Goal: Task Accomplishment & Management: Manage account settings

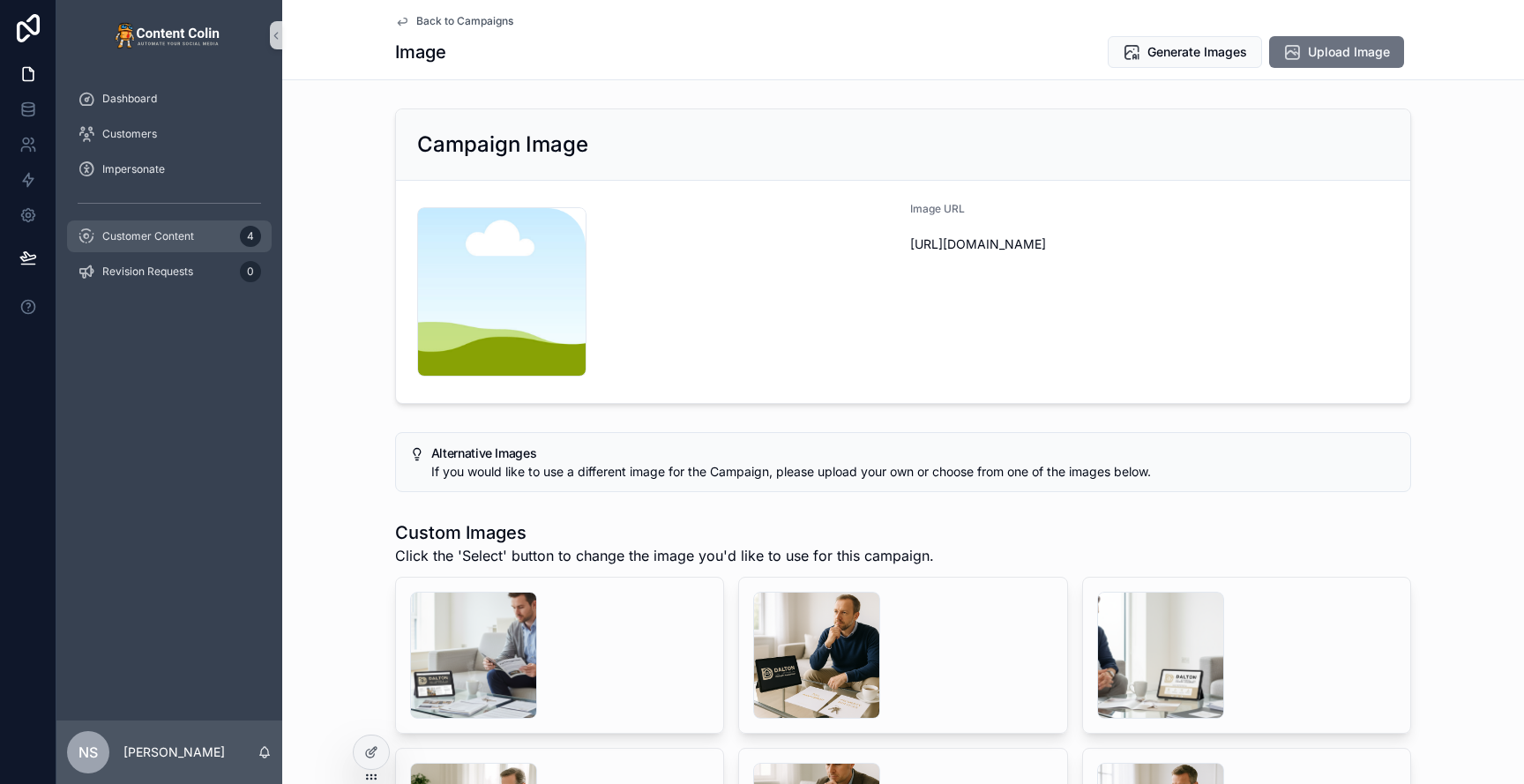
click at [158, 230] on span "Customer Content" at bounding box center [148, 236] width 92 height 14
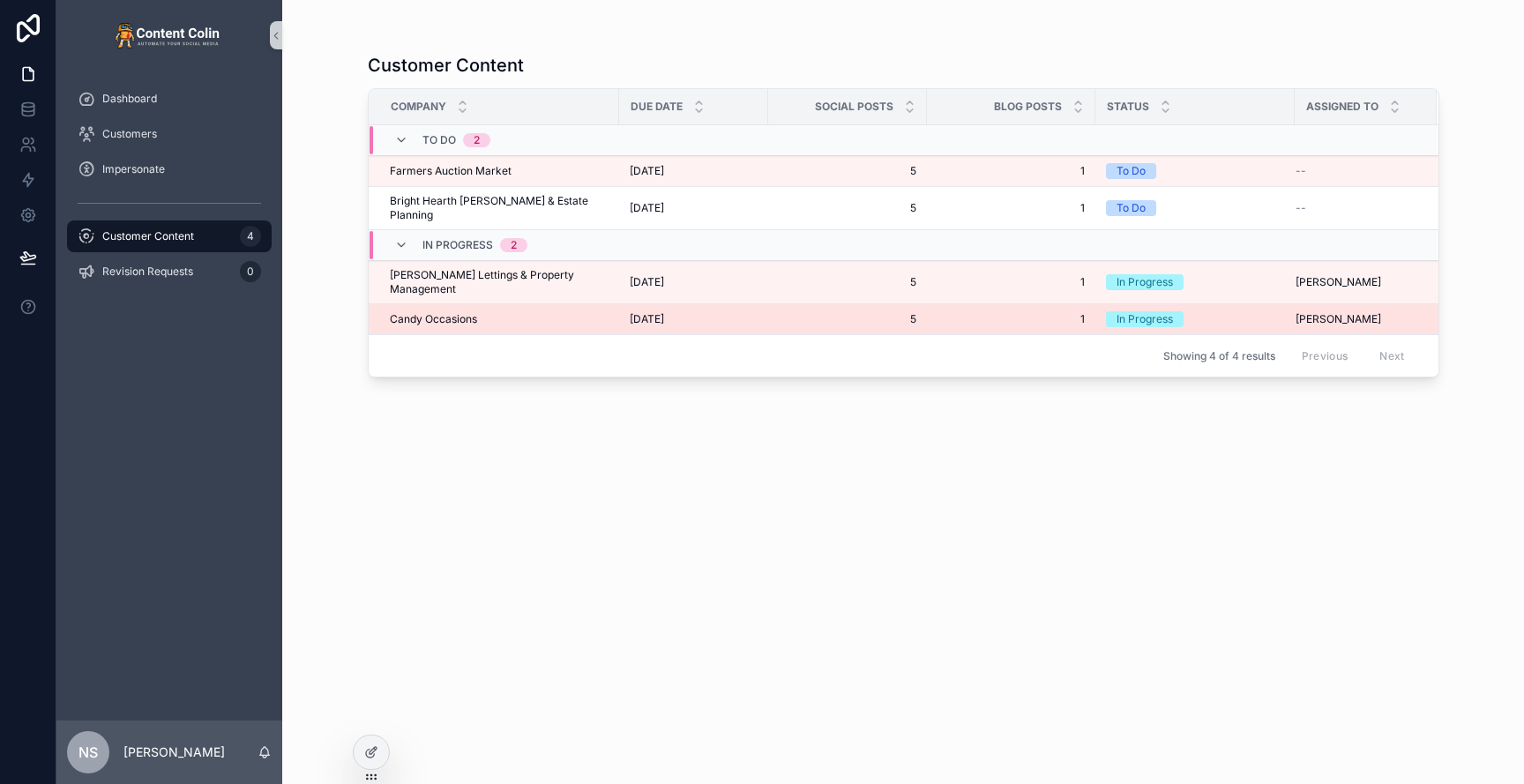
click at [463, 308] on td "Candy Occasions Candy Occasions" at bounding box center [494, 319] width 250 height 31
click at [486, 312] on div "Candy Occasions Candy Occasions" at bounding box center [499, 319] width 219 height 14
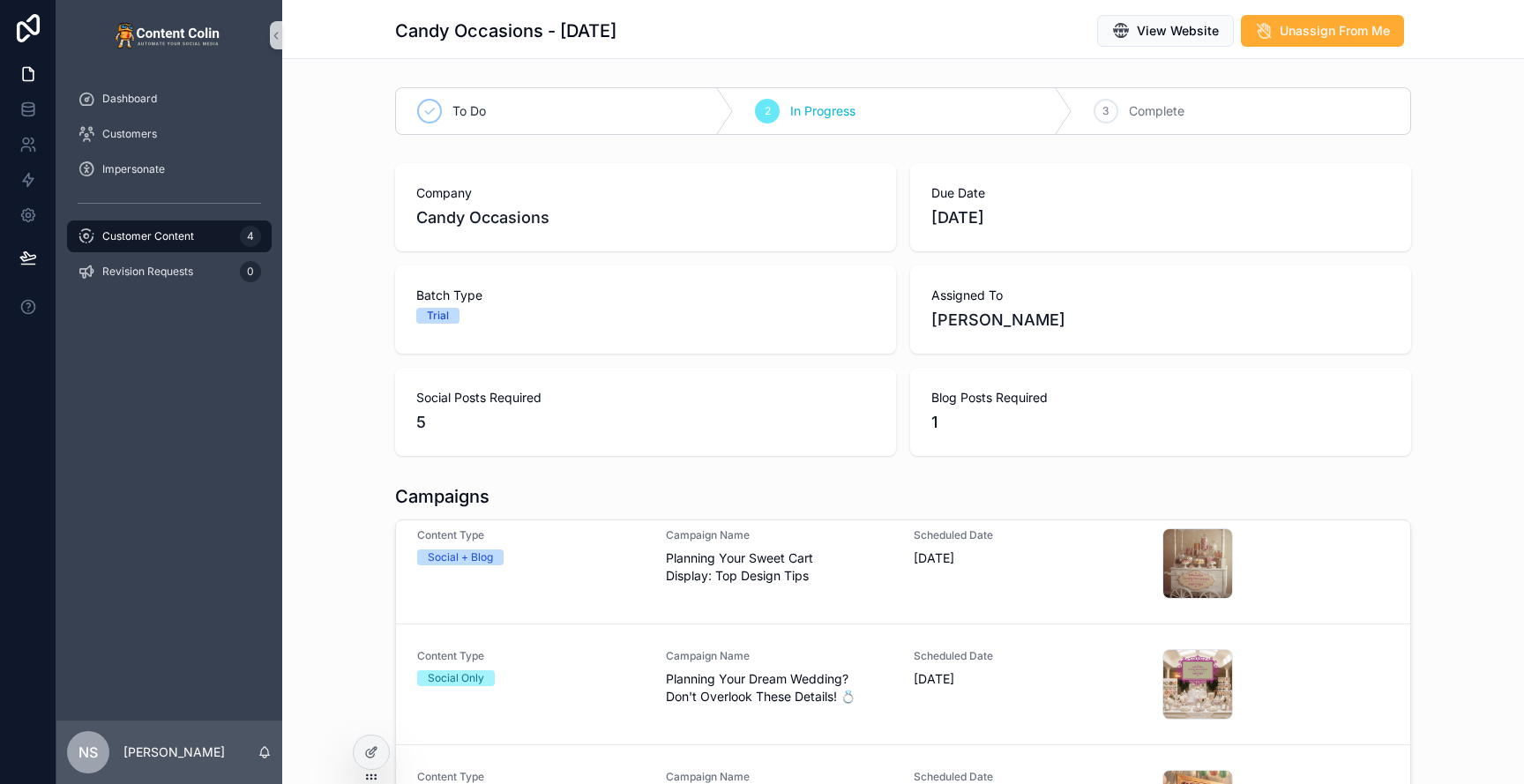
click at [174, 245] on div "Customer Content 4" at bounding box center [169, 236] width 183 height 28
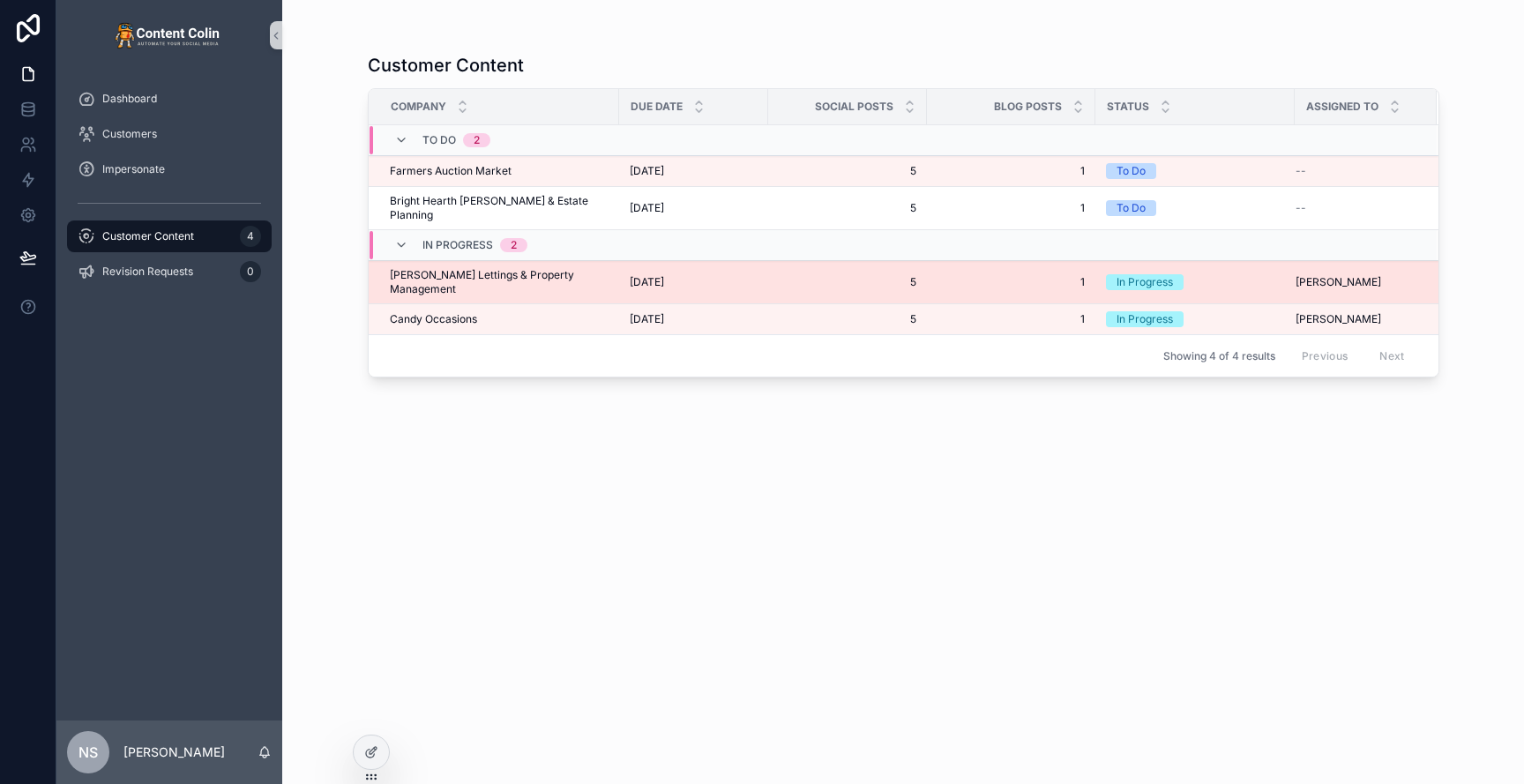
click at [543, 271] on td "Dalton Lettings & Property Management Dalton Lettings & Property Management" at bounding box center [494, 282] width 250 height 43
click at [491, 268] on span "[PERSON_NAME] Lettings & Property Management" at bounding box center [499, 282] width 219 height 28
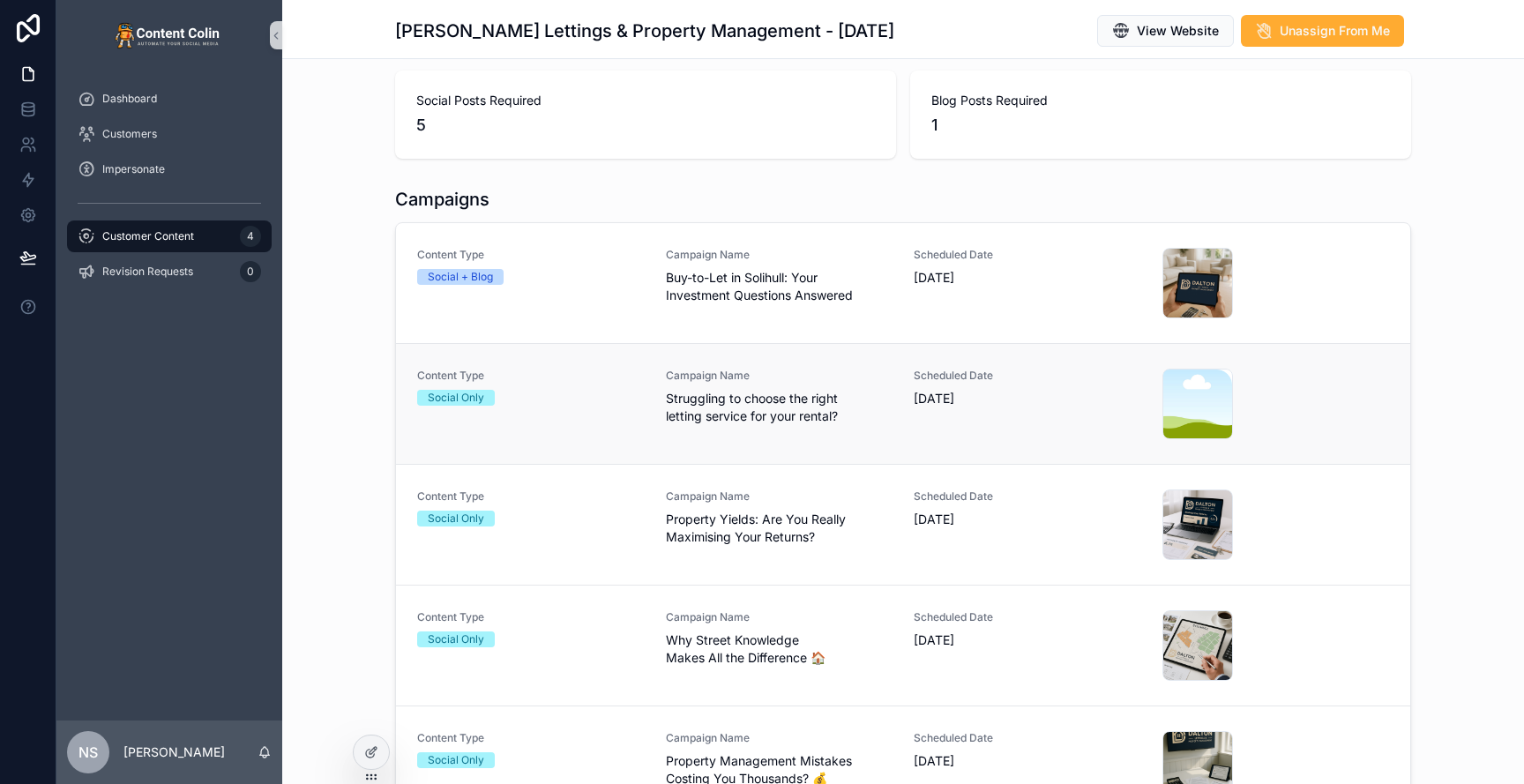
scroll to position [310, 0]
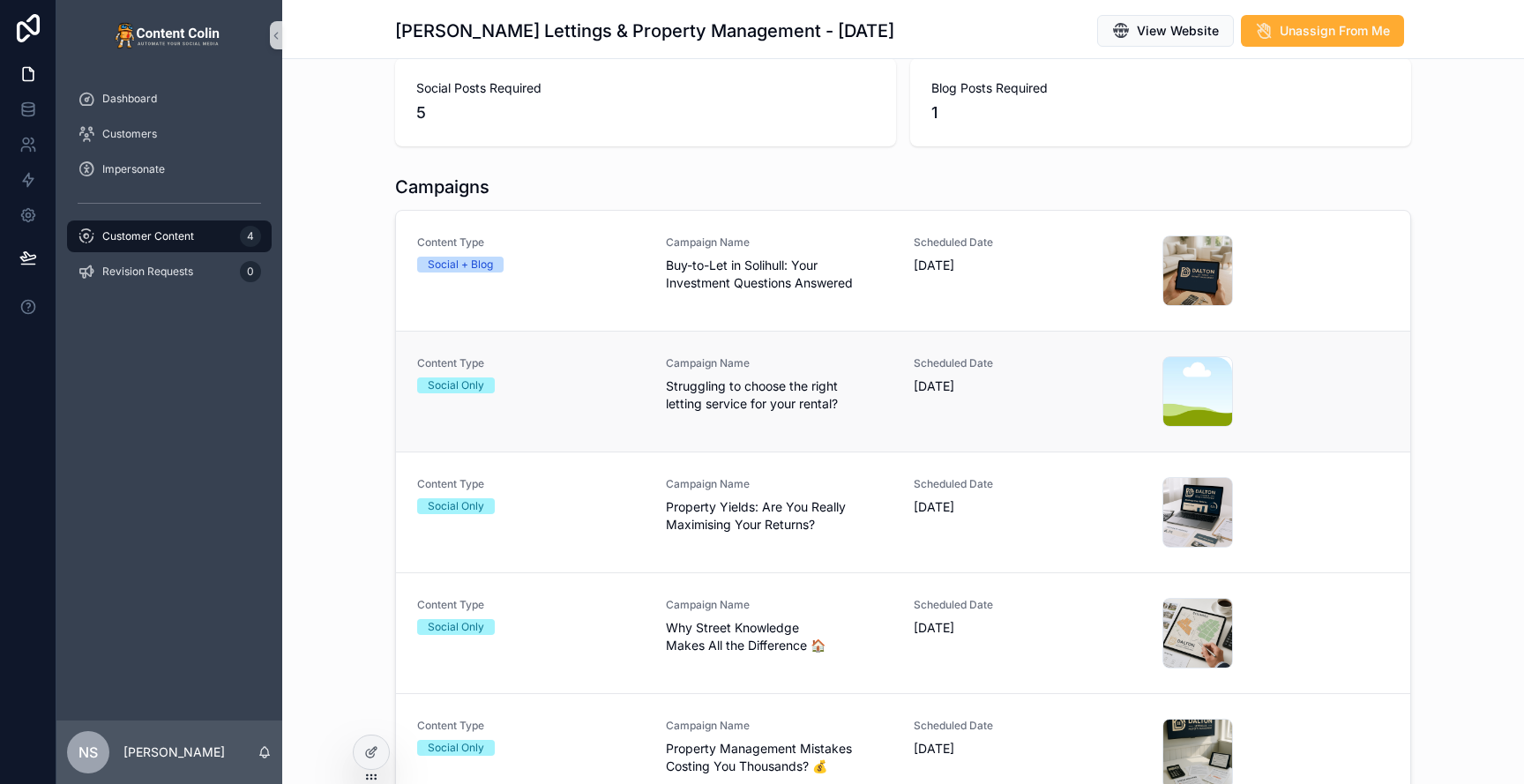
click at [866, 371] on div "Campaign Name Struggling to choose the right letting service for your rental?" at bounding box center [780, 385] width 228 height 56
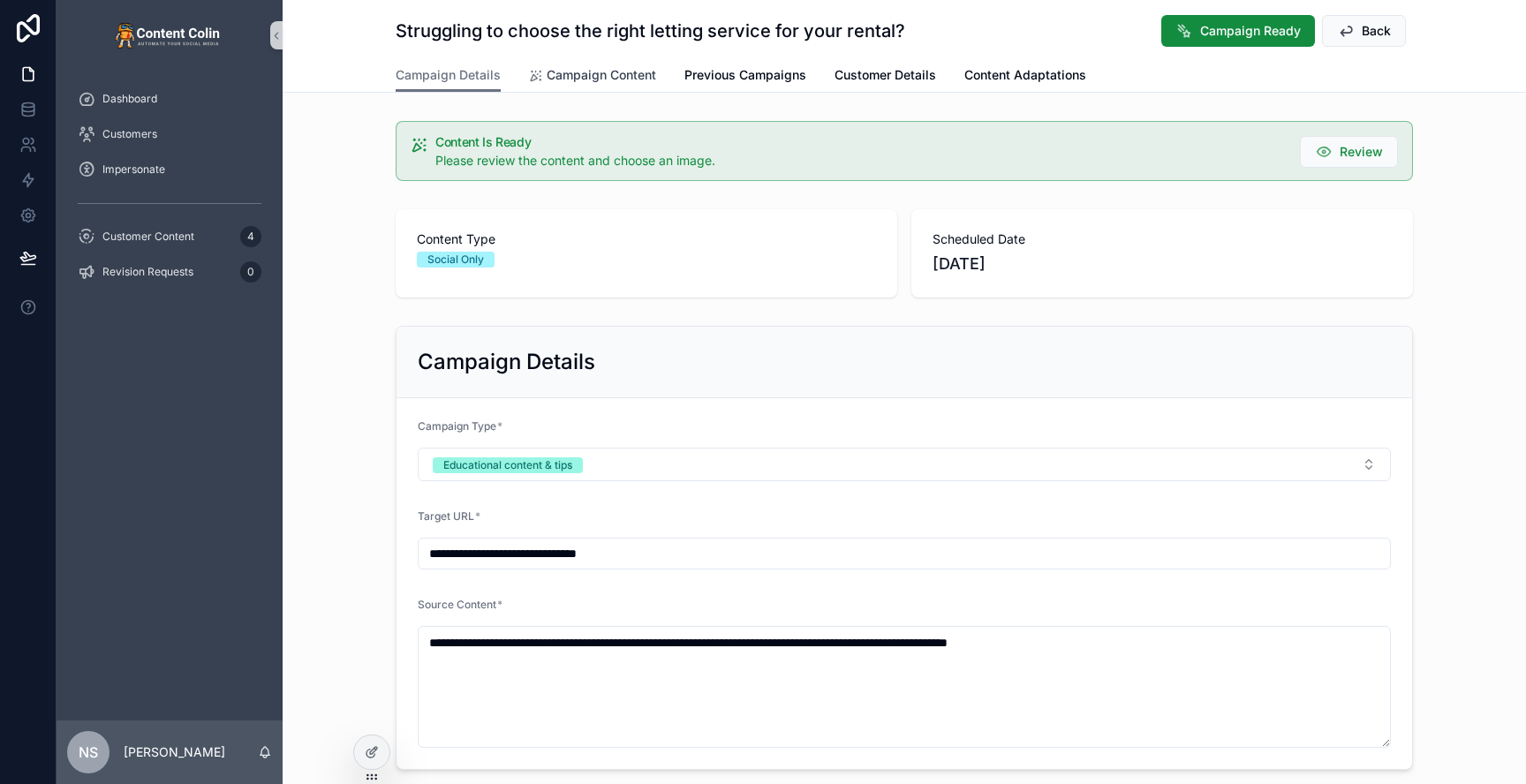
drag, startPoint x: 620, startPoint y: 81, endPoint x: 633, endPoint y: 96, distance: 19.8
click at [620, 81] on span "Campaign Content" at bounding box center [601, 75] width 110 height 18
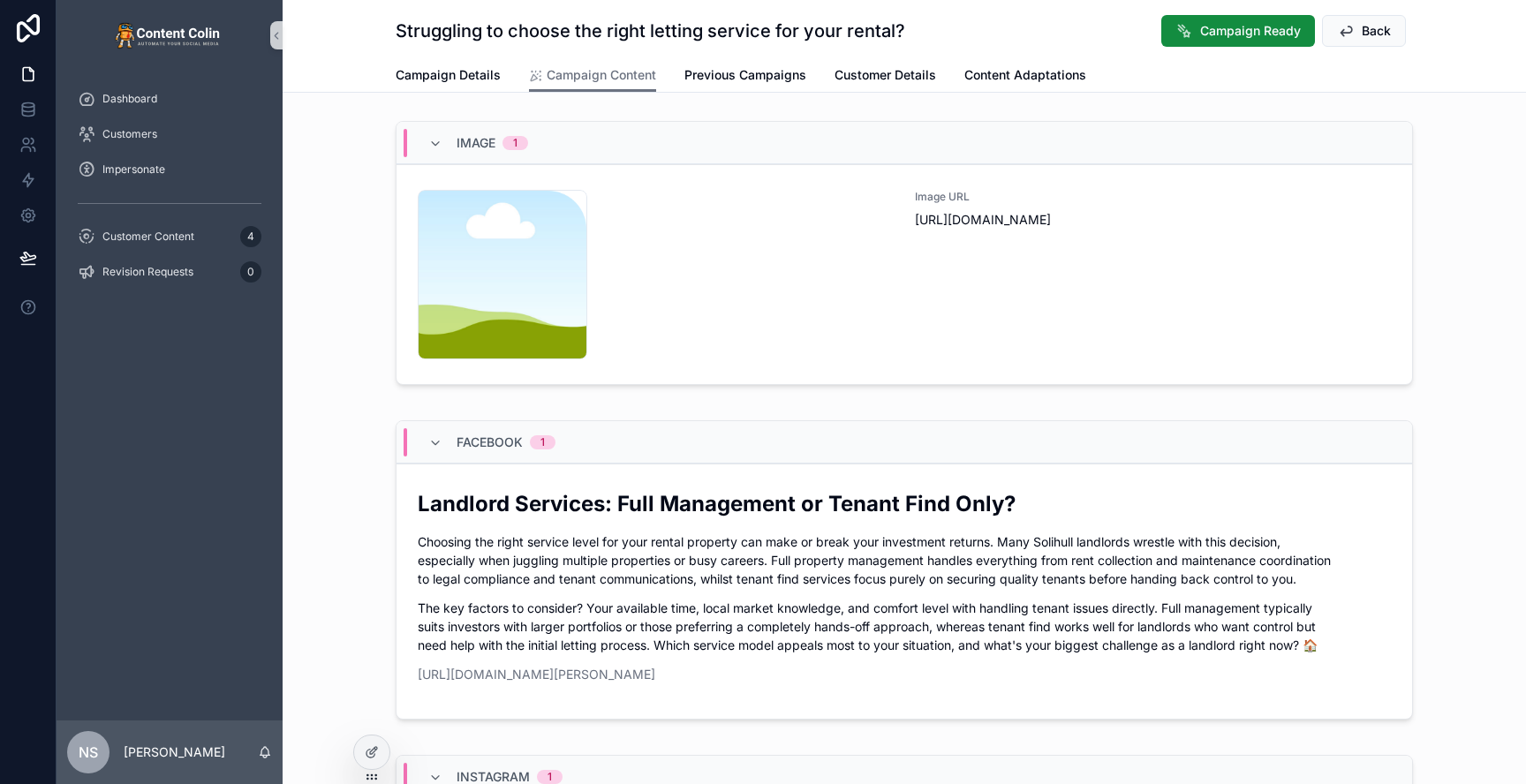
click at [829, 240] on div "content-placeholder .png" at bounding box center [655, 275] width 476 height 170
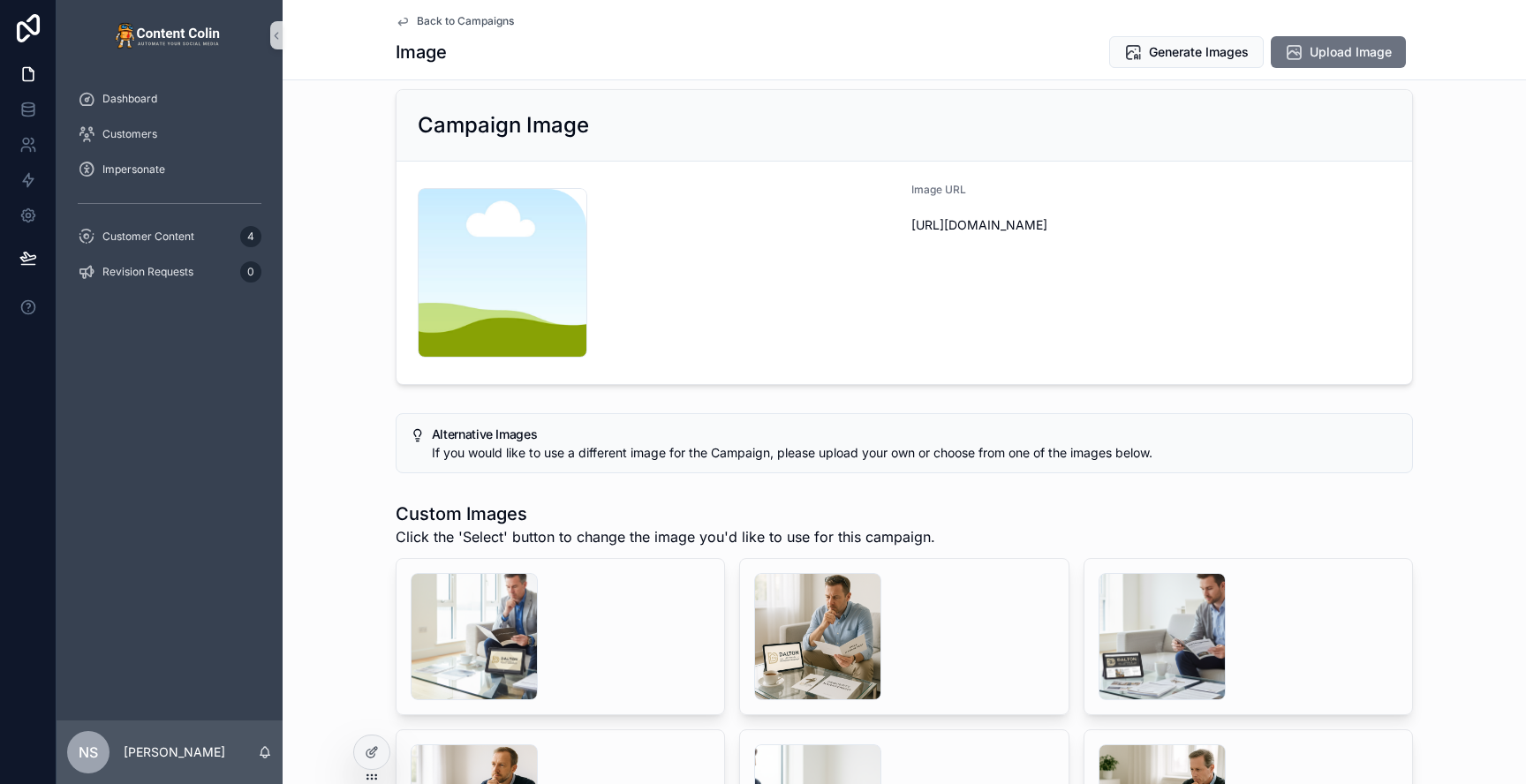
scroll to position [76, 0]
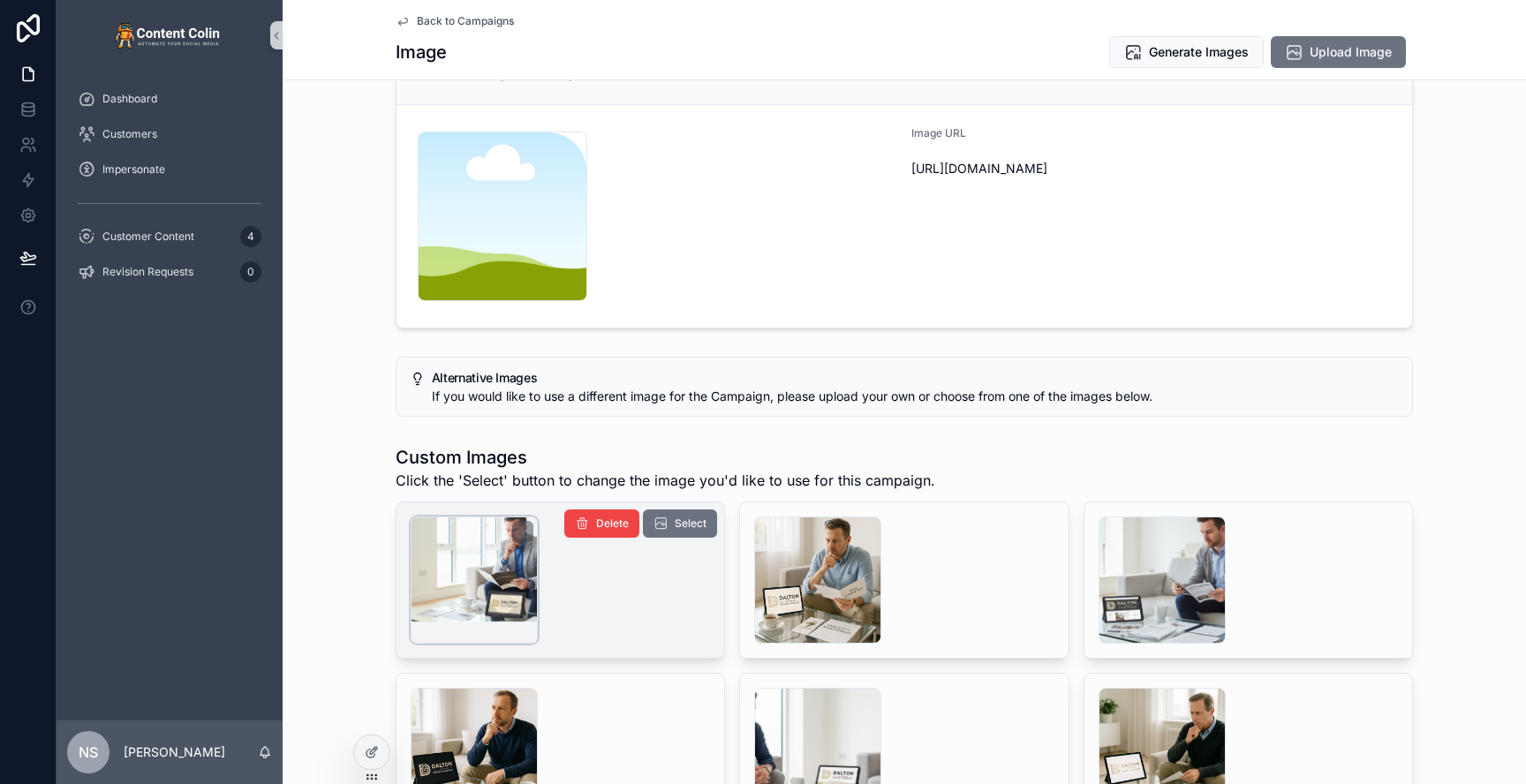
click at [501, 566] on div "scrollable content" at bounding box center [474, 580] width 127 height 127
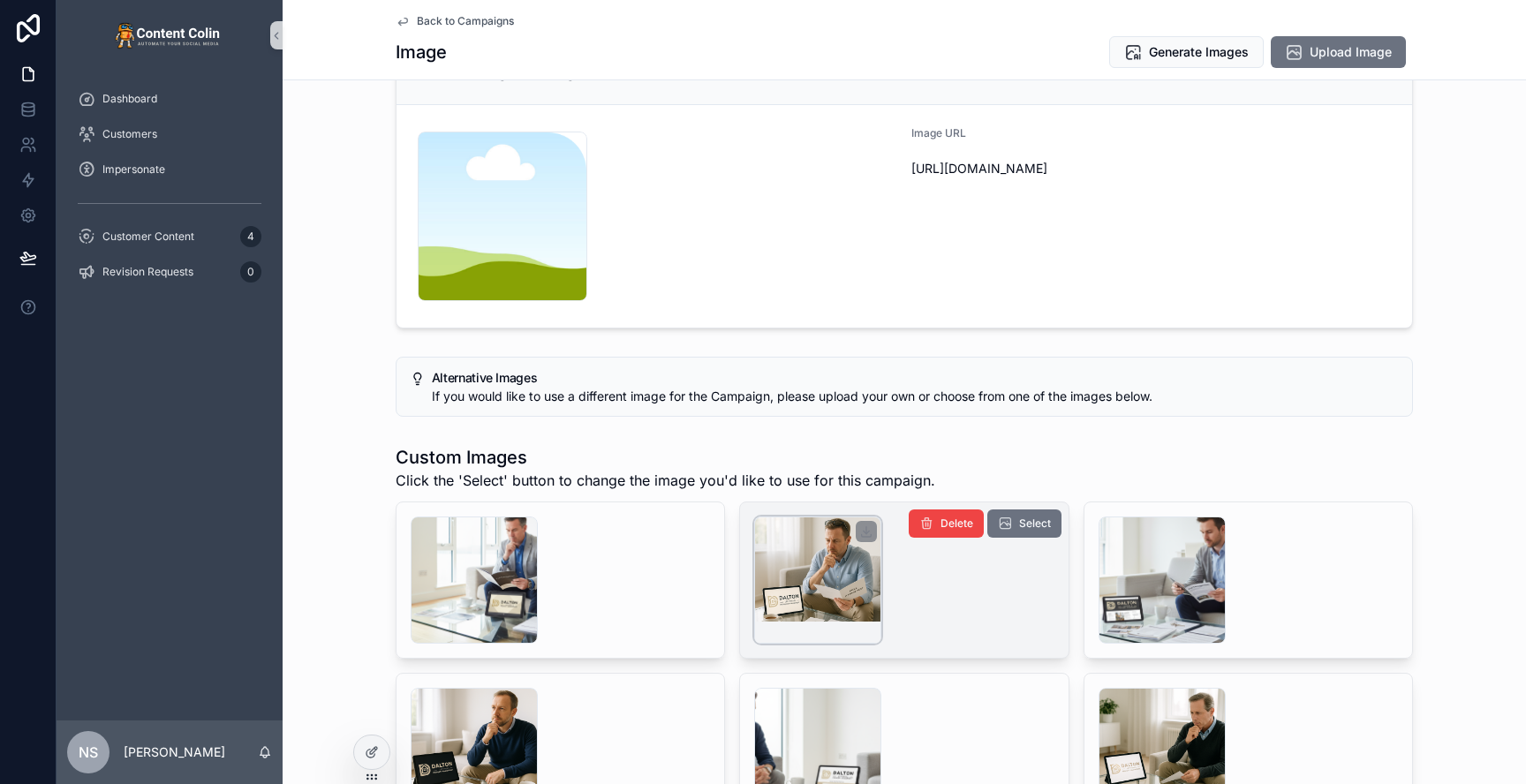
click at [797, 577] on div "scrollable content" at bounding box center [818, 580] width 127 height 127
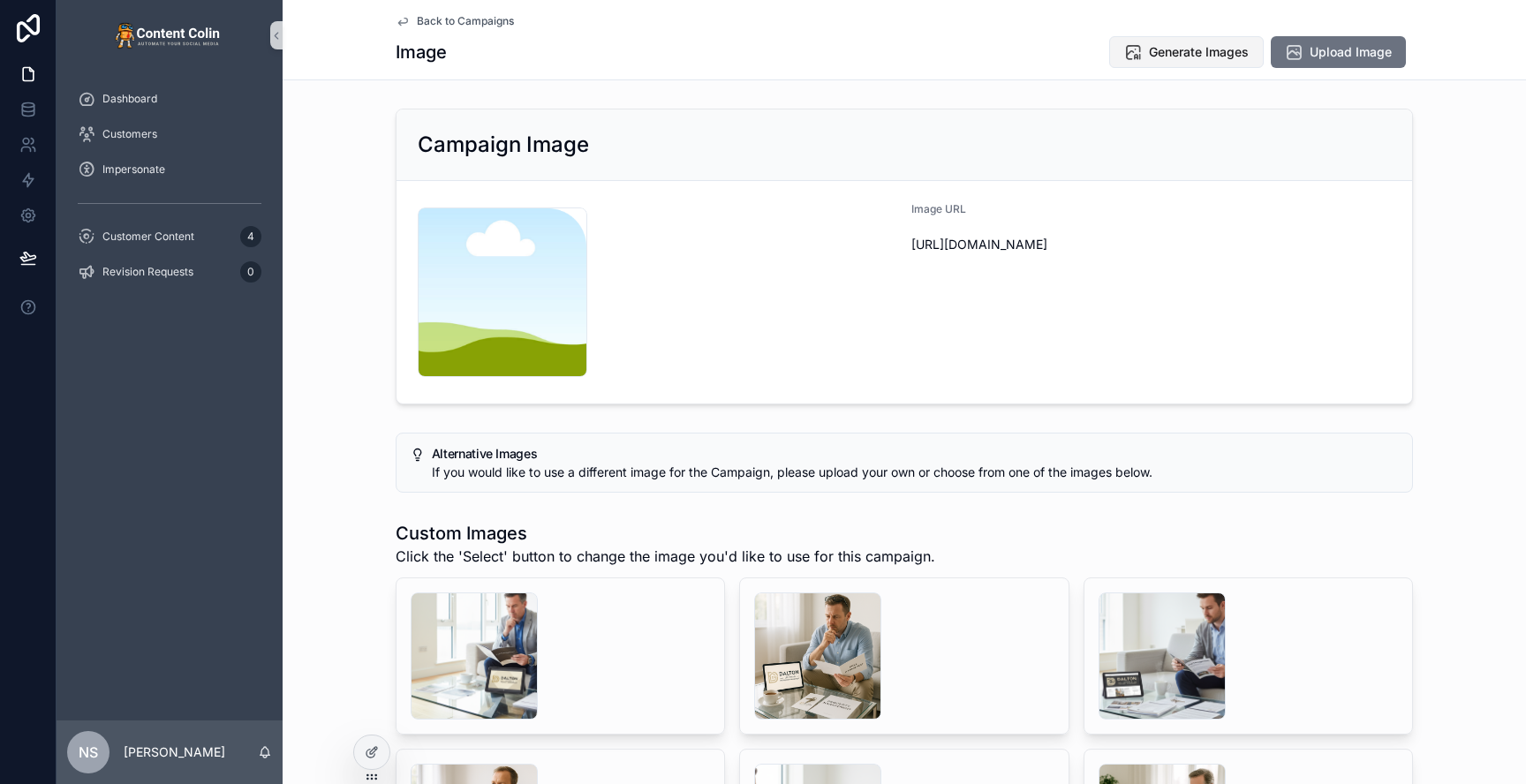
click at [1179, 56] on span "Generate Images" at bounding box center [1198, 52] width 100 height 18
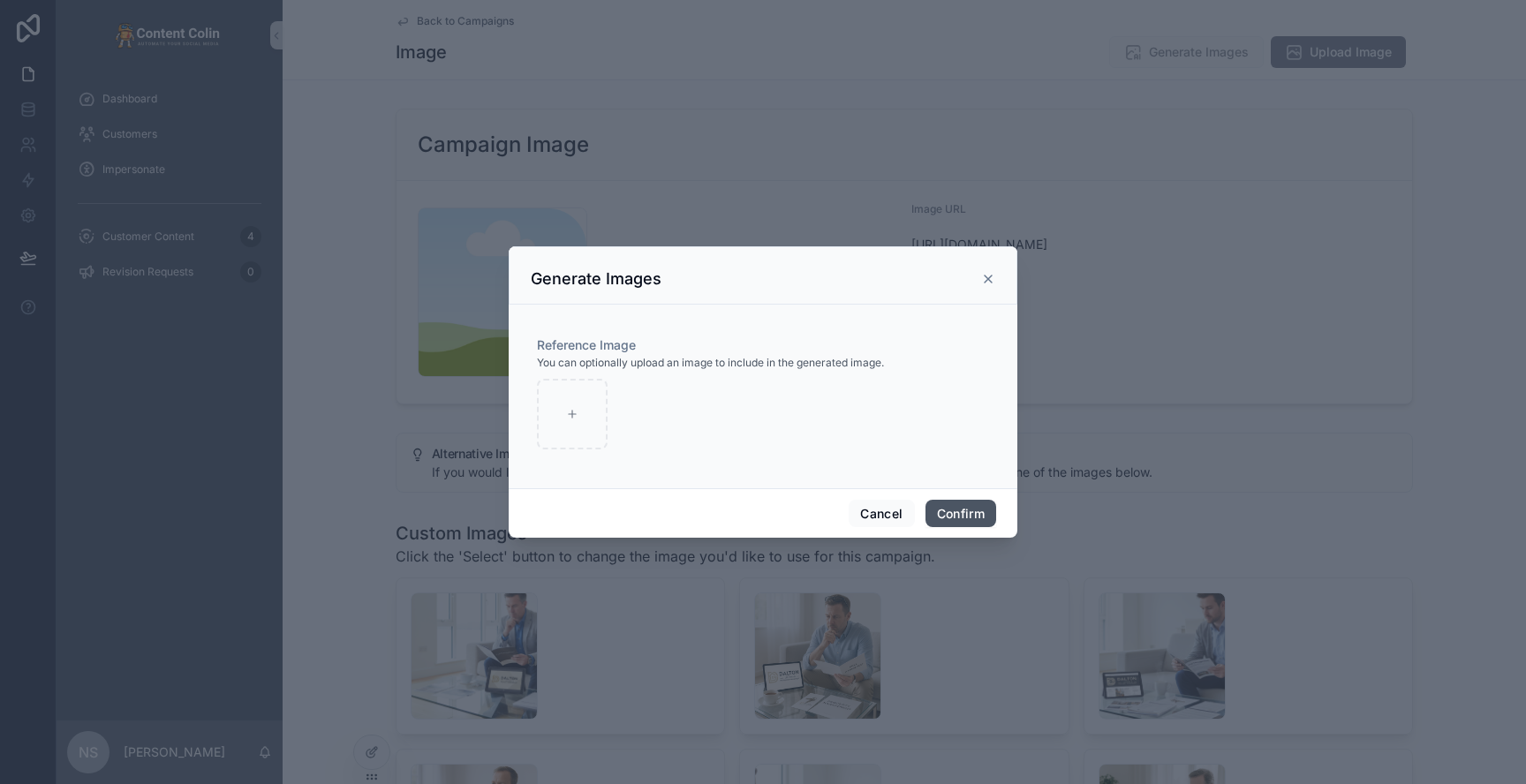
click at [977, 511] on button "Confirm" at bounding box center [961, 514] width 71 height 28
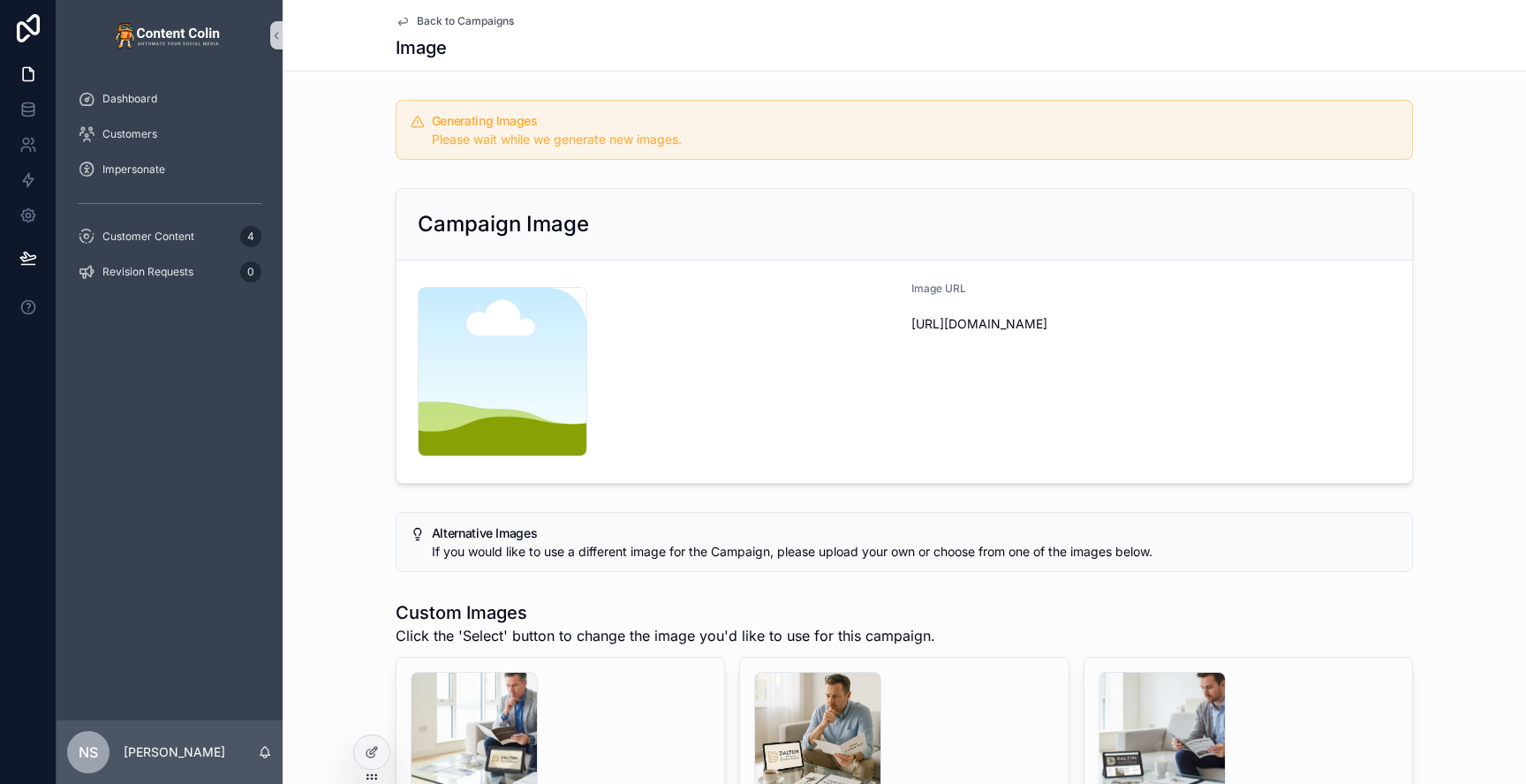
click at [602, 93] on div "Generating Images Please wait while we generate new images." at bounding box center [904, 130] width 1243 height 74
click at [354, 138] on div "Generating Images Please wait while we generate new images." at bounding box center [904, 130] width 1243 height 74
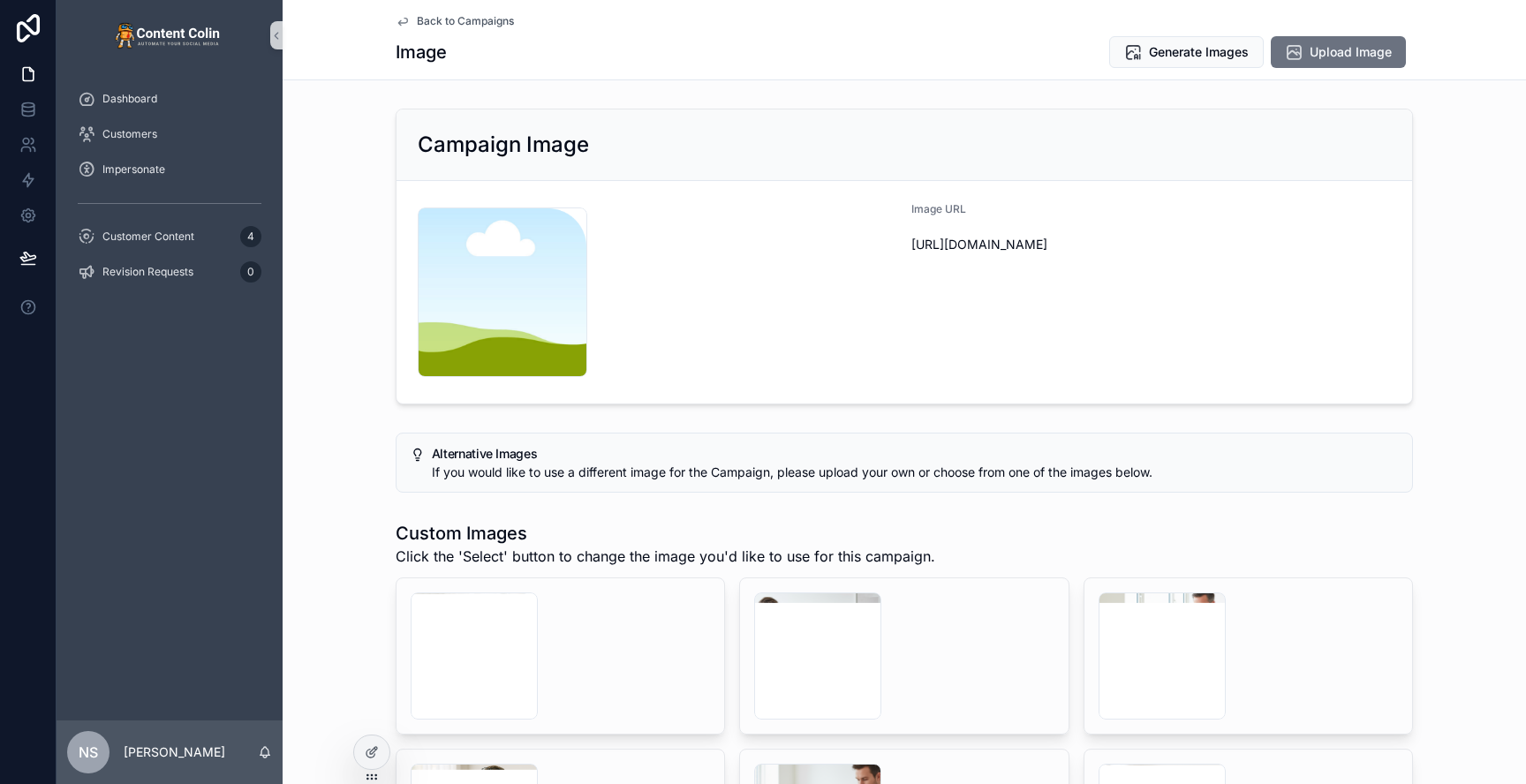
scroll to position [124, 0]
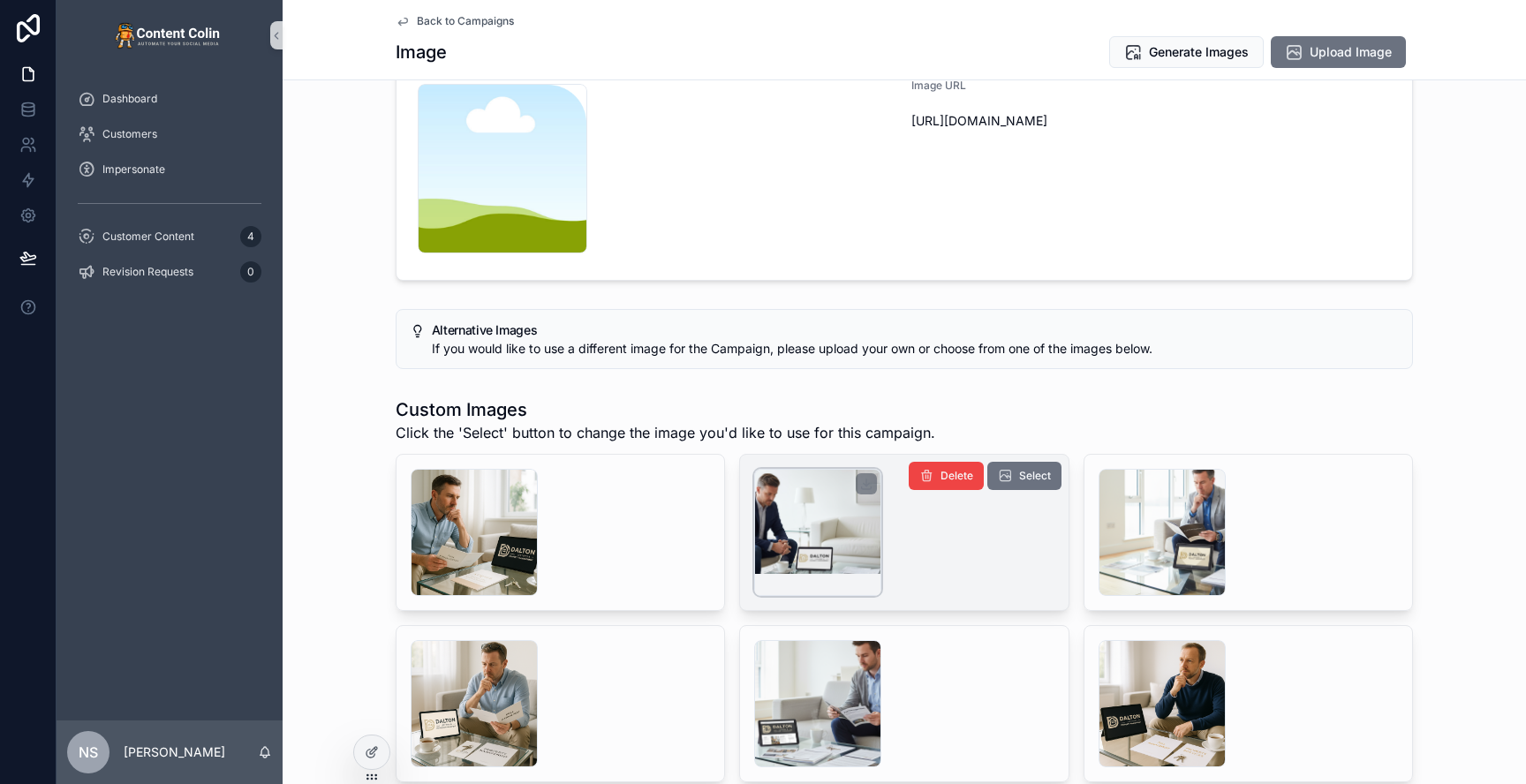
click at [815, 536] on div "scrollable content" at bounding box center [818, 532] width 127 height 127
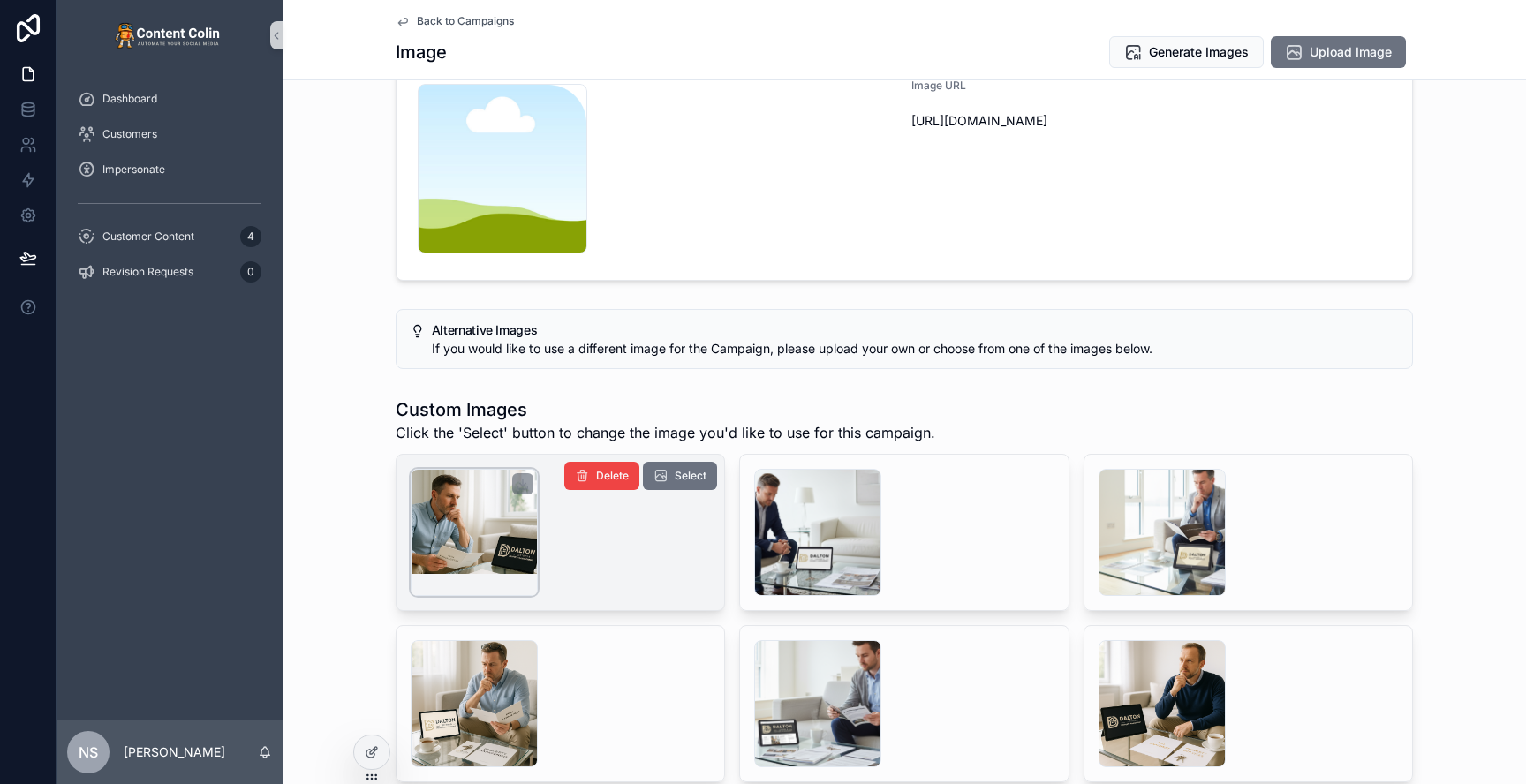
click at [456, 498] on div "scrollable content" at bounding box center [474, 532] width 127 height 127
click at [693, 472] on span "Select" at bounding box center [691, 476] width 32 height 14
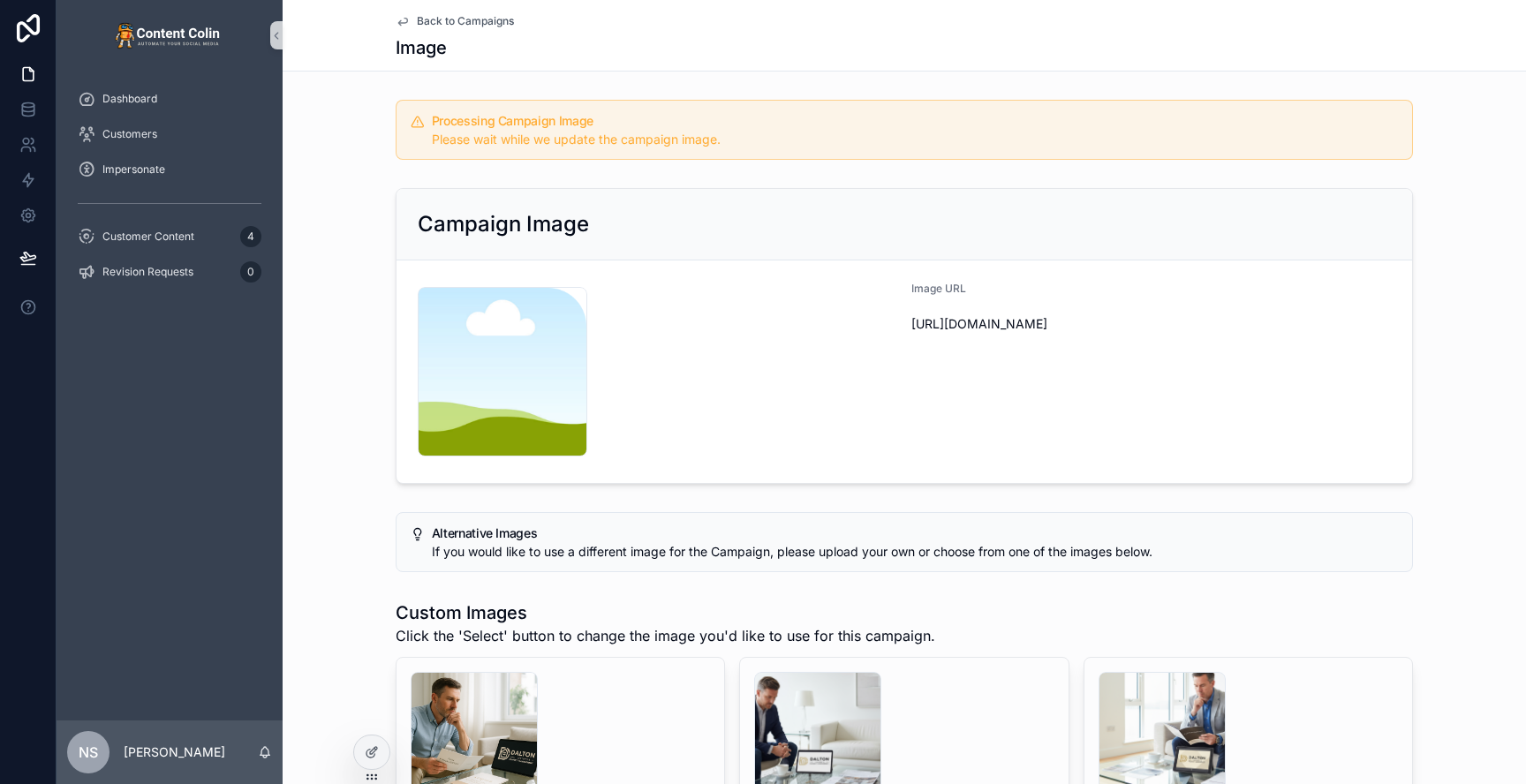
click at [485, 18] on span "Back to Campaigns" at bounding box center [465, 21] width 97 height 14
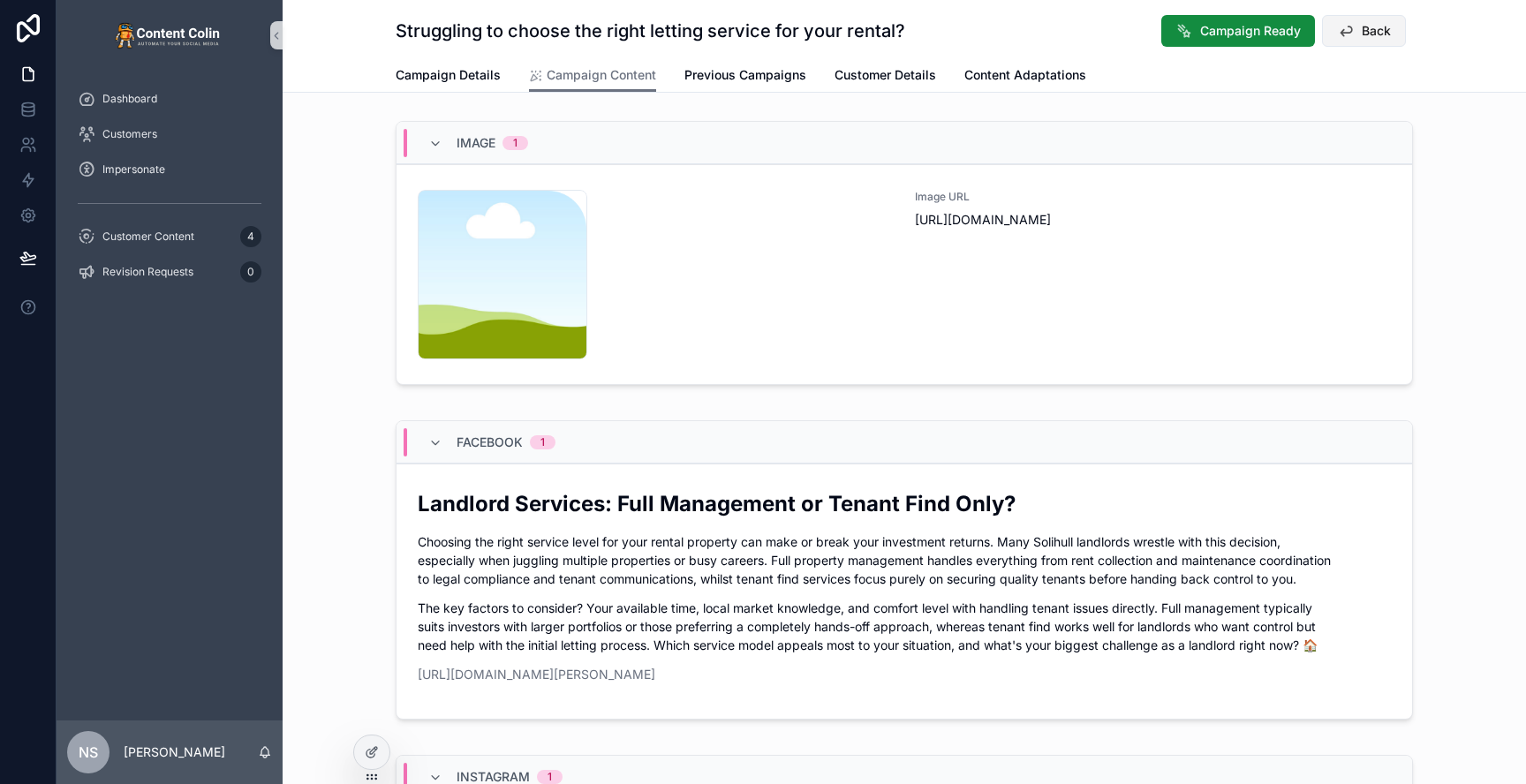
click at [1374, 33] on span "Back" at bounding box center [1376, 31] width 29 height 18
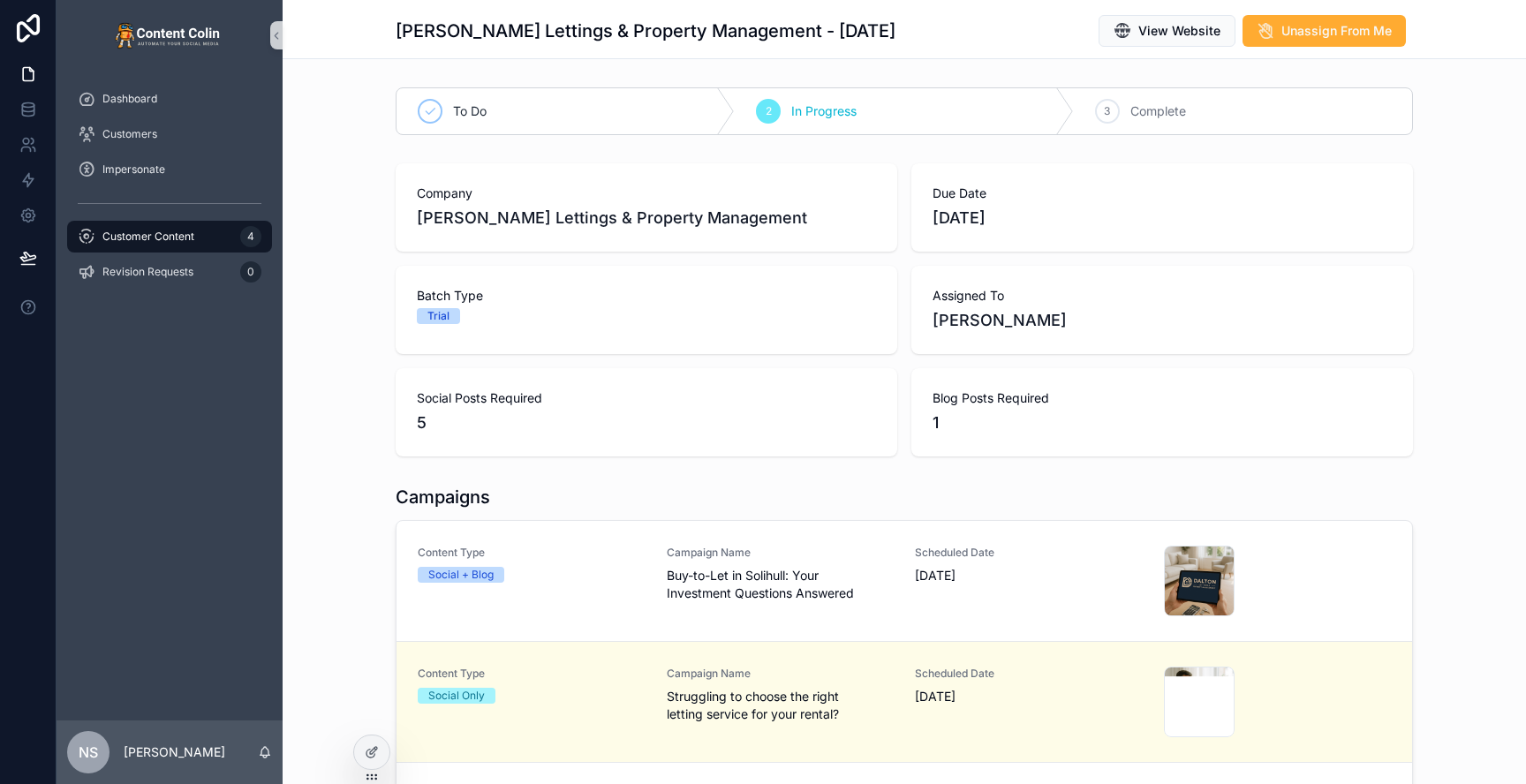
scroll to position [1, 0]
click at [168, 237] on span "Customer Content" at bounding box center [148, 237] width 92 height 14
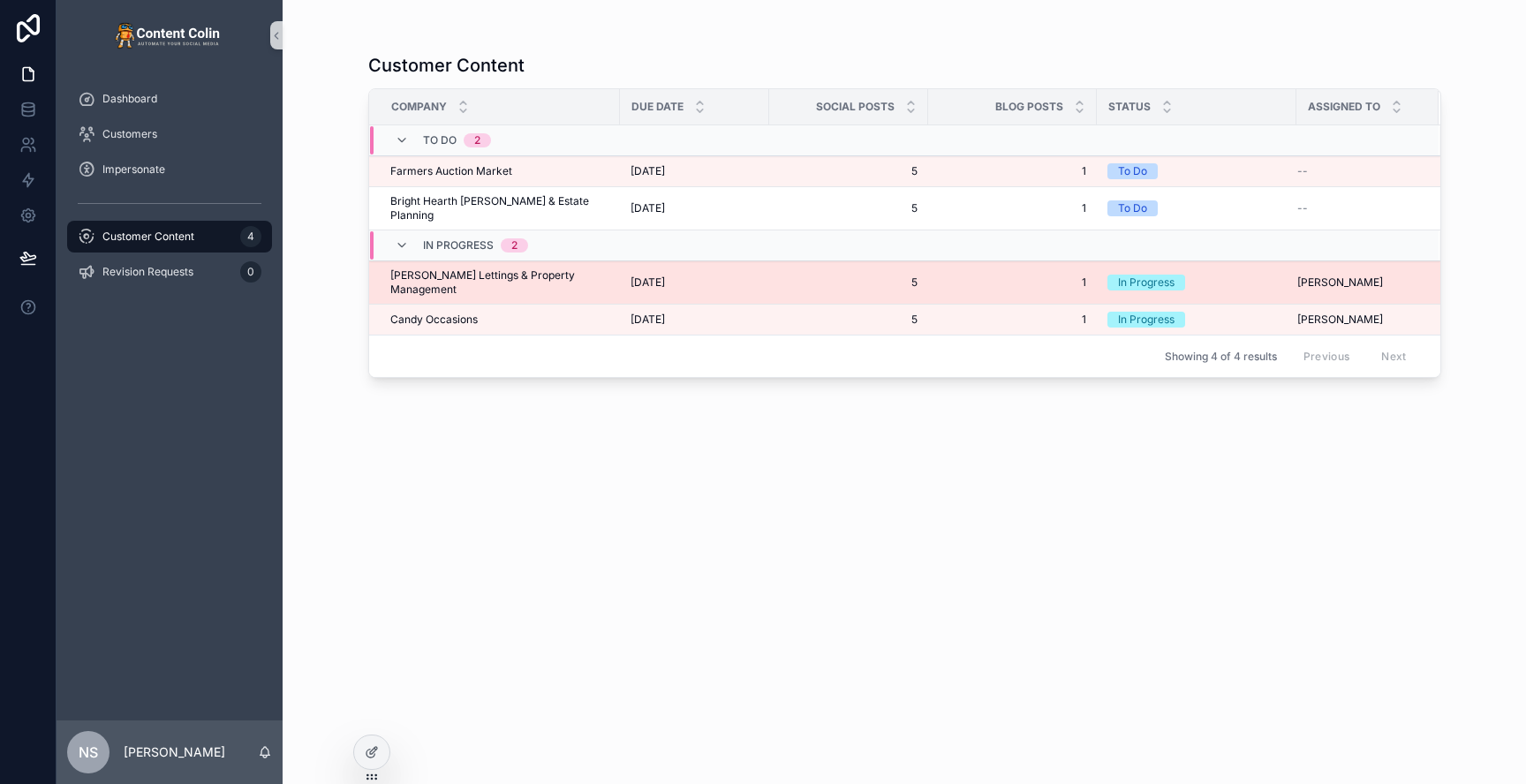
click at [748, 261] on td "[DATE] [DATE]" at bounding box center [694, 283] width 149 height 43
click at [665, 275] on span "[DATE]" at bounding box center [647, 283] width 34 height 14
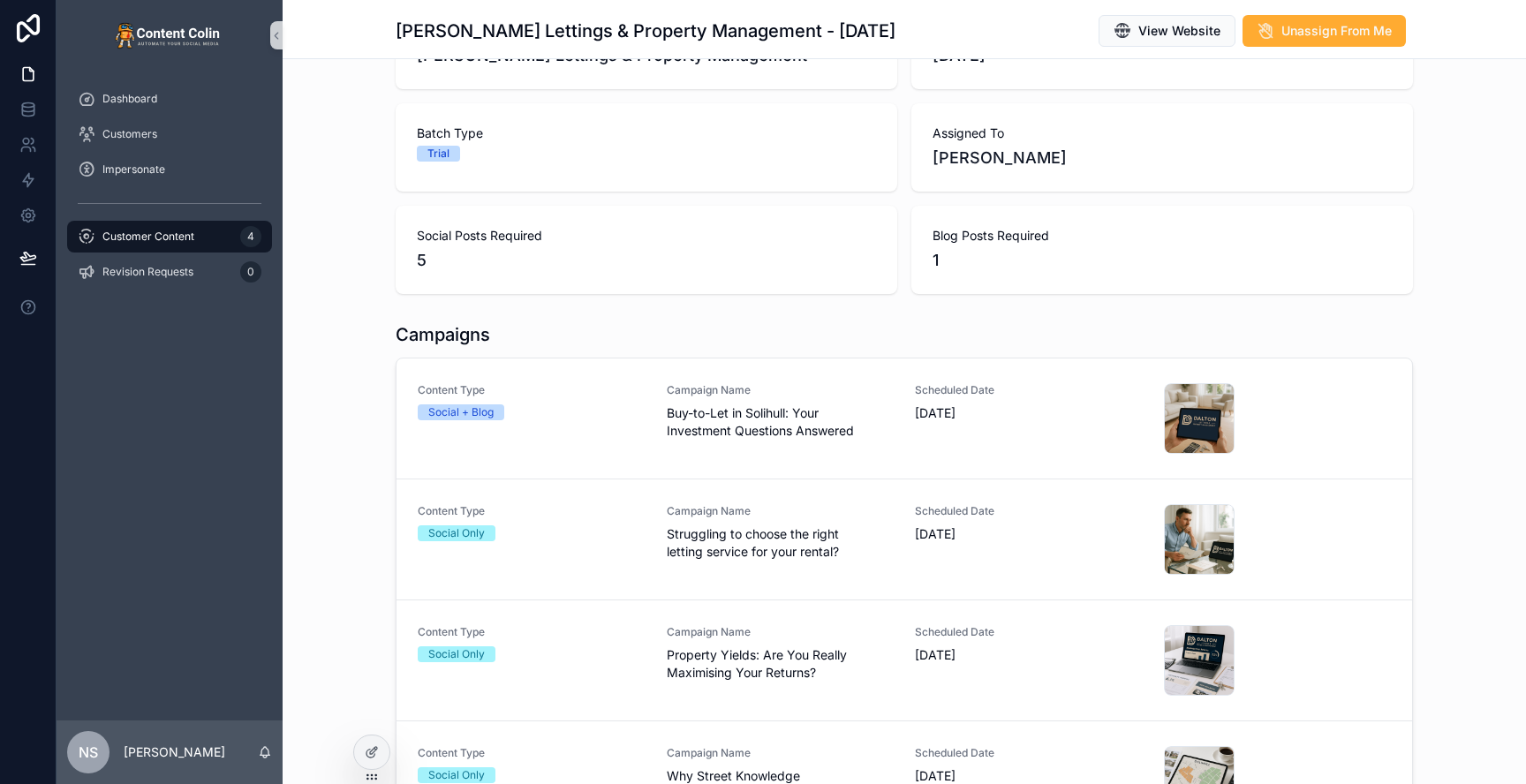
scroll to position [145, 0]
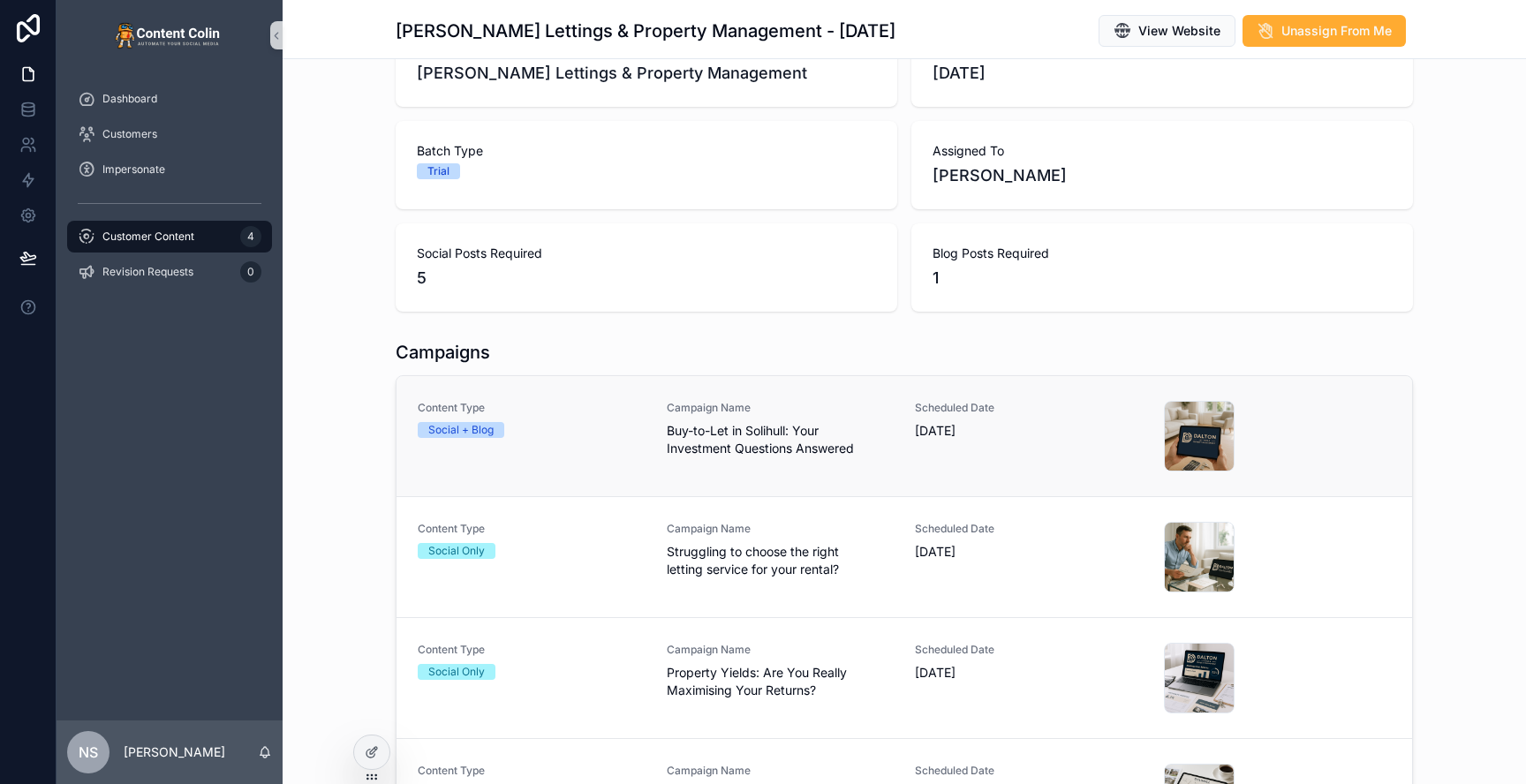
click at [754, 422] on span "Buy-to-Let in Solihull: Your Investment Questions Answered" at bounding box center [781, 440] width 228 height 35
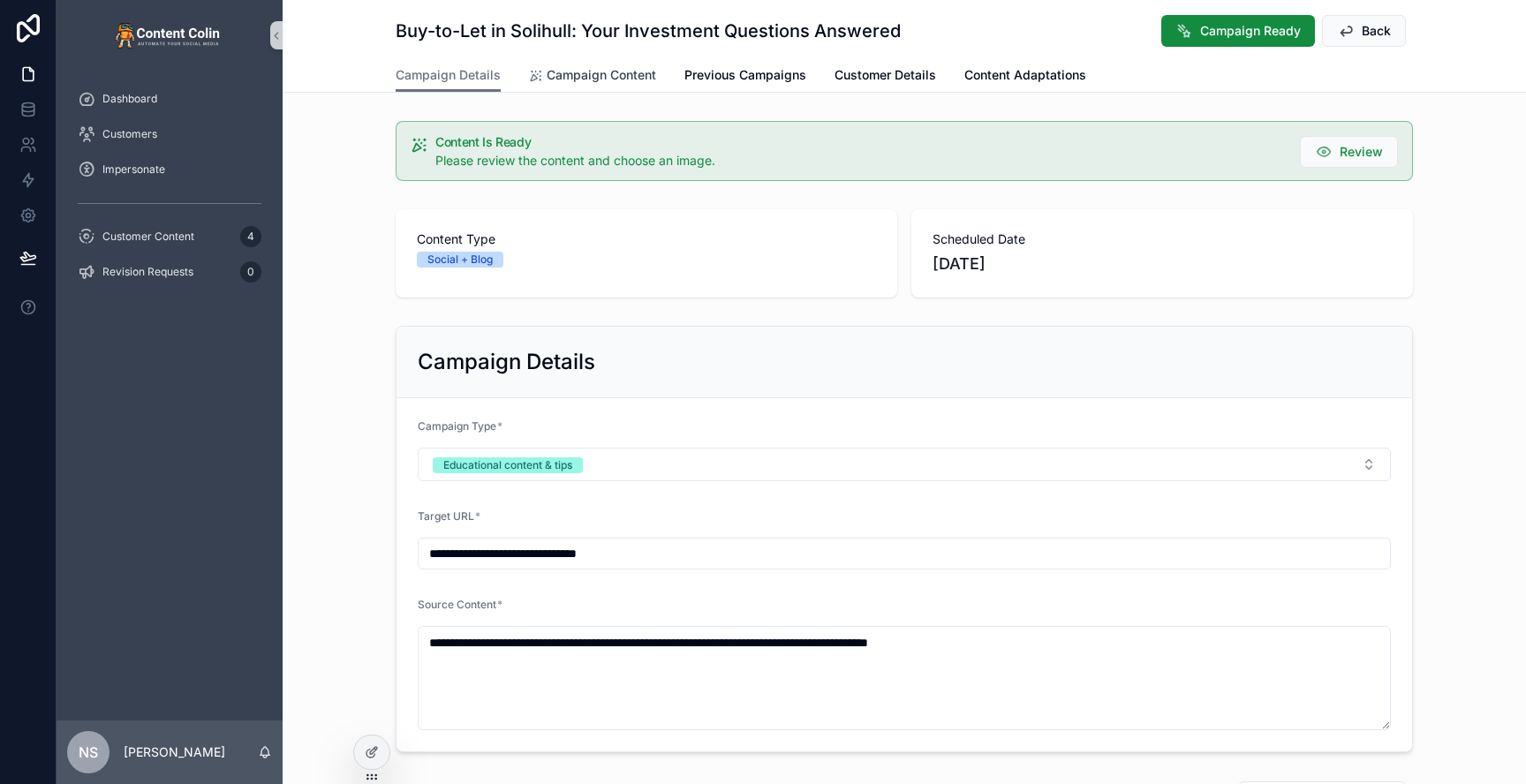
click at [636, 72] on span "Campaign Content" at bounding box center [601, 75] width 110 height 18
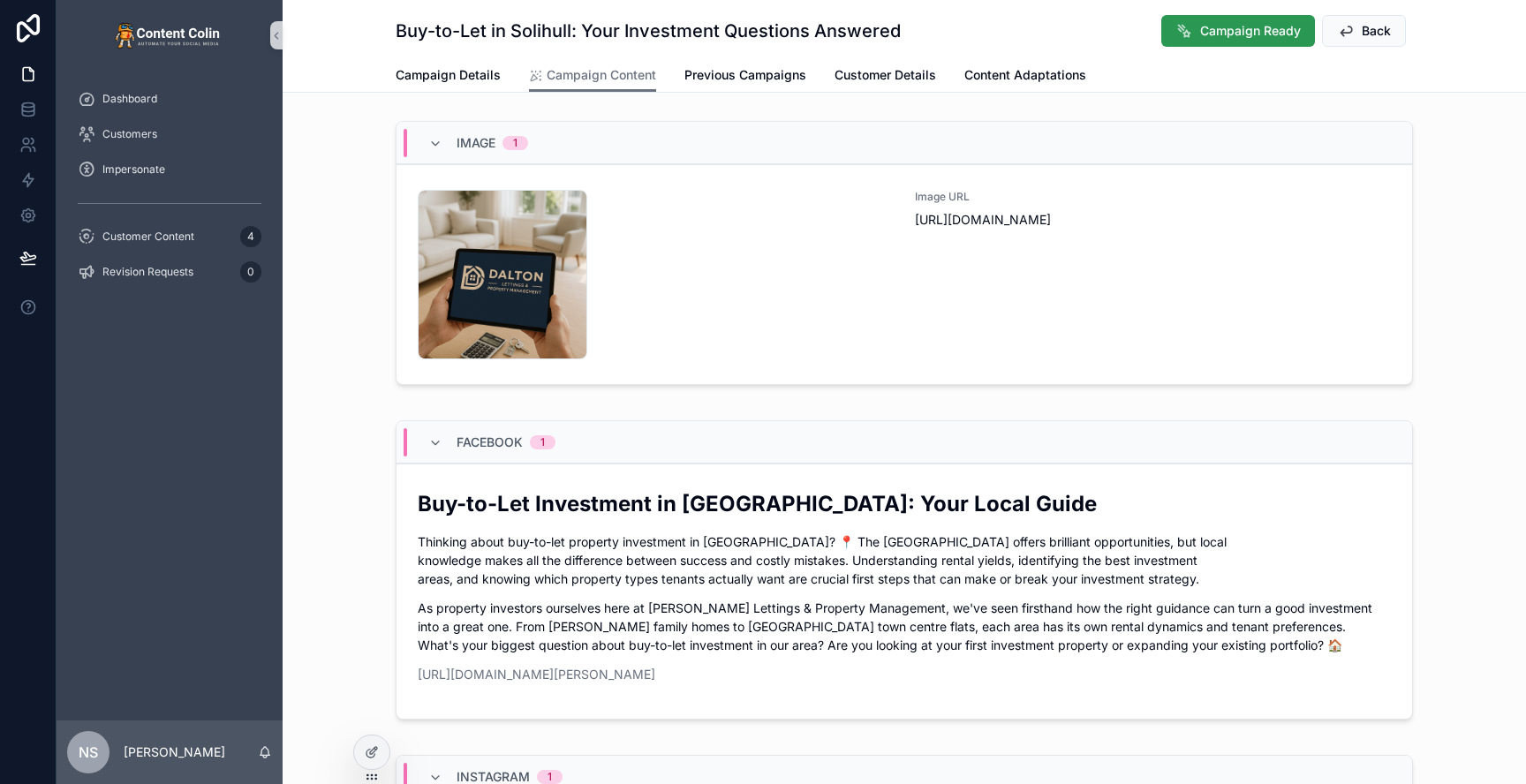
click at [1243, 27] on span "Campaign Ready" at bounding box center [1250, 31] width 101 height 18
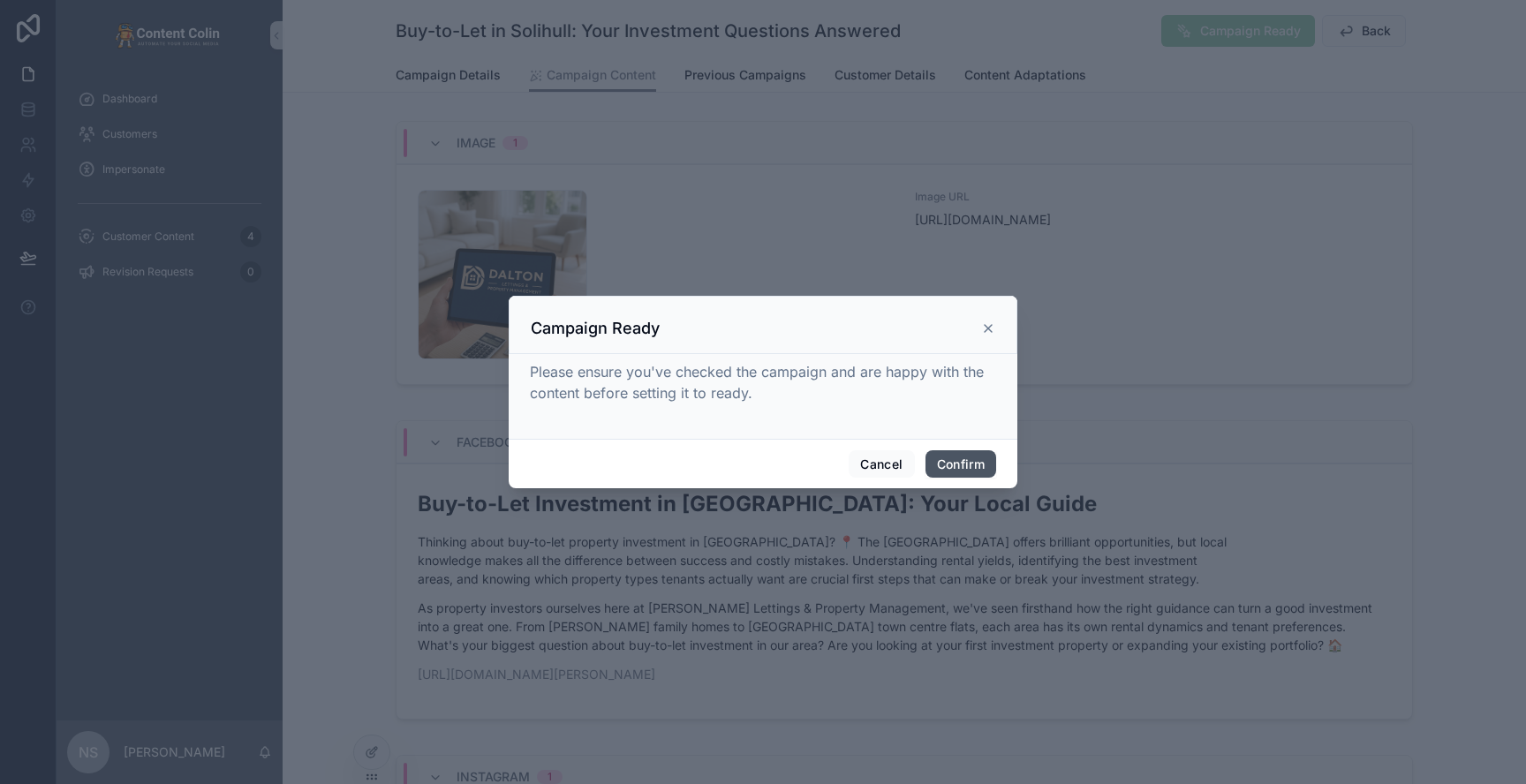
click at [967, 464] on button "Confirm" at bounding box center [961, 464] width 71 height 28
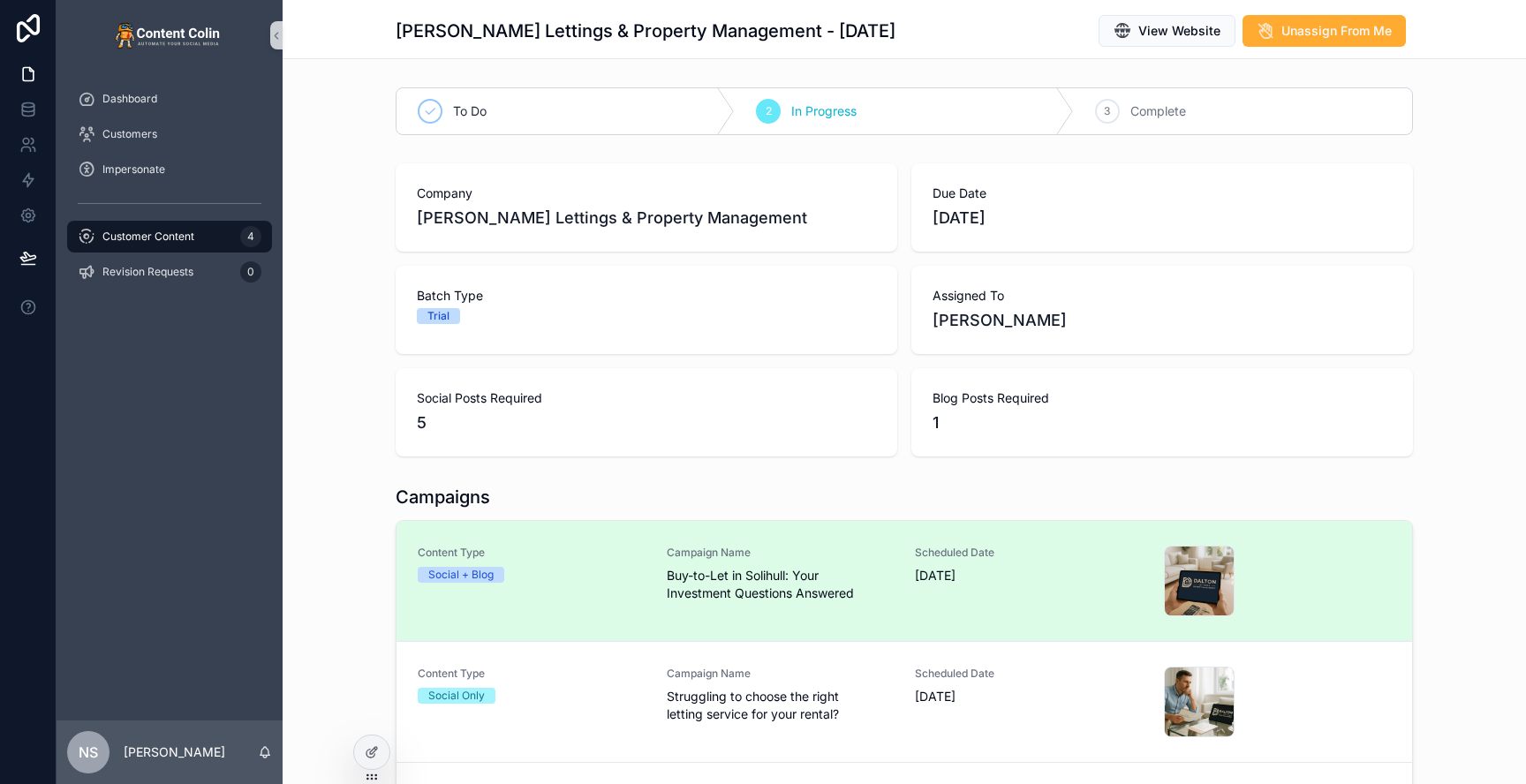
scroll to position [18, 0]
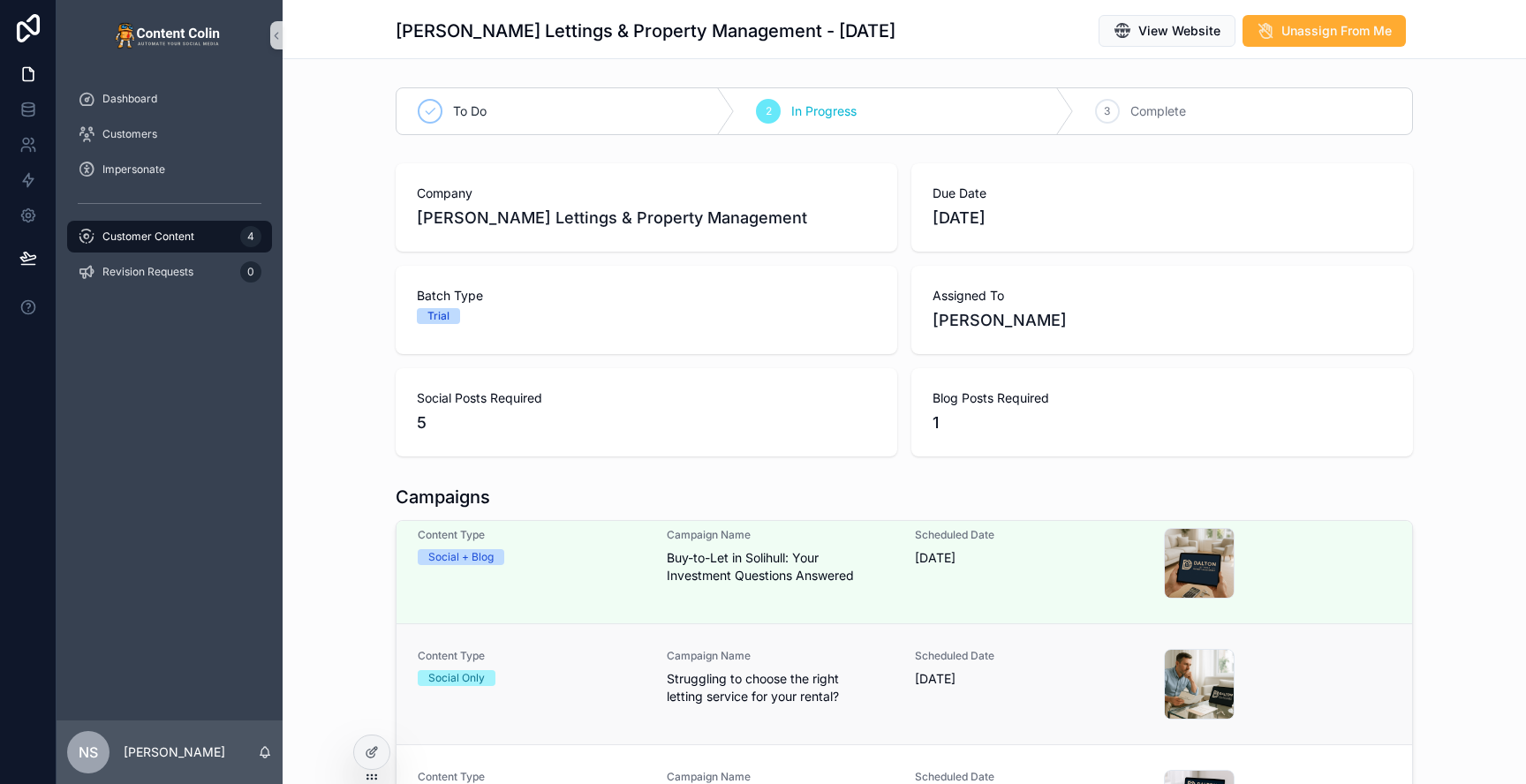
click at [800, 682] on span "Struggling to choose the right letting service for your rental?" at bounding box center [781, 688] width 228 height 35
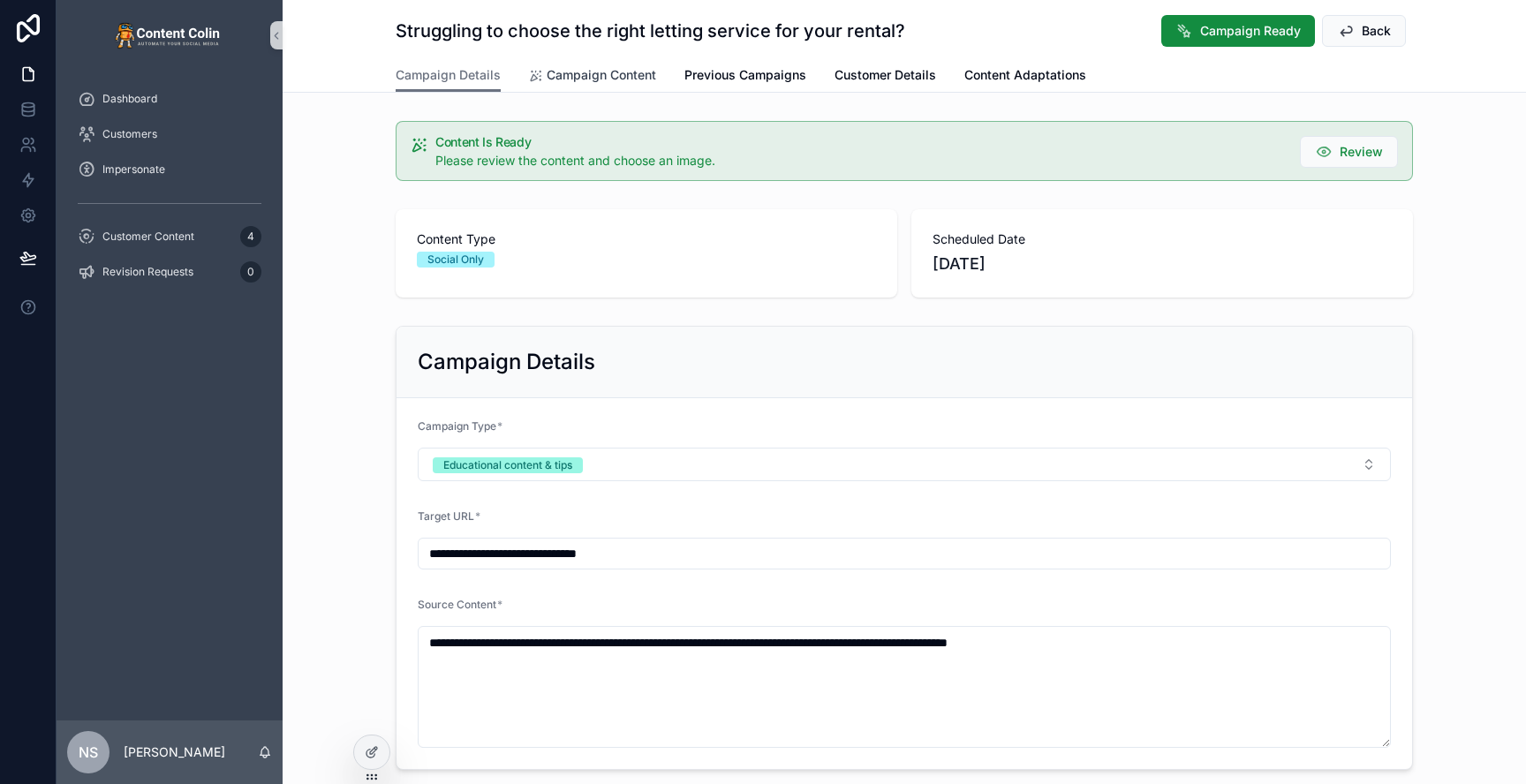
click at [636, 74] on span "Campaign Content" at bounding box center [601, 75] width 110 height 18
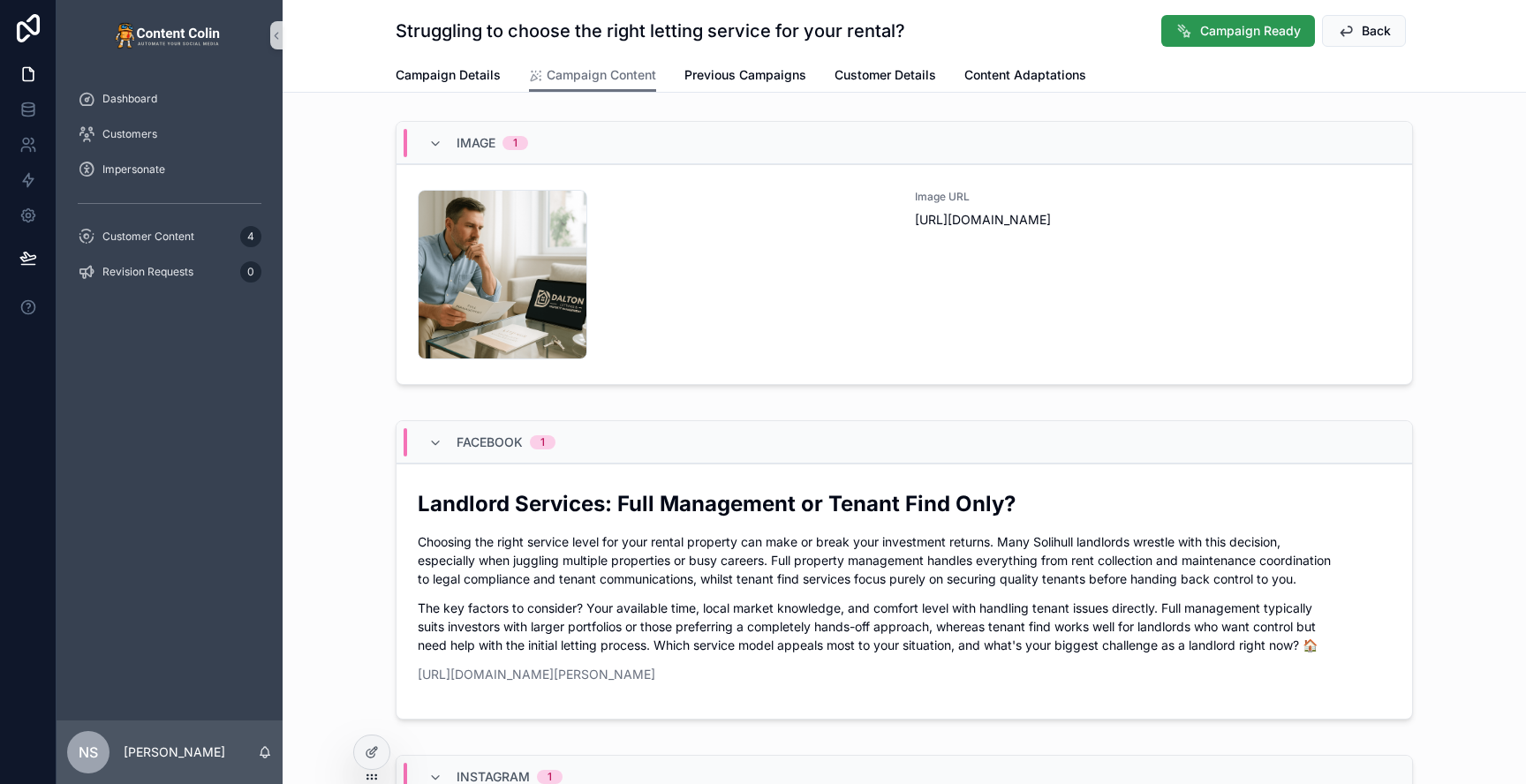
click at [1234, 34] on span "Campaign Ready" at bounding box center [1250, 31] width 101 height 18
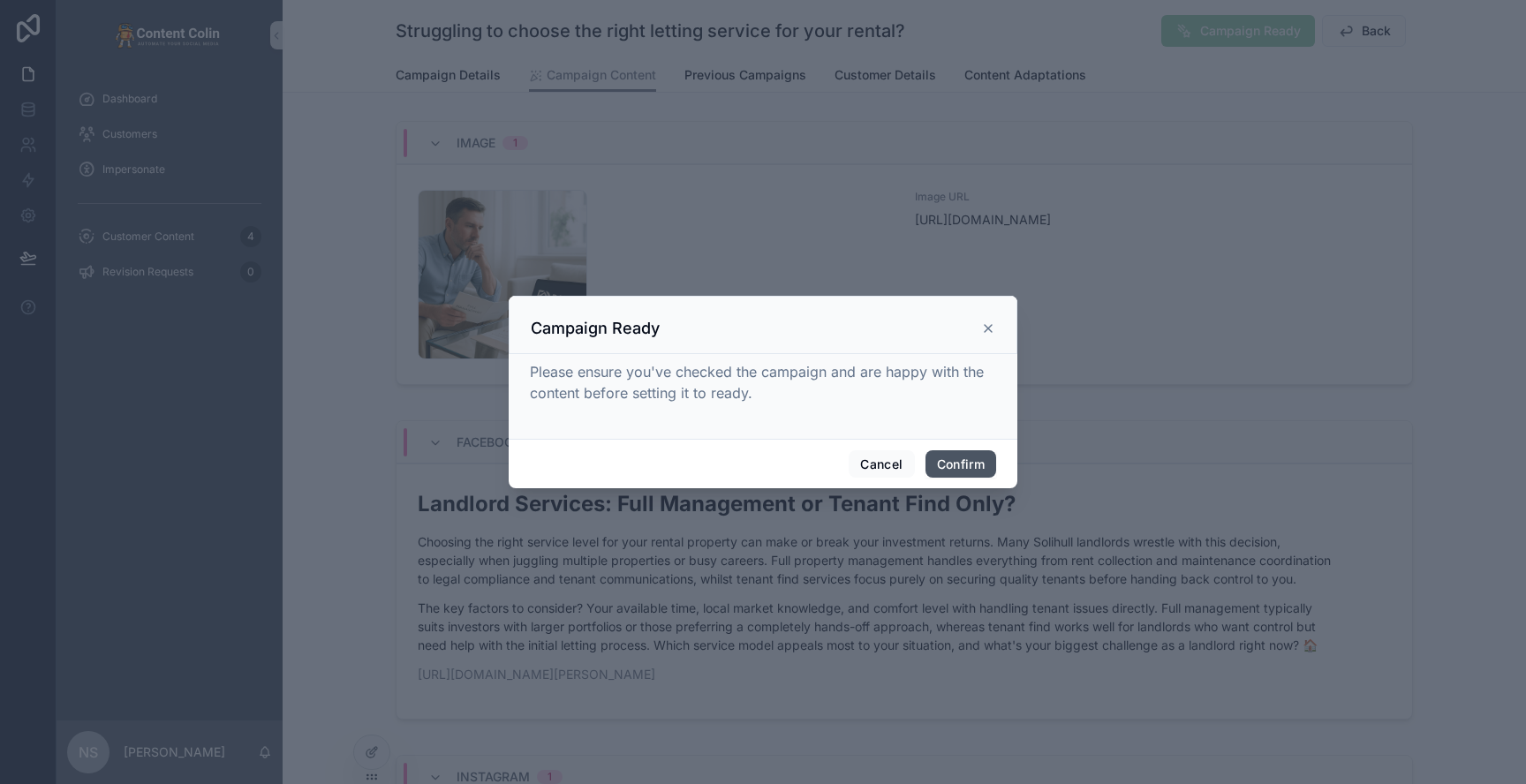
click at [981, 464] on button "Confirm" at bounding box center [961, 464] width 71 height 28
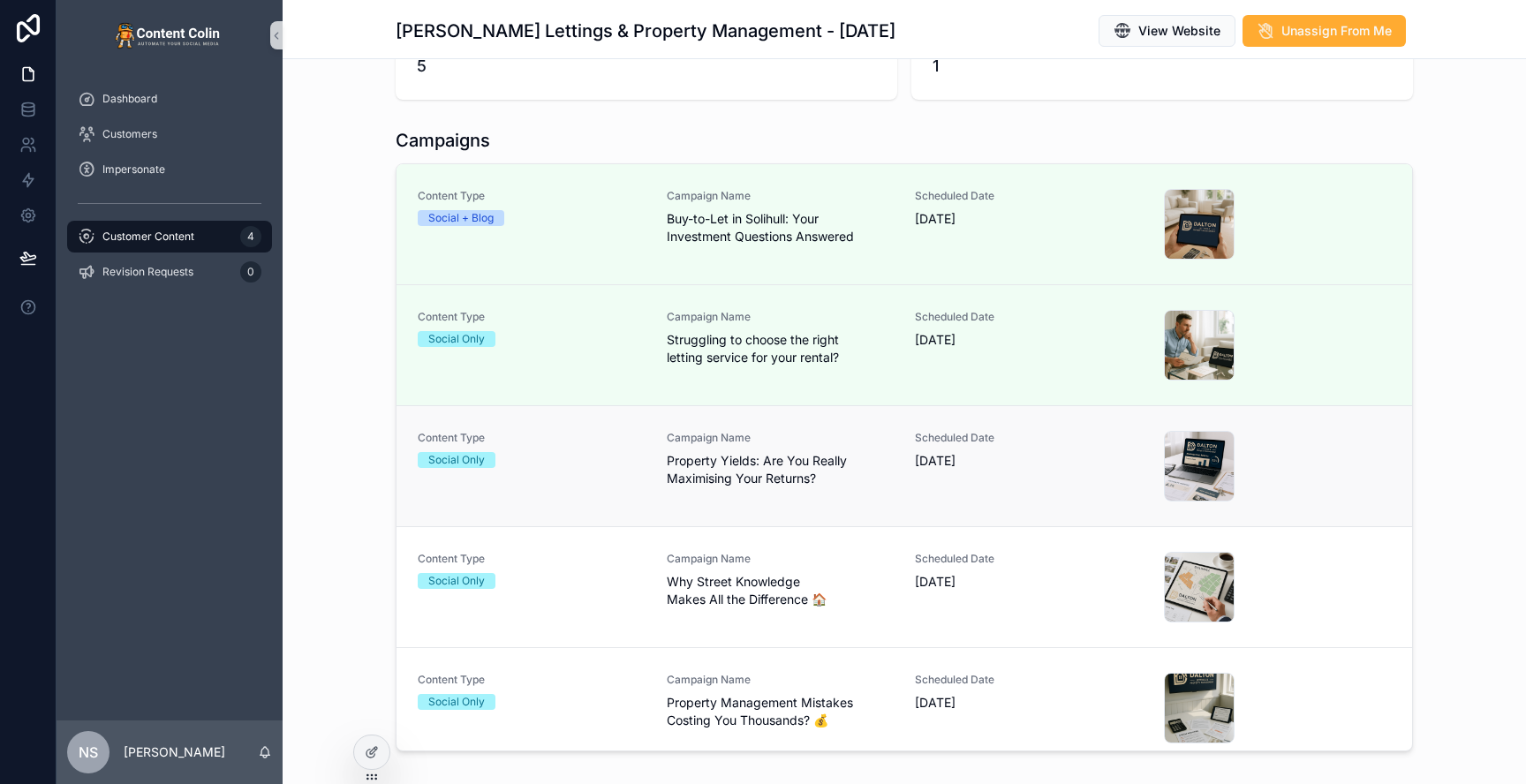
scroll to position [354, 0]
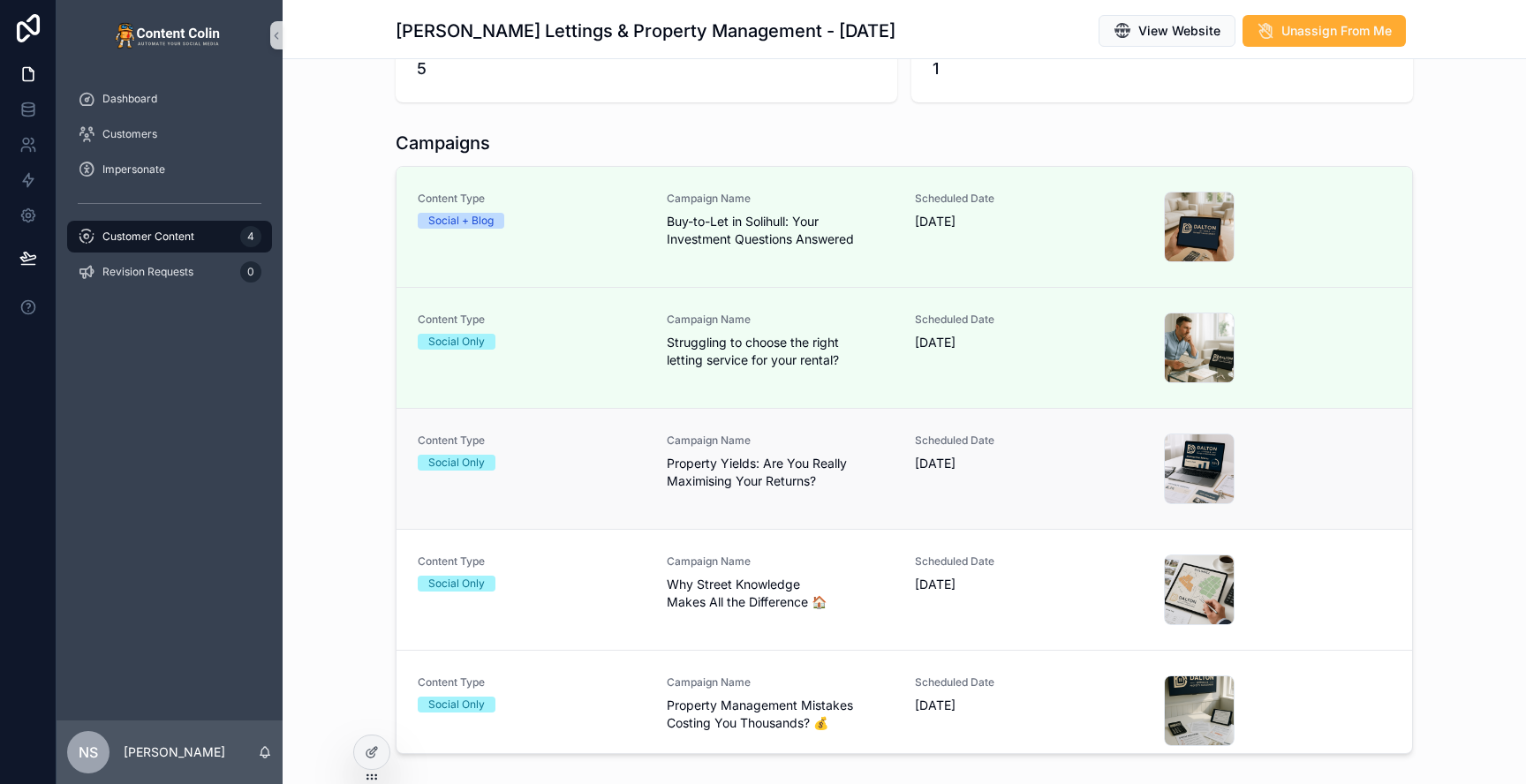
click at [987, 474] on div "Scheduled Date [DATE]" at bounding box center [1029, 469] width 228 height 71
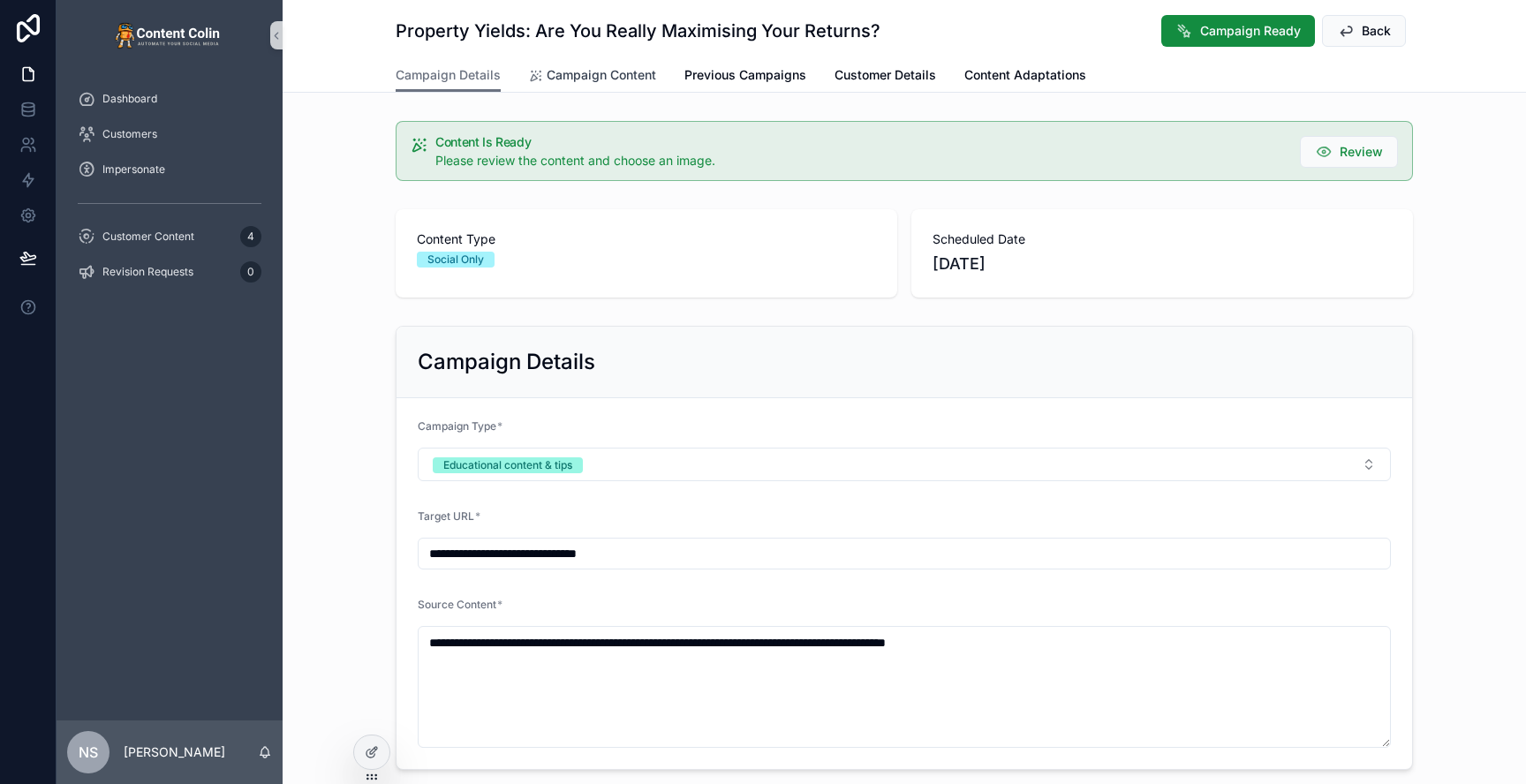
click at [611, 78] on span "Campaign Content" at bounding box center [601, 75] width 110 height 18
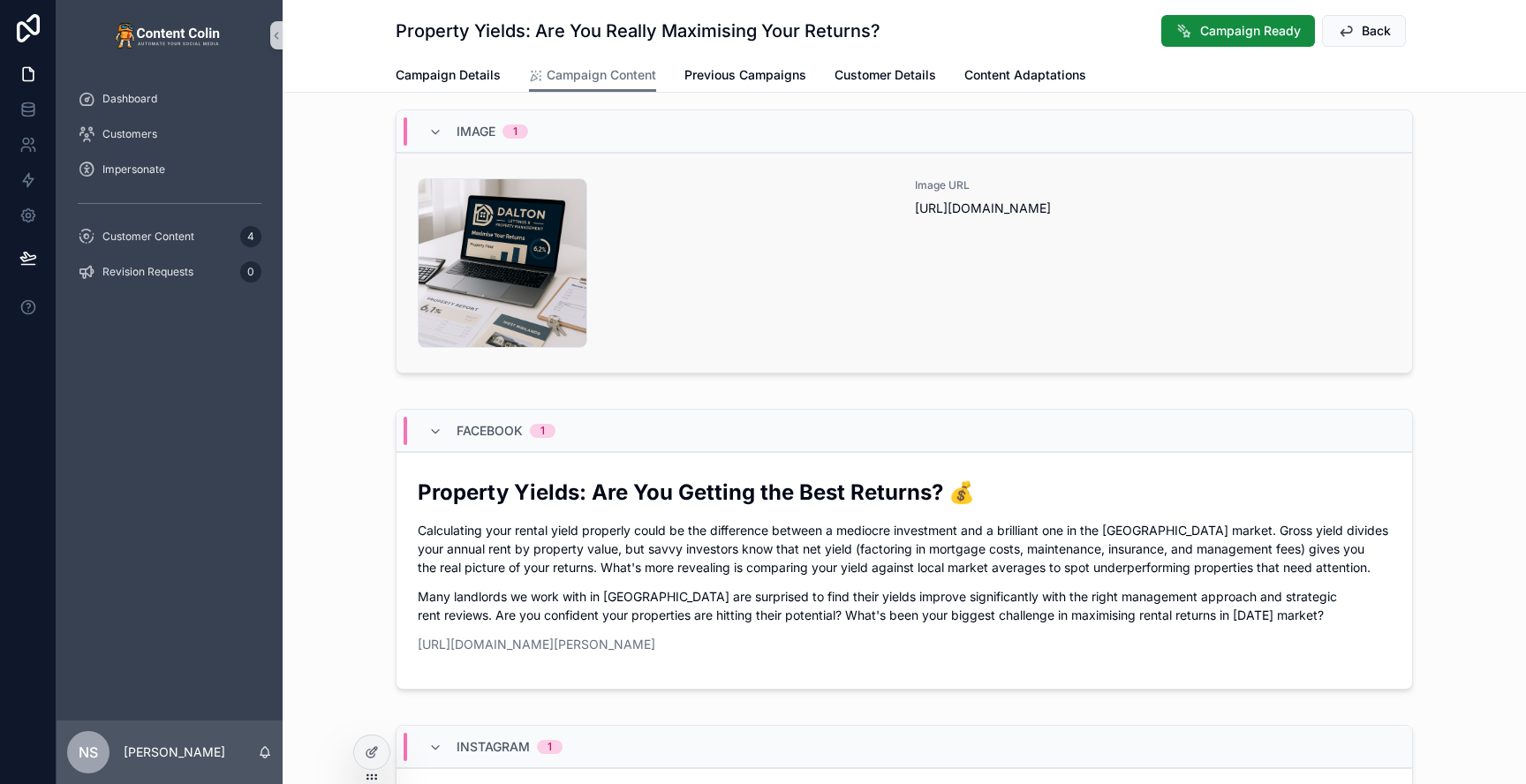
scroll to position [10, 0]
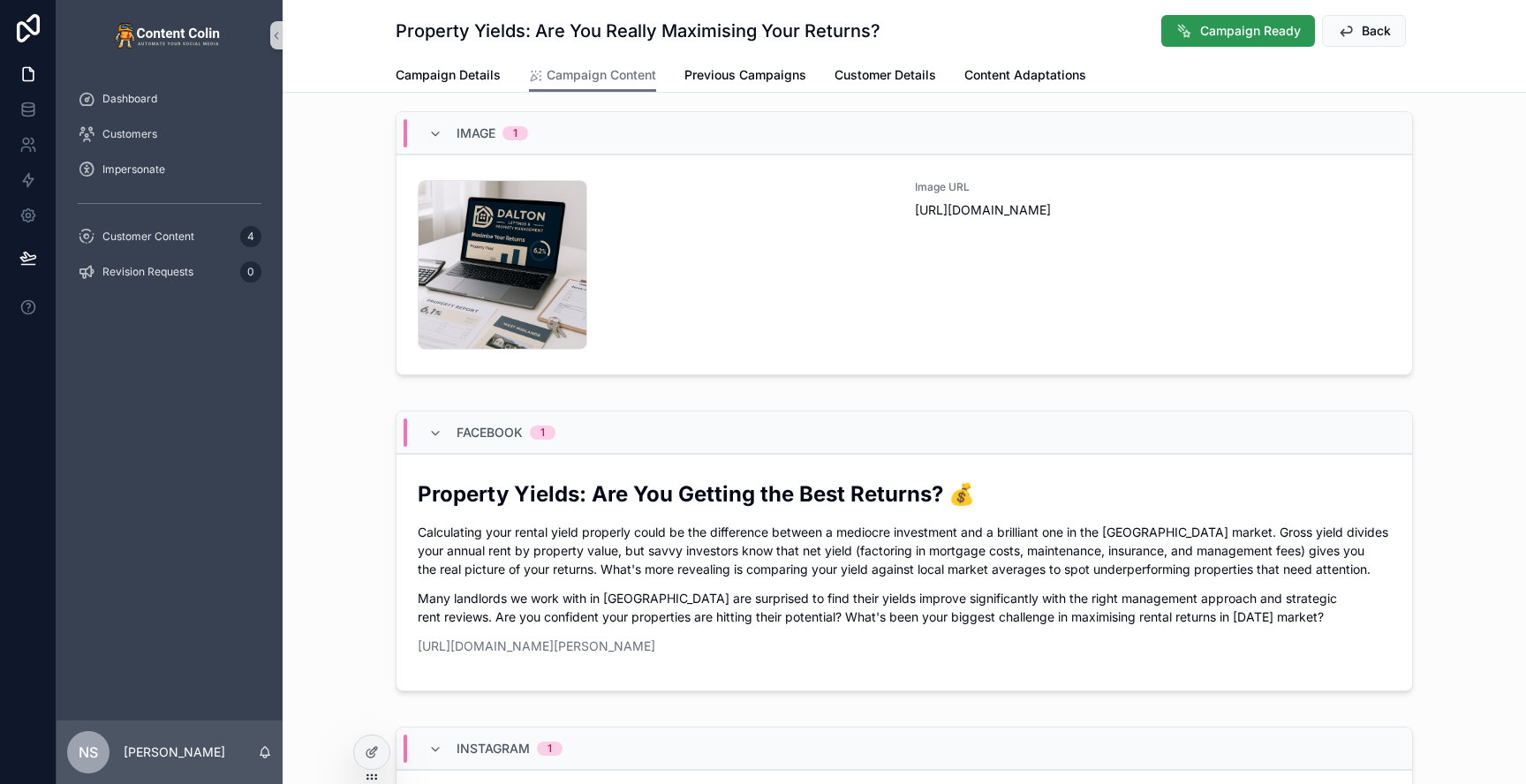
click at [1234, 34] on span "Campaign Ready" at bounding box center [1250, 31] width 101 height 18
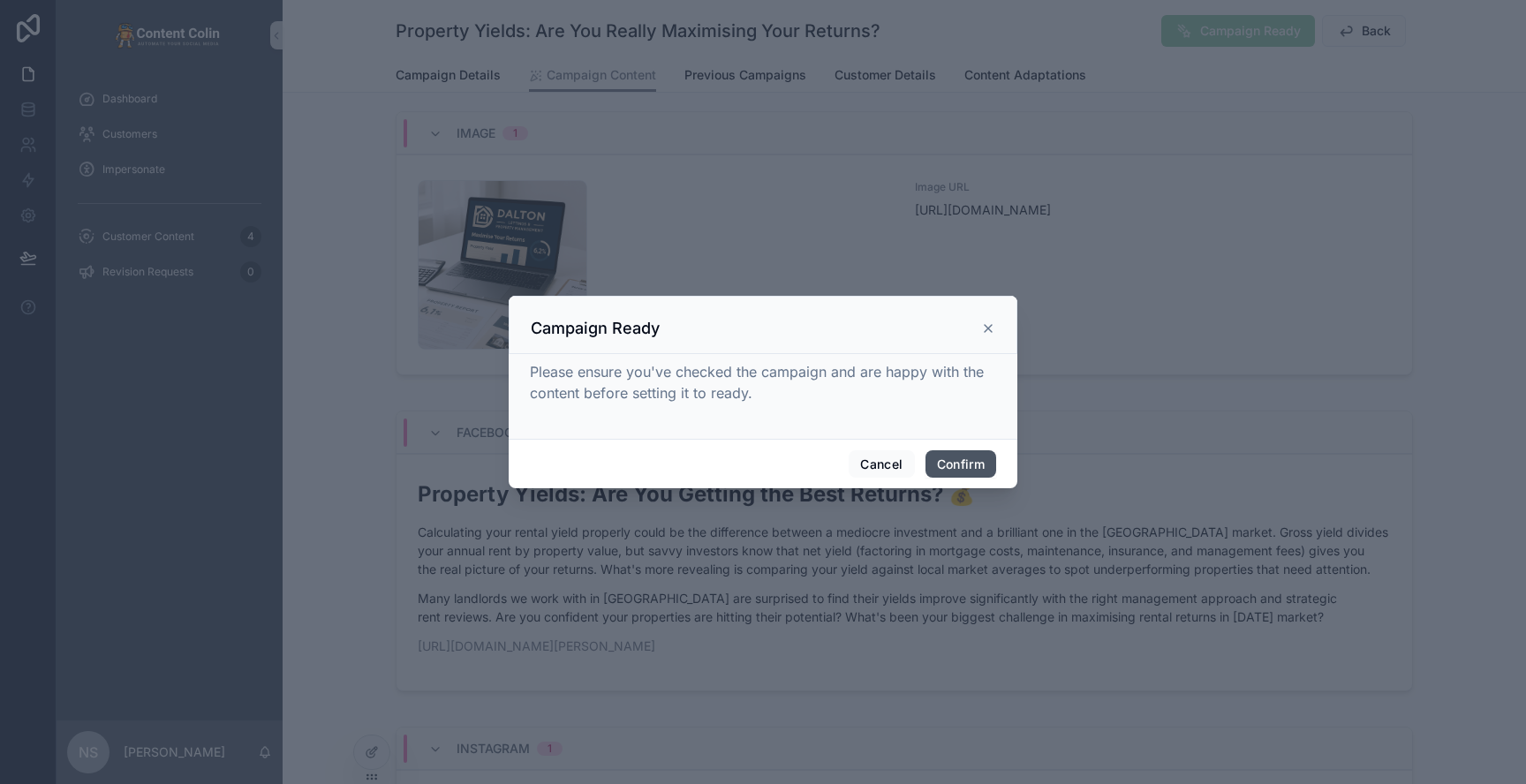
click at [961, 459] on button "Confirm" at bounding box center [961, 464] width 71 height 28
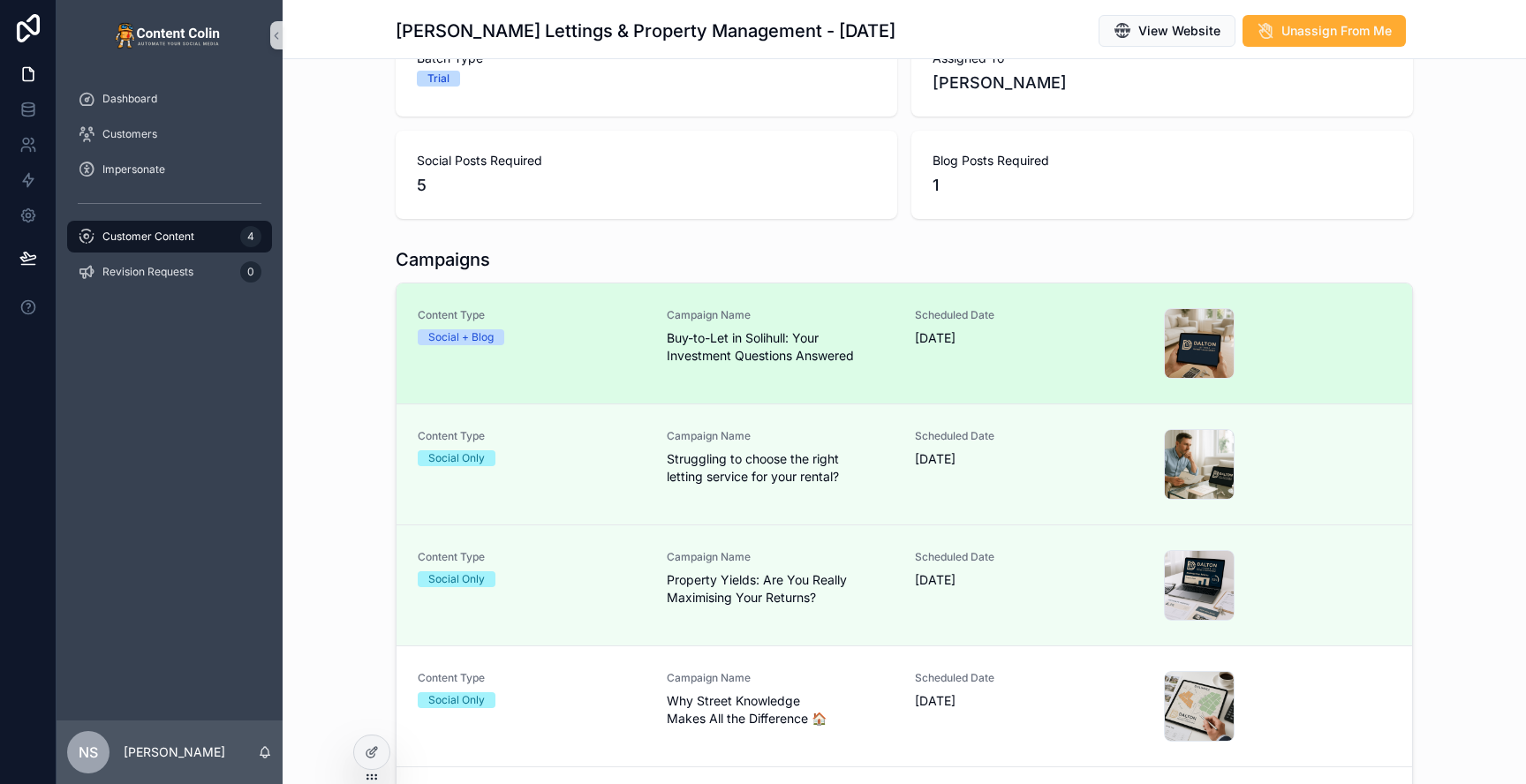
scroll to position [237, 0]
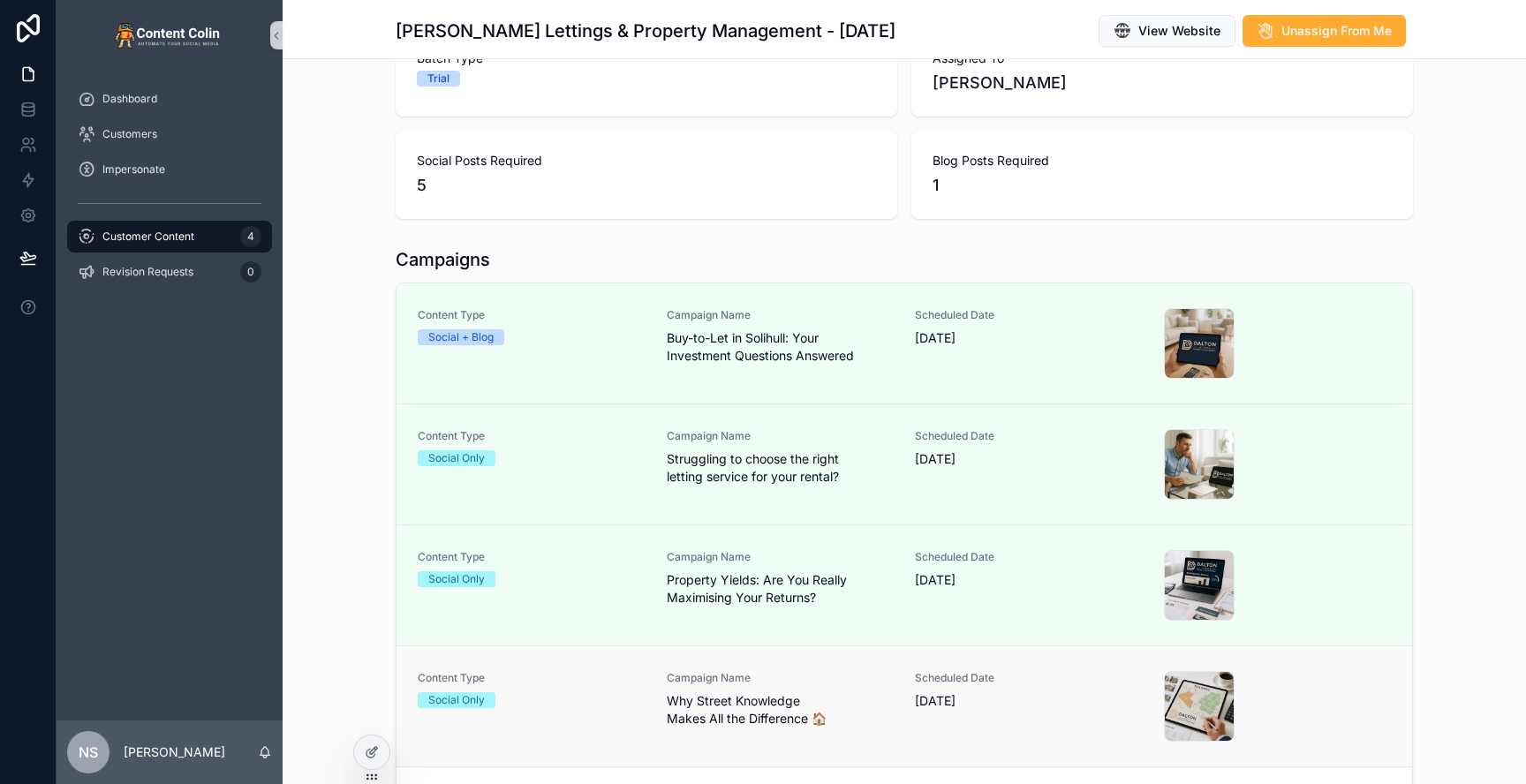
click at [815, 720] on span "Why Street Knowledge Makes All the Difference 🏠" at bounding box center [781, 710] width 228 height 35
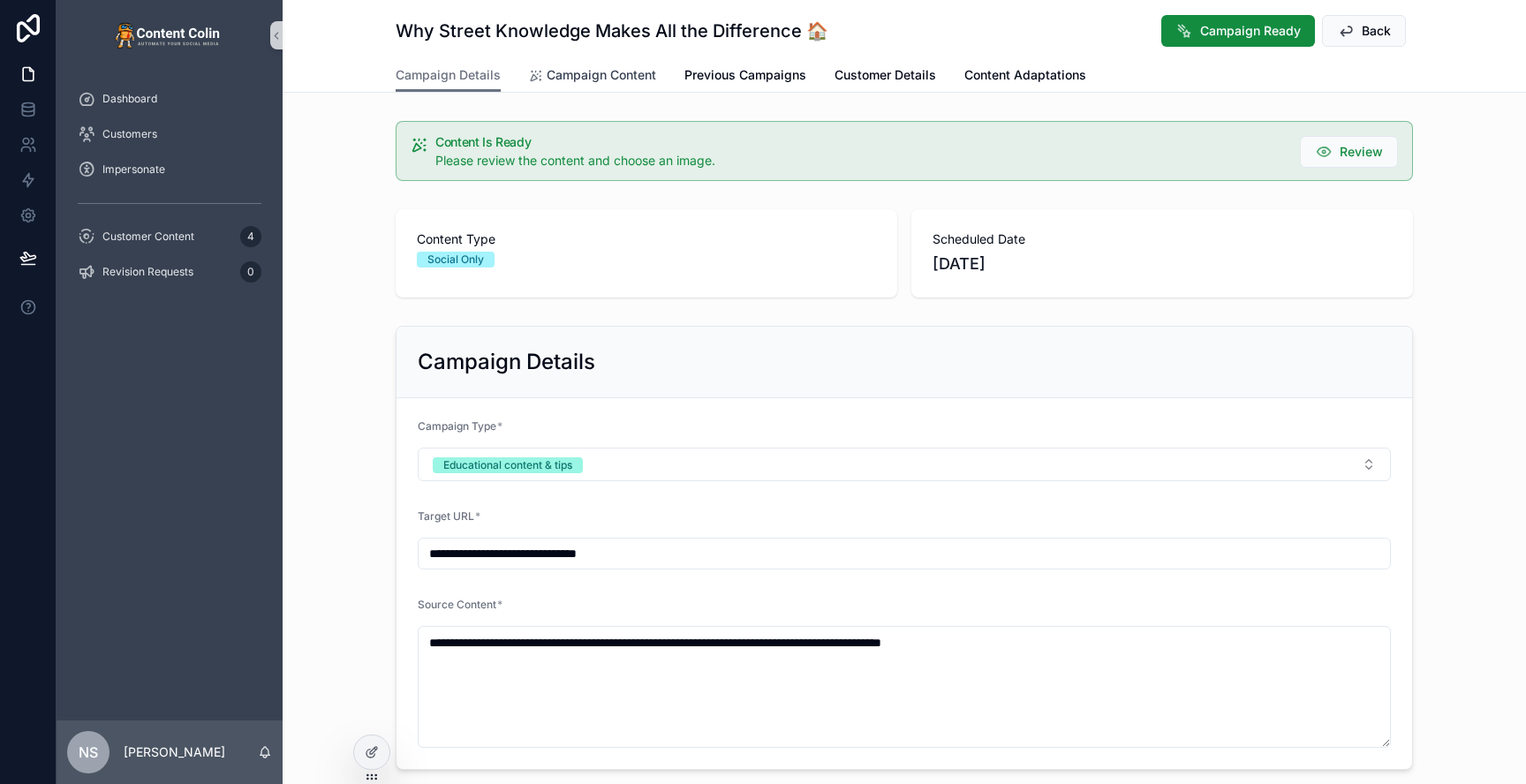
click at [630, 66] on span "Campaign Content" at bounding box center [601, 75] width 110 height 18
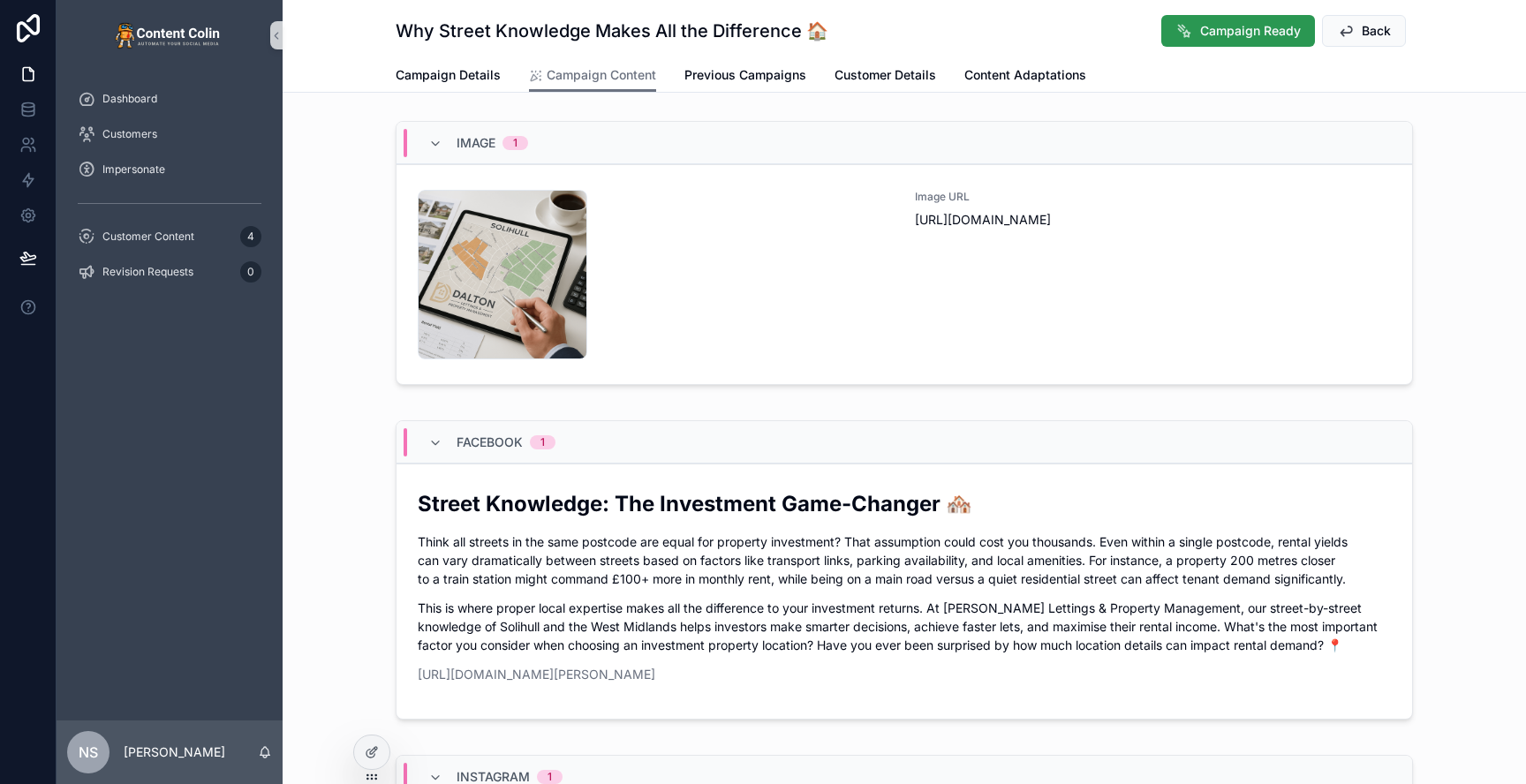
click at [1225, 34] on span "Campaign Ready" at bounding box center [1250, 31] width 101 height 18
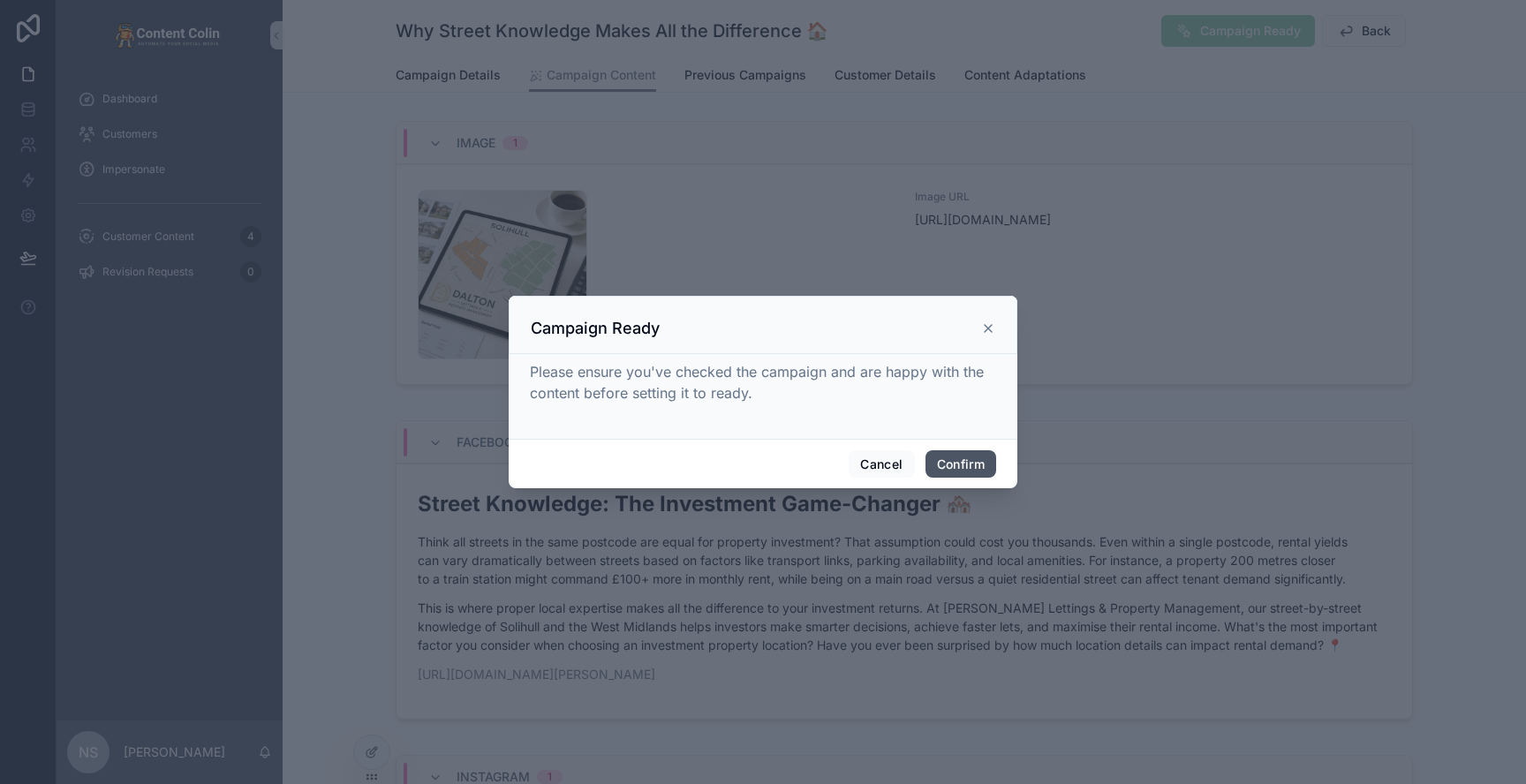
click at [966, 457] on button "Confirm" at bounding box center [961, 464] width 71 height 28
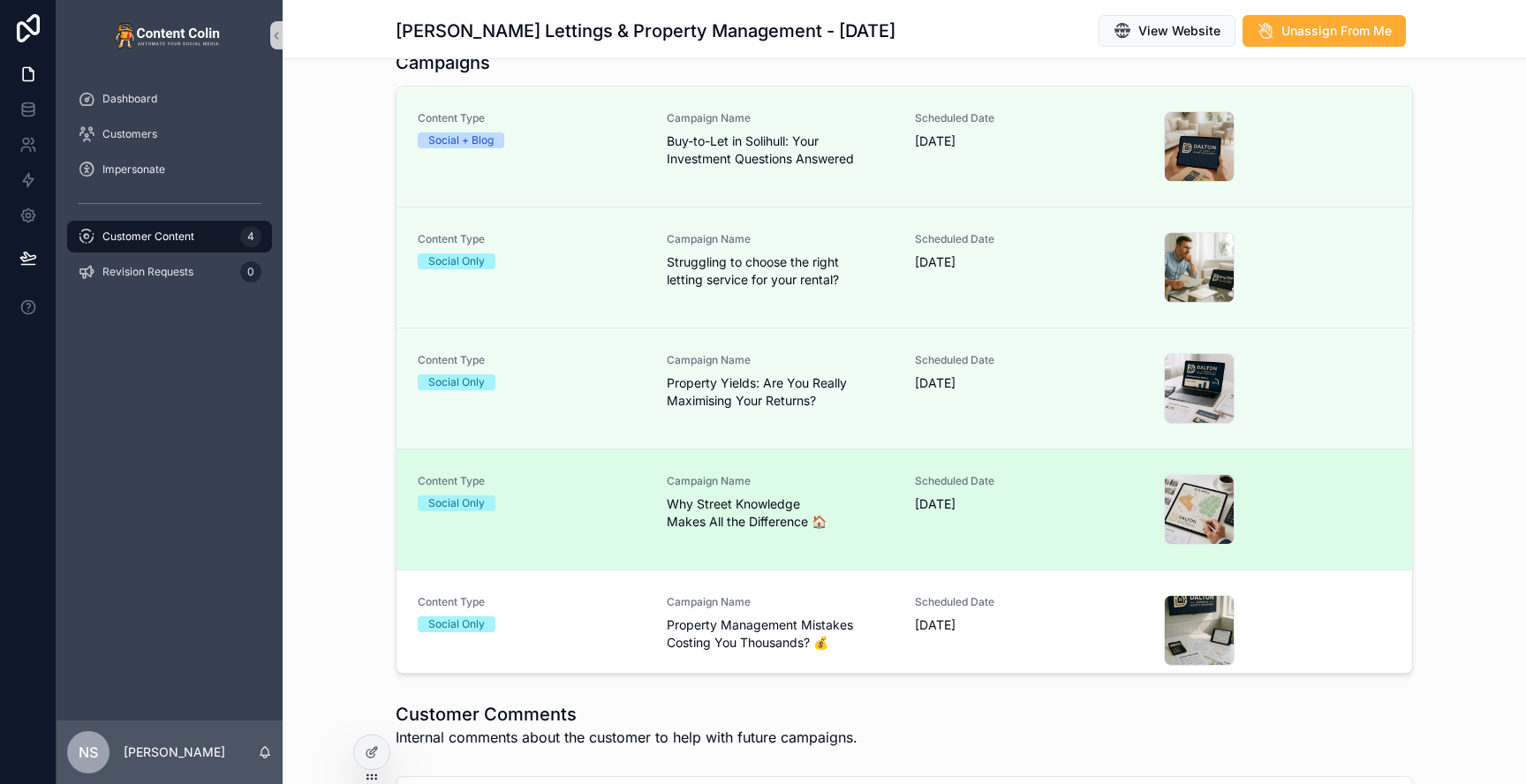
scroll to position [445, 0]
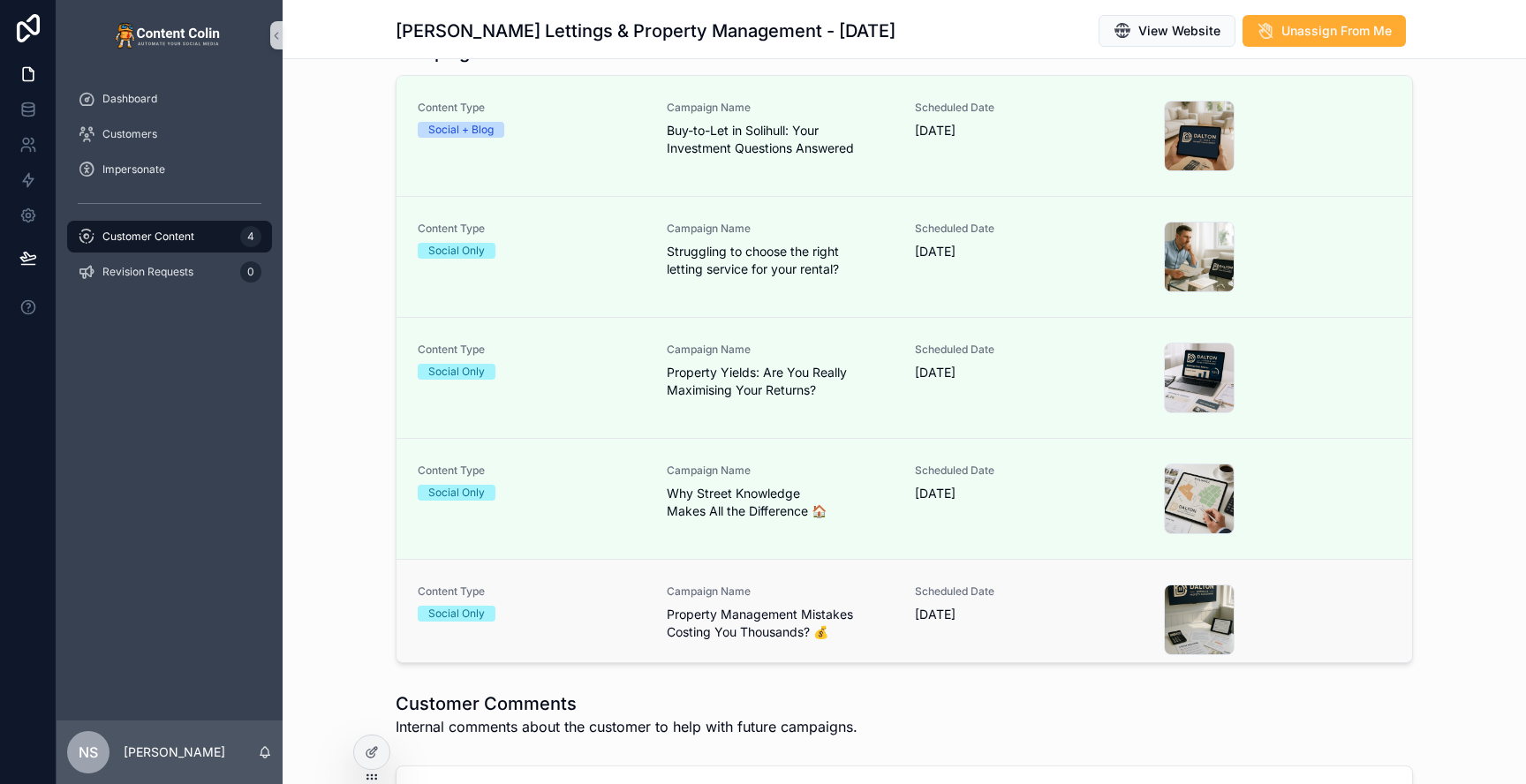
click at [904, 616] on div "Content Type Social Only Campaign Name Property Management Mistakes Costing You…" at bounding box center [904, 620] width 973 height 71
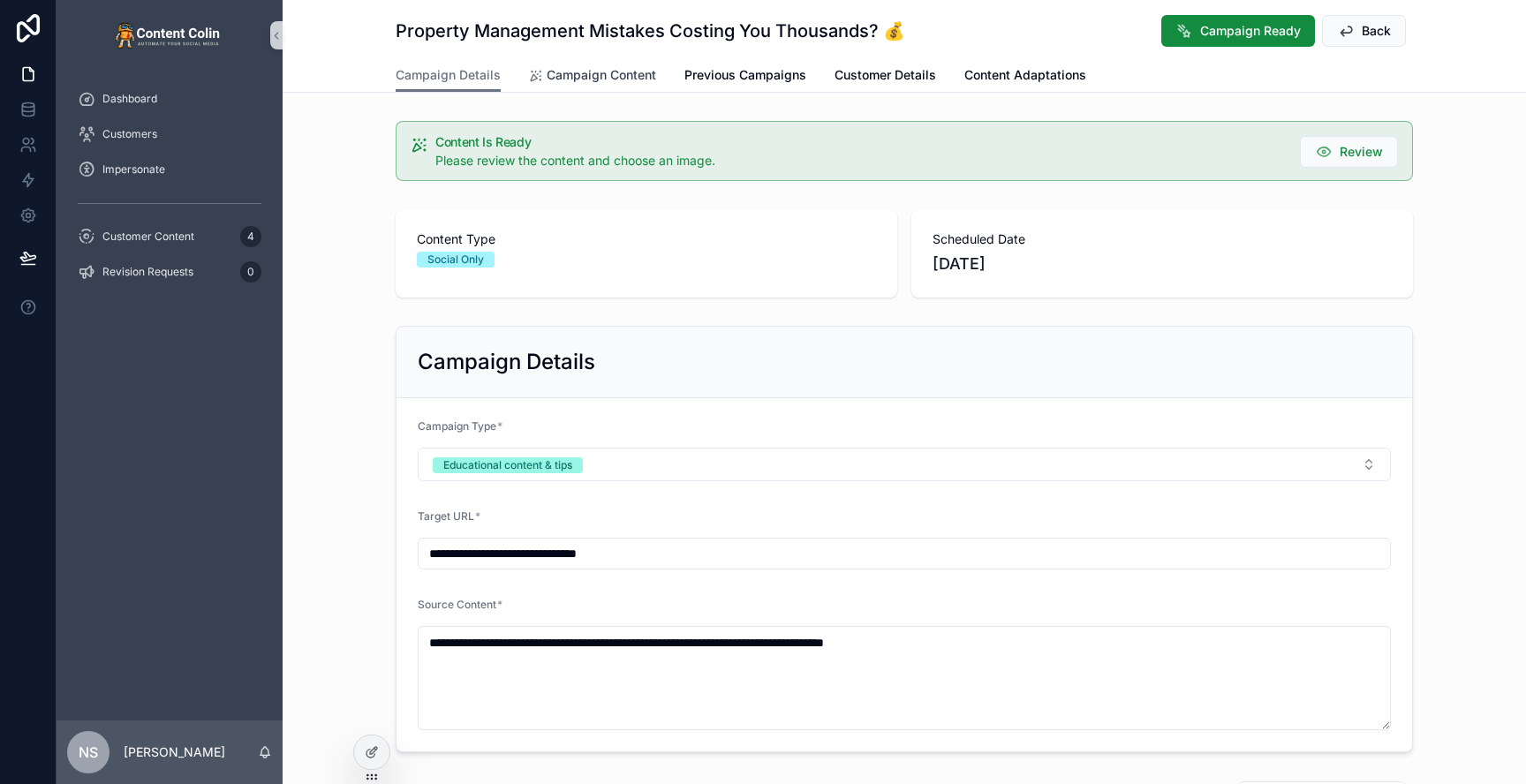
click at [609, 74] on span "Campaign Content" at bounding box center [601, 75] width 110 height 18
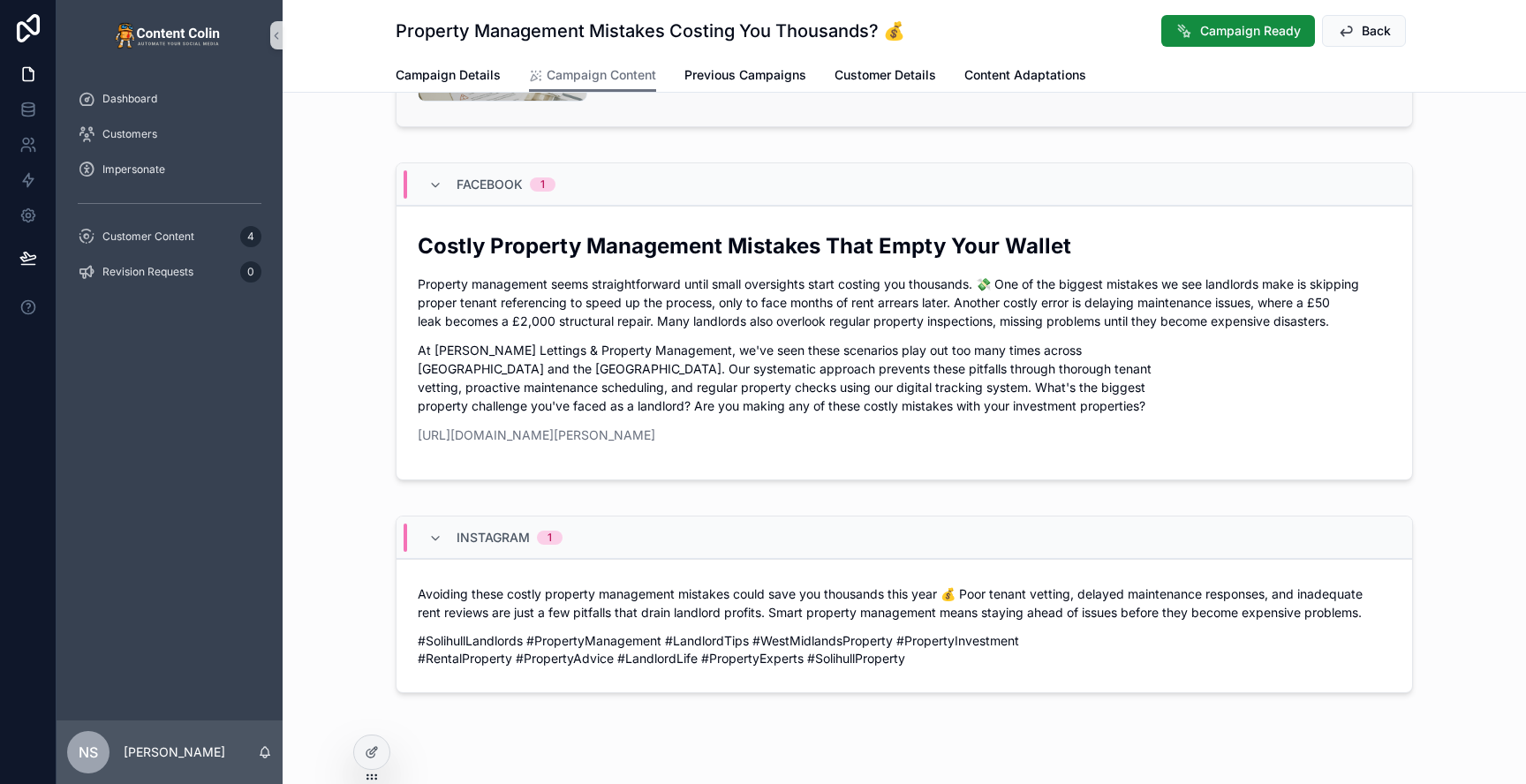
scroll to position [81, 0]
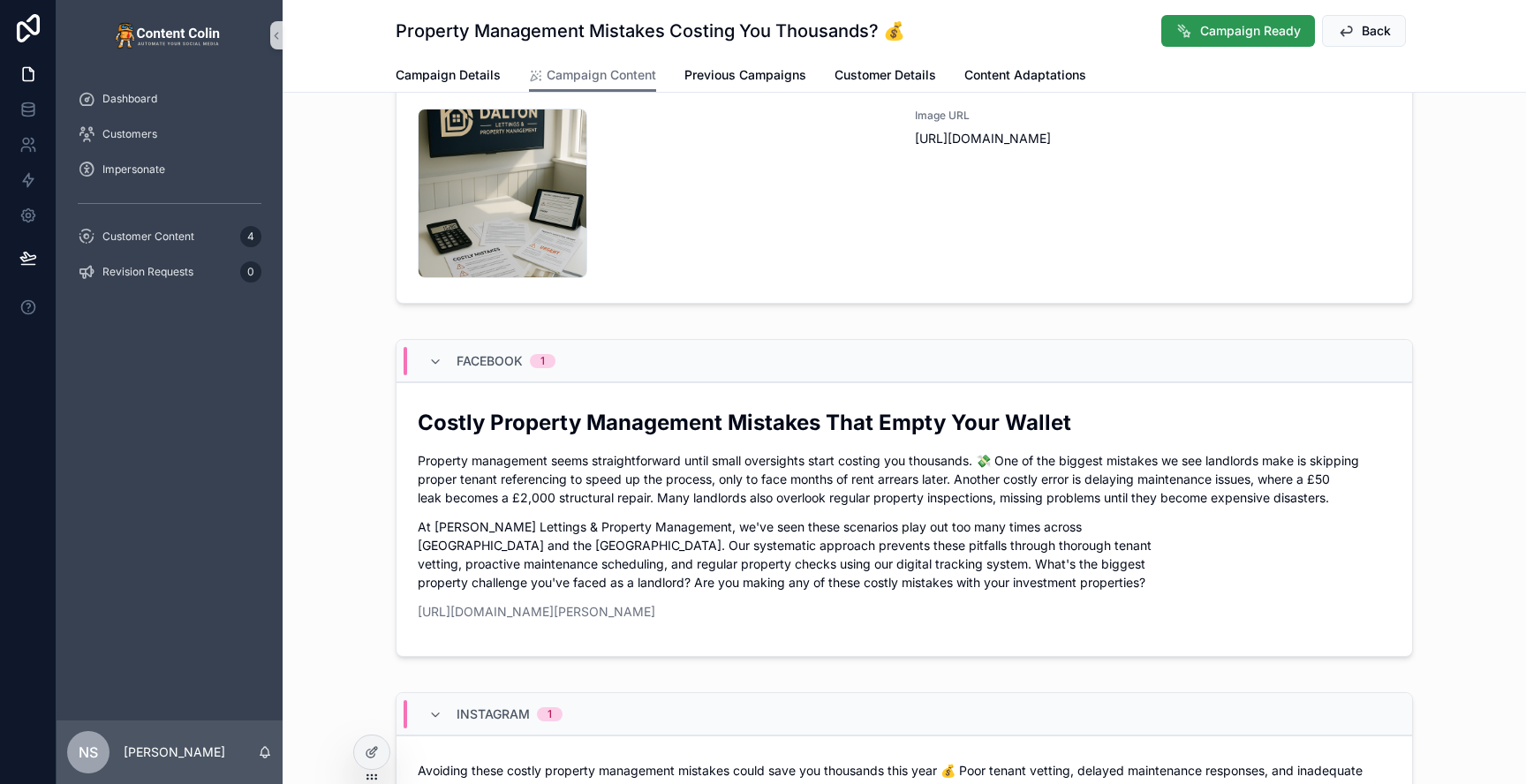
click at [1240, 30] on span "Campaign Ready" at bounding box center [1250, 31] width 101 height 18
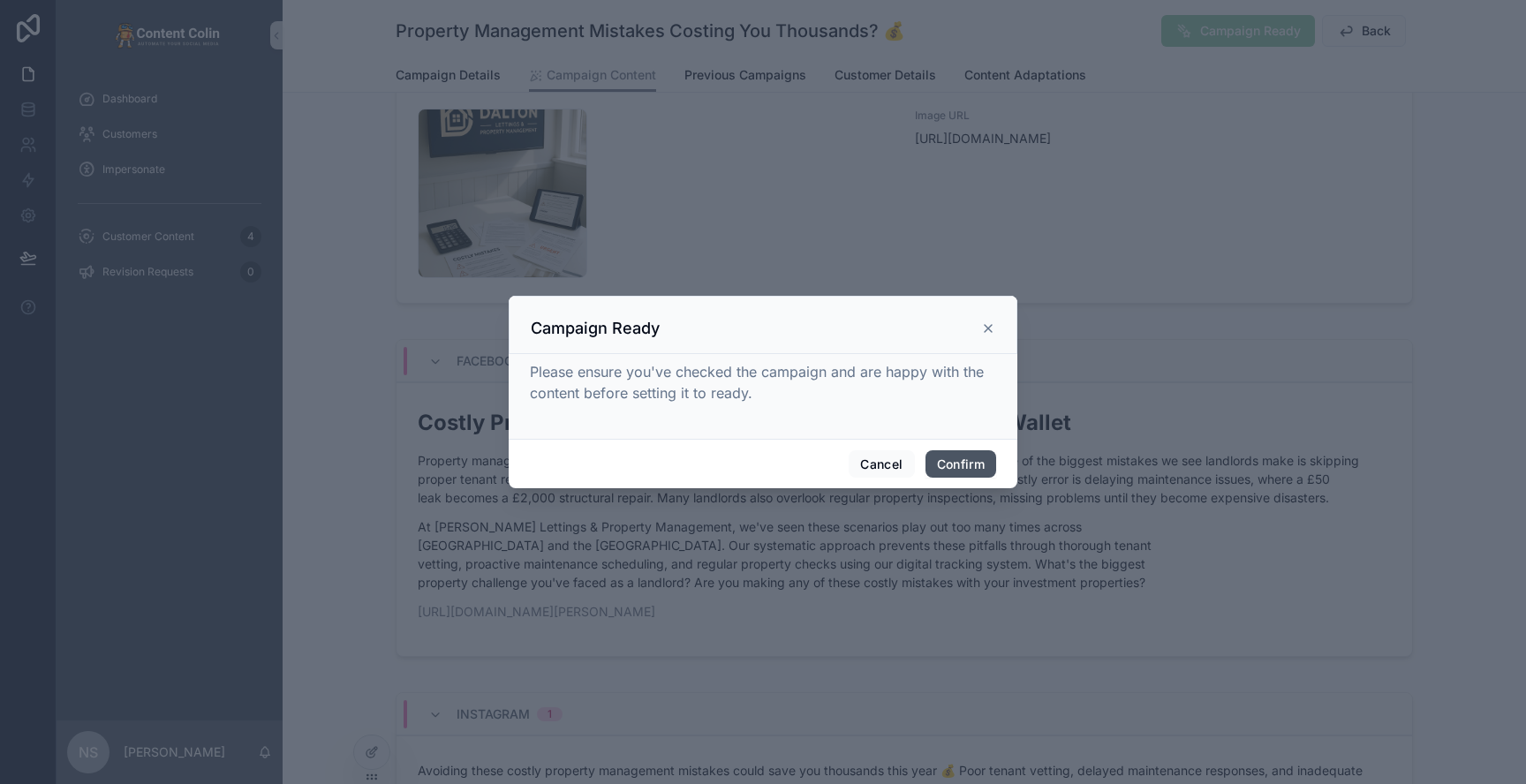
click at [979, 470] on button "Confirm" at bounding box center [961, 464] width 71 height 28
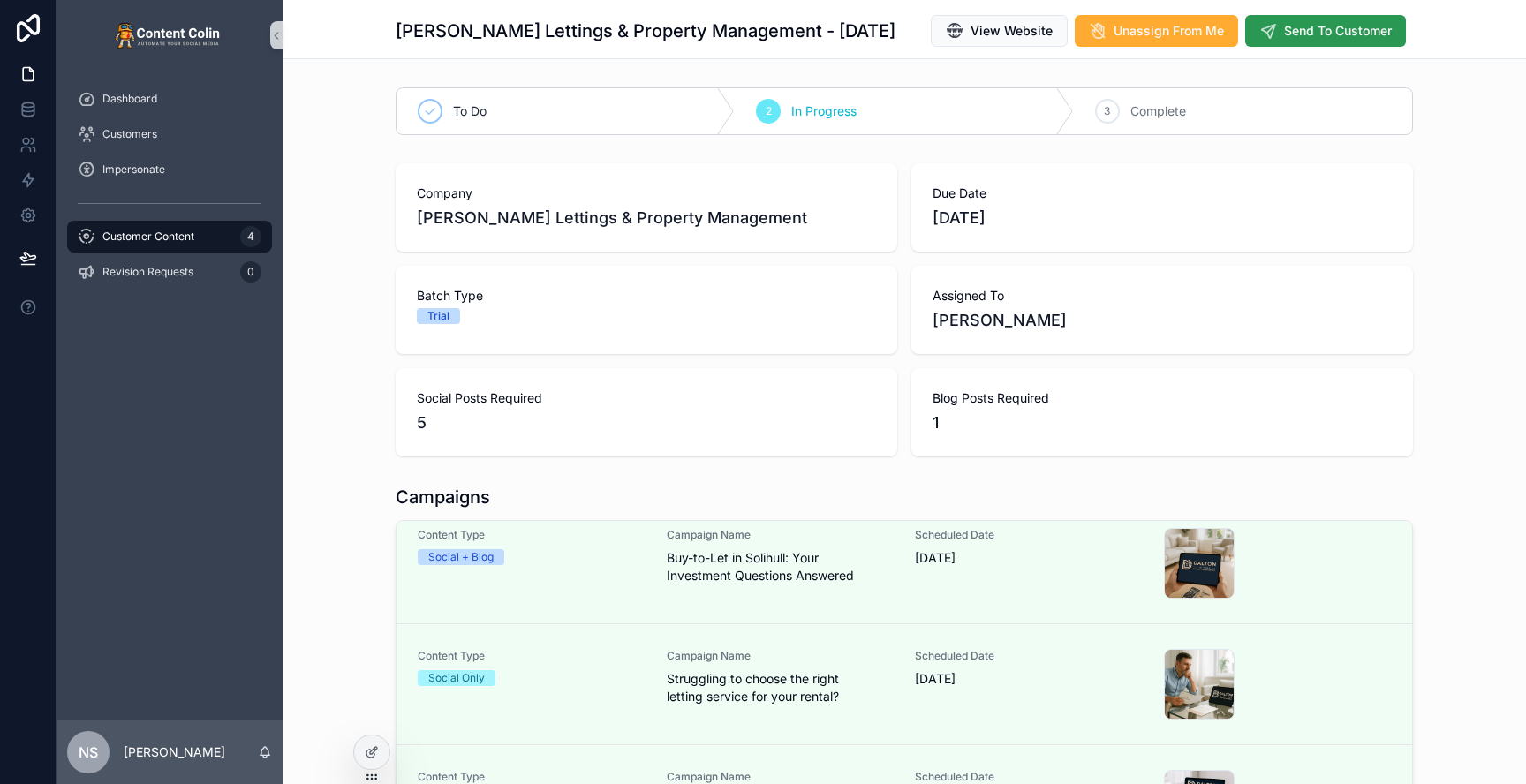
click at [1349, 28] on span "Send To Customer" at bounding box center [1338, 31] width 108 height 18
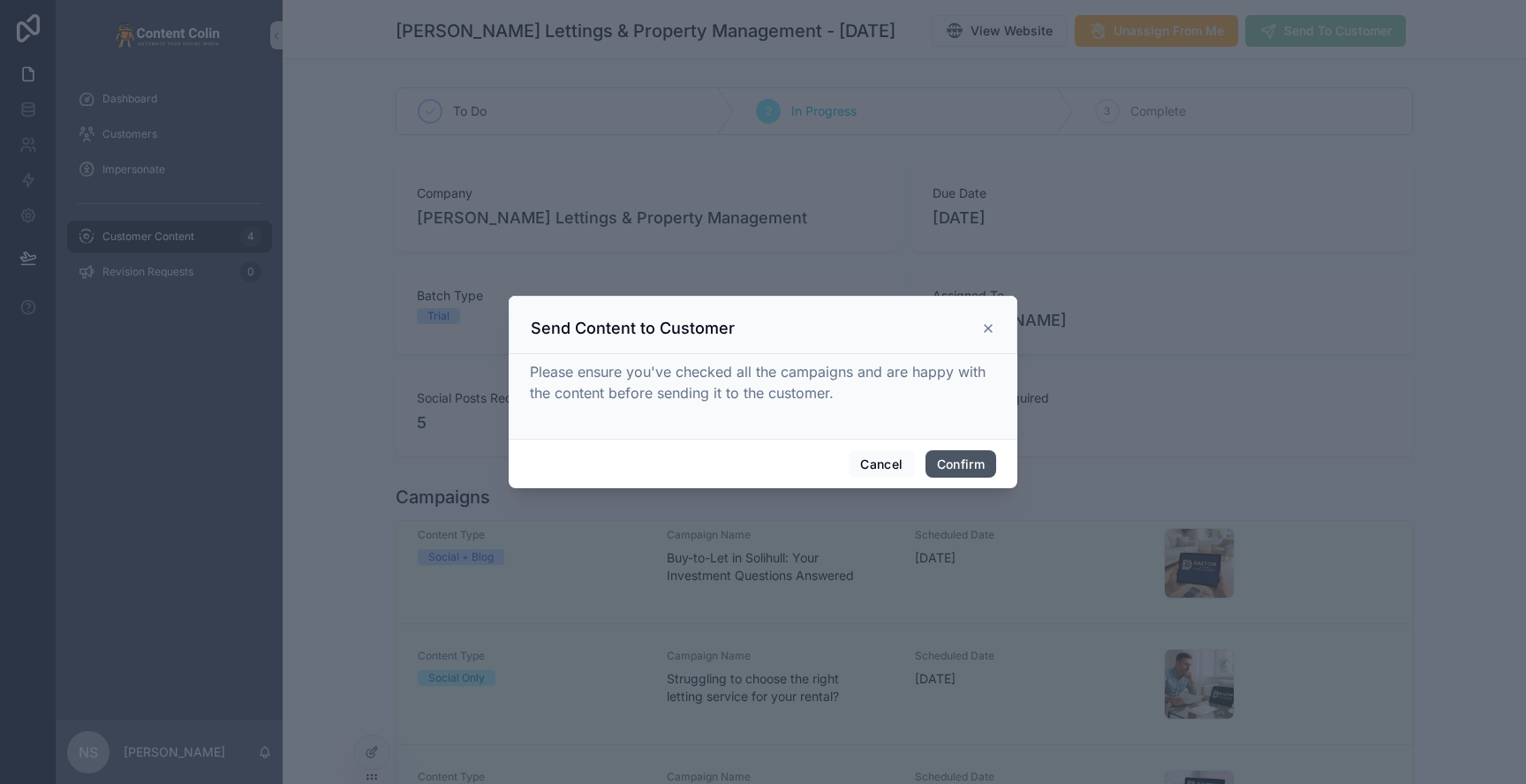
click at [969, 453] on button "Confirm" at bounding box center [961, 464] width 71 height 28
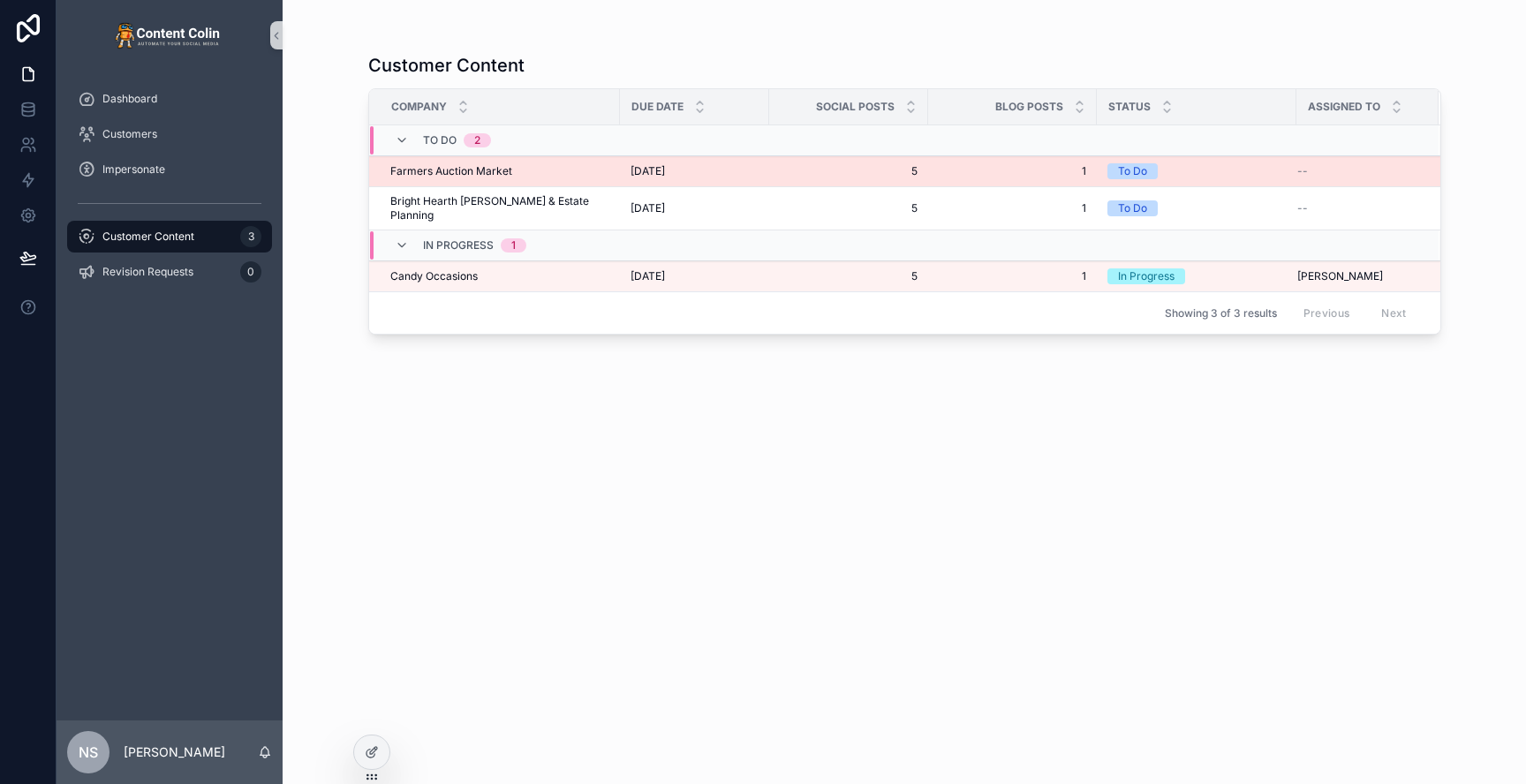
click at [561, 166] on div "Farmers Auction Market Farmers Auction Market" at bounding box center [500, 171] width 219 height 14
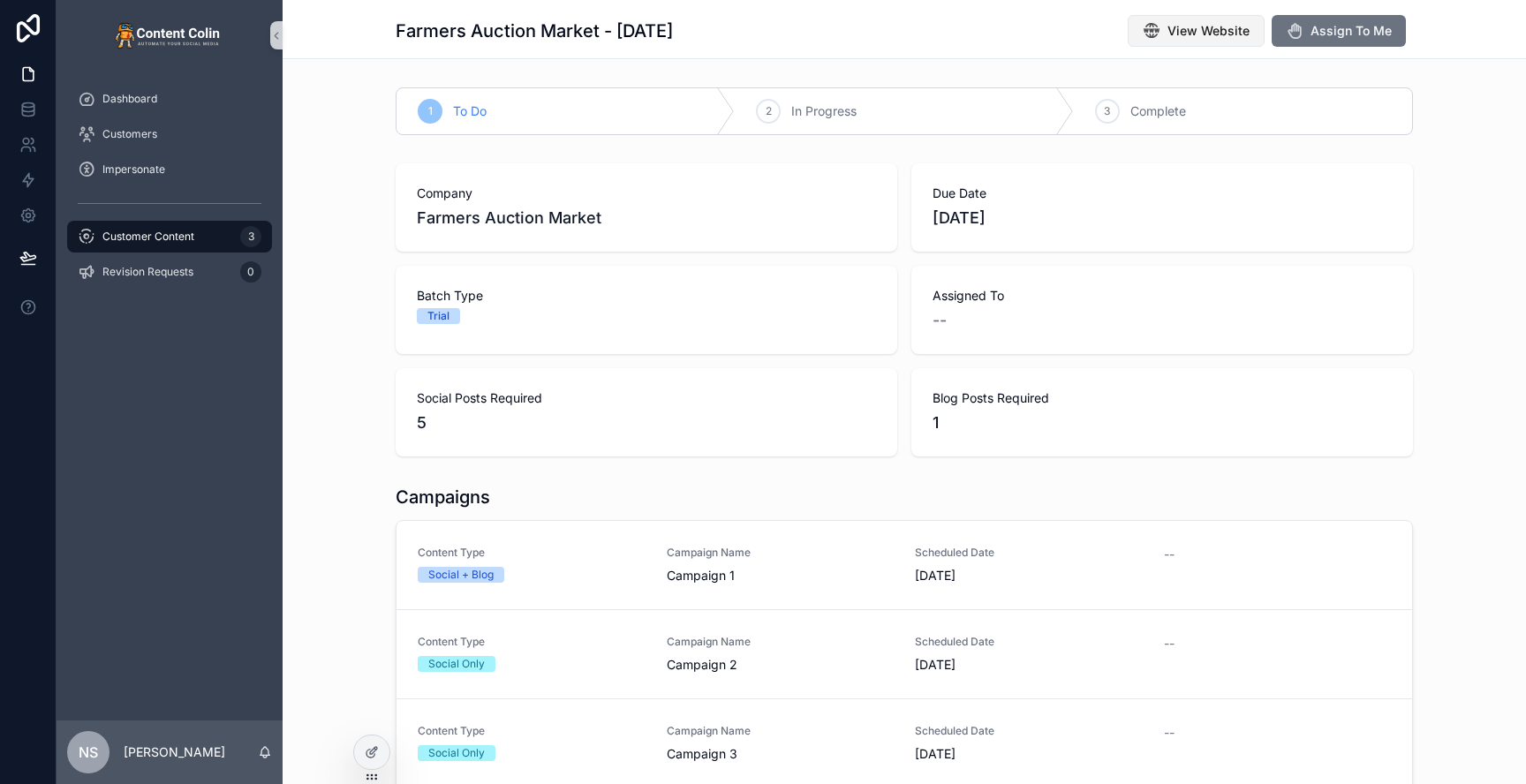
click at [1183, 34] on span "View Website" at bounding box center [1208, 31] width 82 height 18
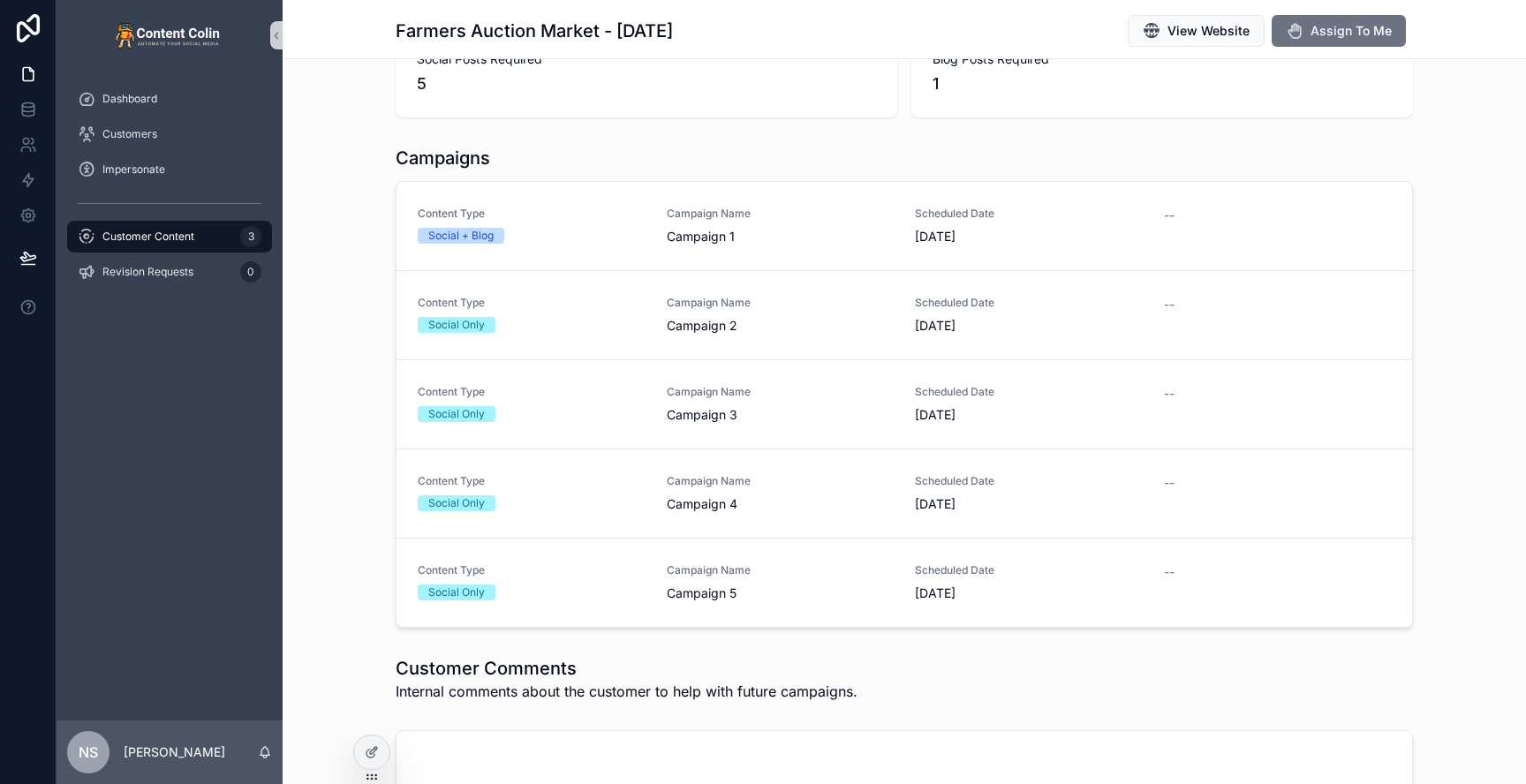
scroll to position [340, 0]
click at [162, 237] on span "Customer Content" at bounding box center [148, 237] width 92 height 14
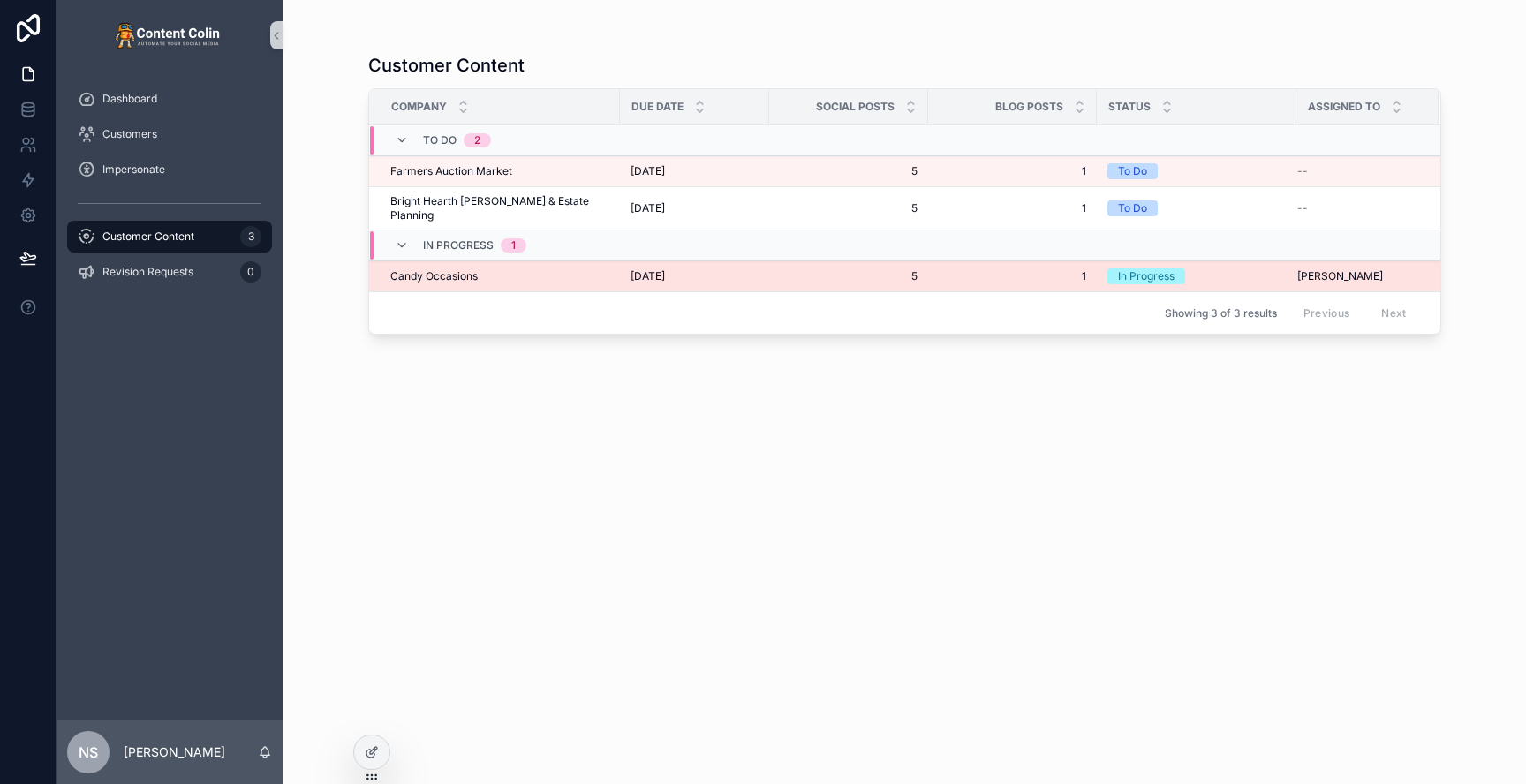
click at [590, 275] on td "Candy Occasions Candy Occasions" at bounding box center [495, 276] width 251 height 31
click at [665, 269] on span "[DATE]" at bounding box center [647, 276] width 34 height 14
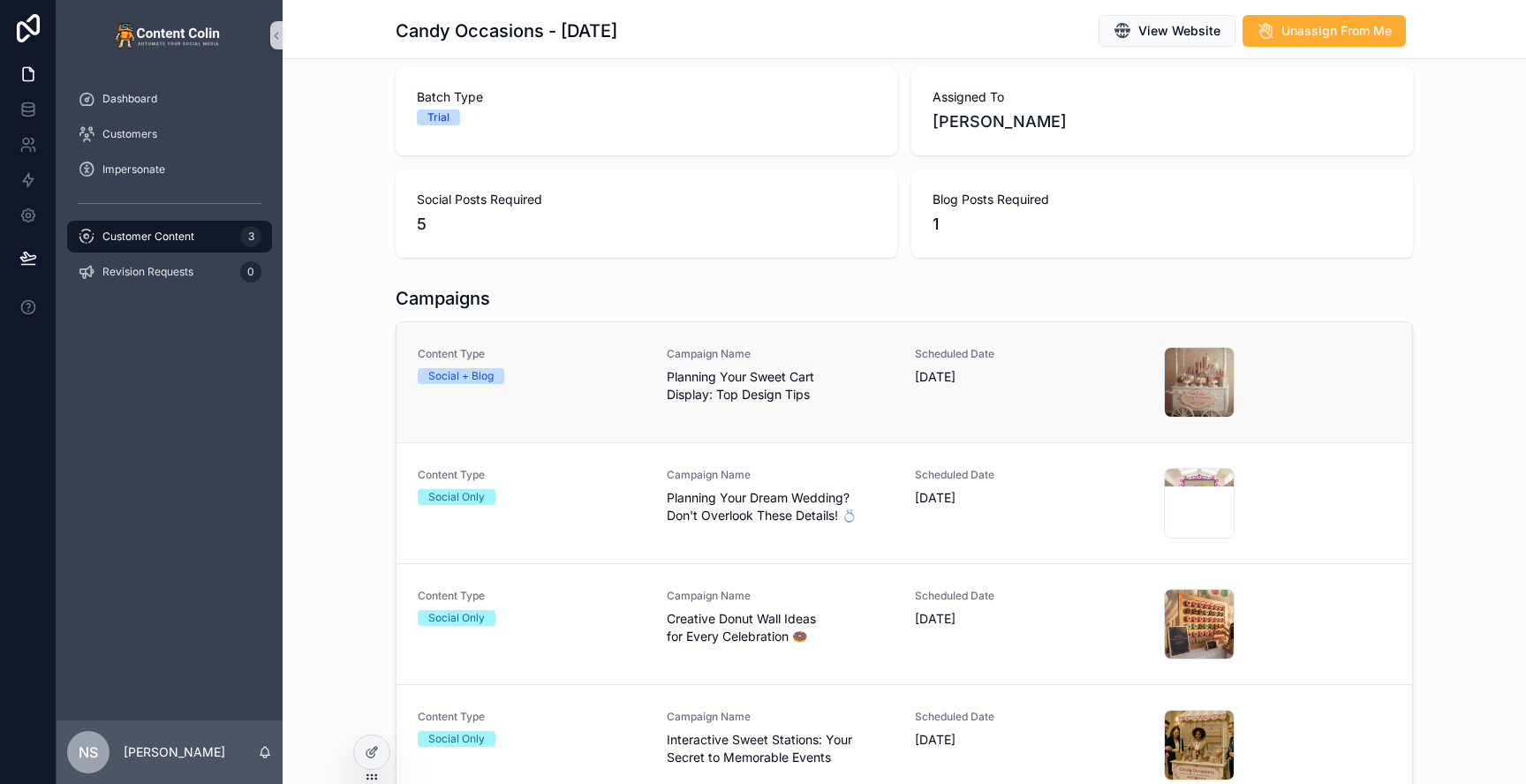
scroll to position [200, 0]
click at [804, 381] on span "Planning Your Sweet Cart Display: Top Design Tips" at bounding box center [781, 385] width 228 height 35
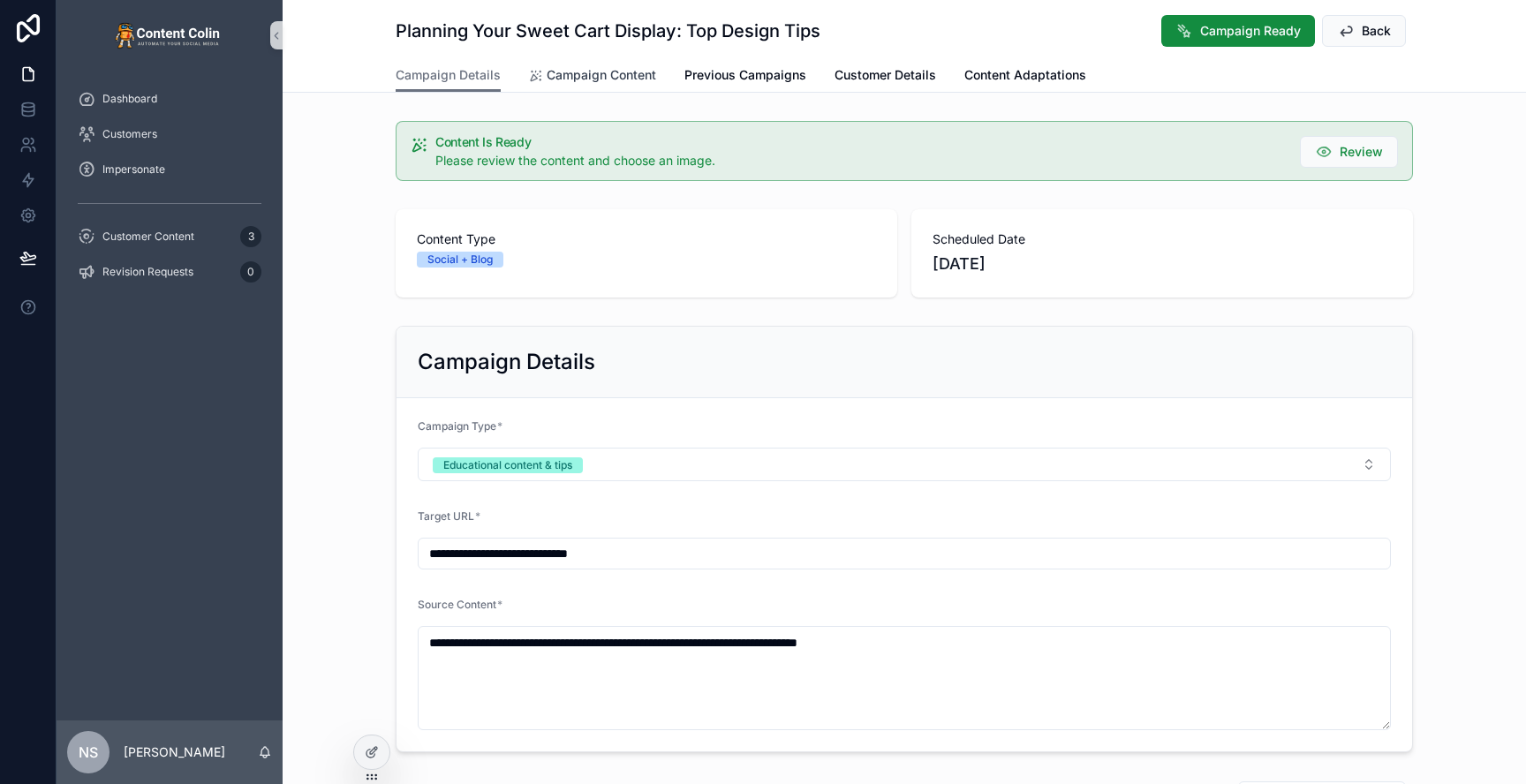
click at [605, 73] on span "Campaign Content" at bounding box center [601, 75] width 110 height 18
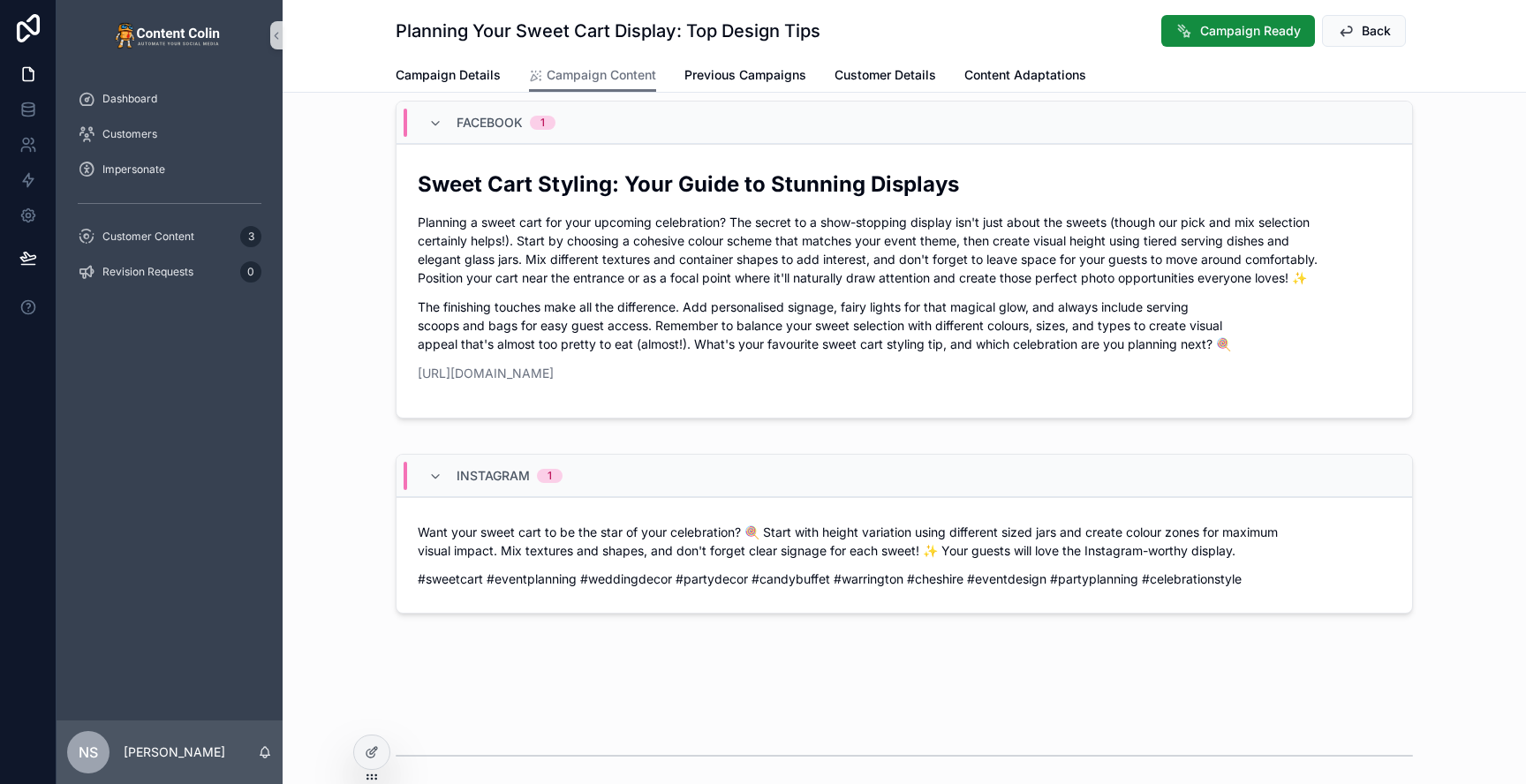
scroll to position [321, 0]
click at [1230, 26] on span "Campaign Ready" at bounding box center [1250, 31] width 101 height 18
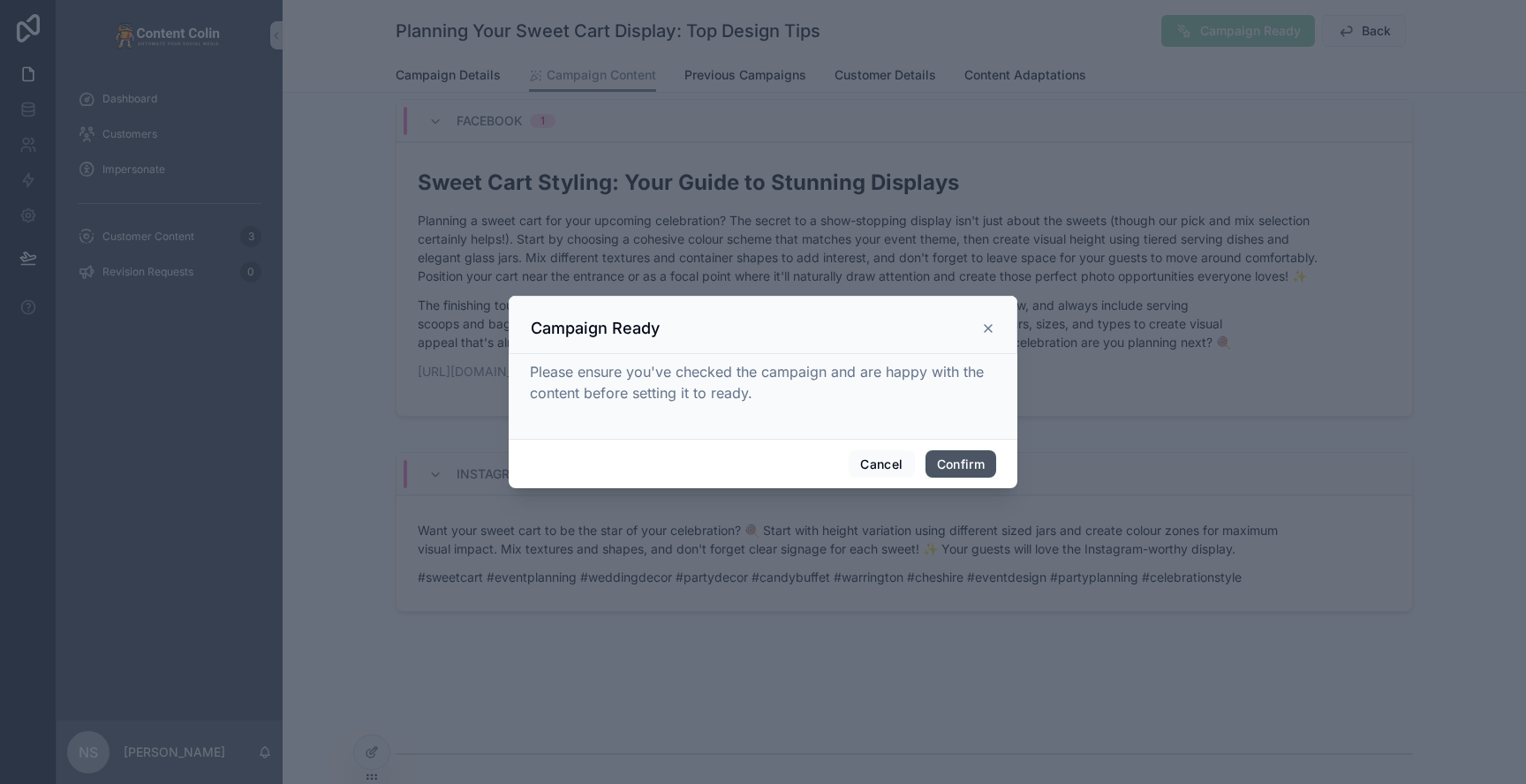
click at [963, 451] on button "Confirm" at bounding box center [961, 464] width 71 height 28
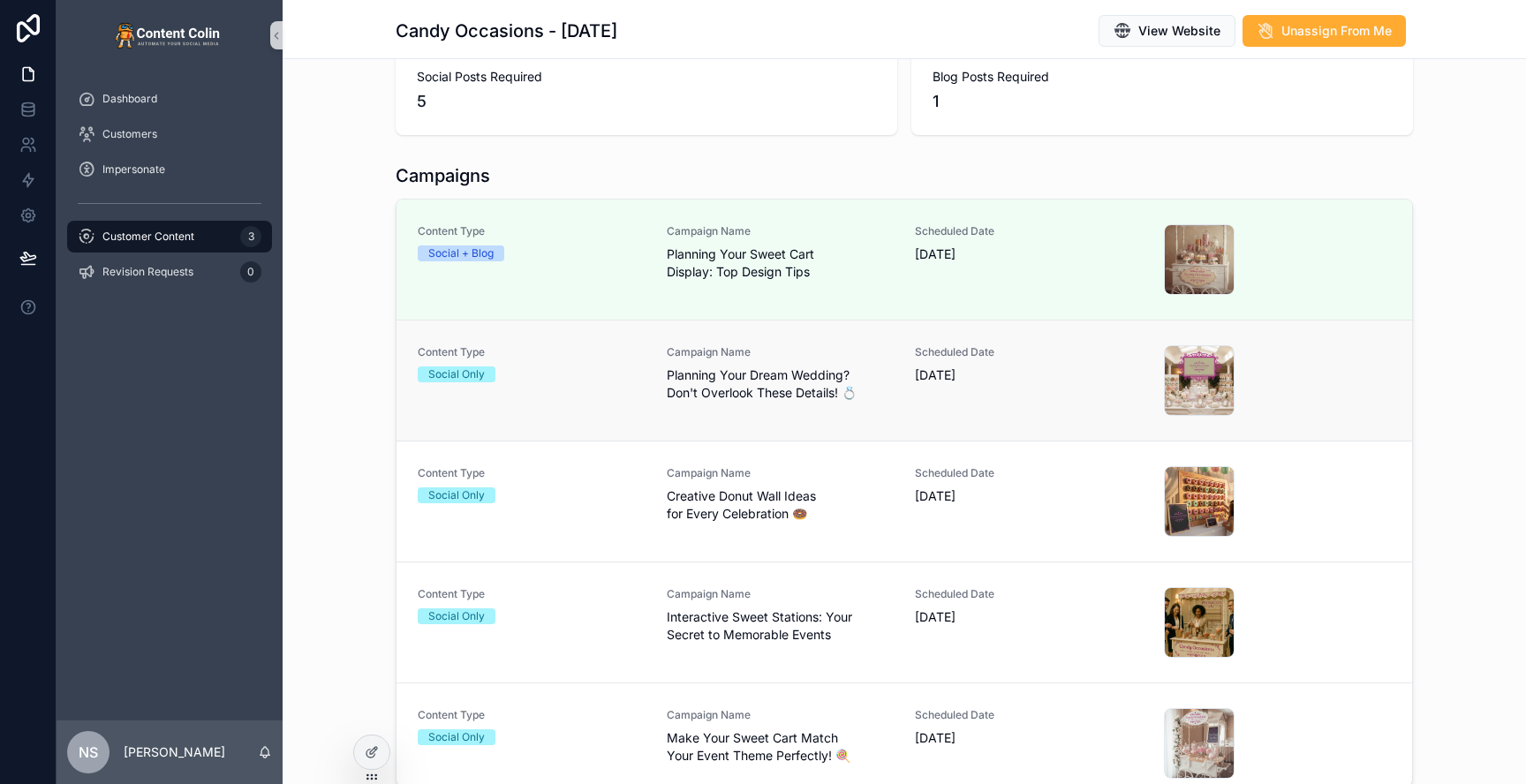
click at [751, 374] on span "Planning Your Dream Wedding? Don't Overlook These Details! 💍" at bounding box center [781, 384] width 228 height 35
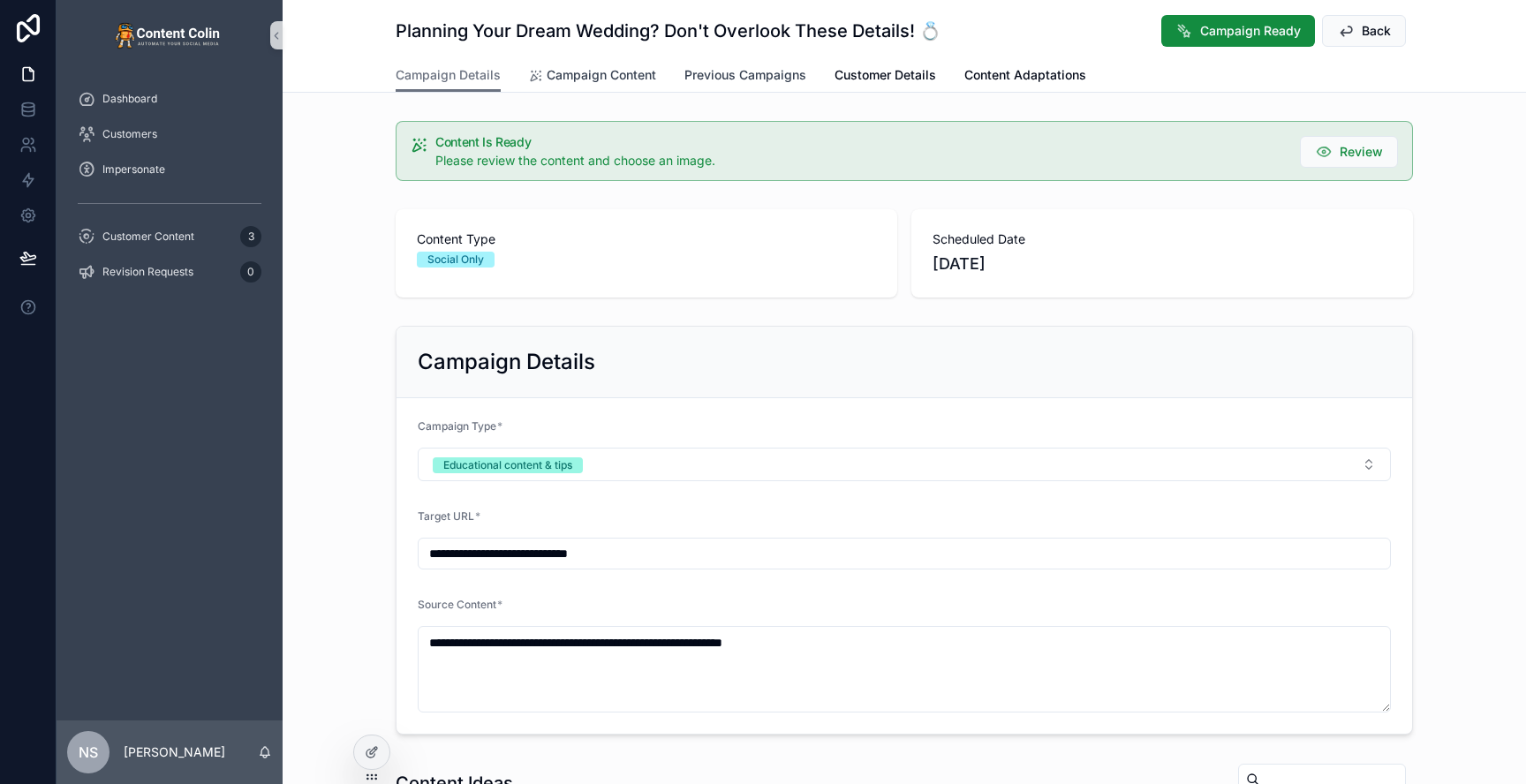
click at [594, 79] on span "Campaign Content" at bounding box center [601, 75] width 110 height 18
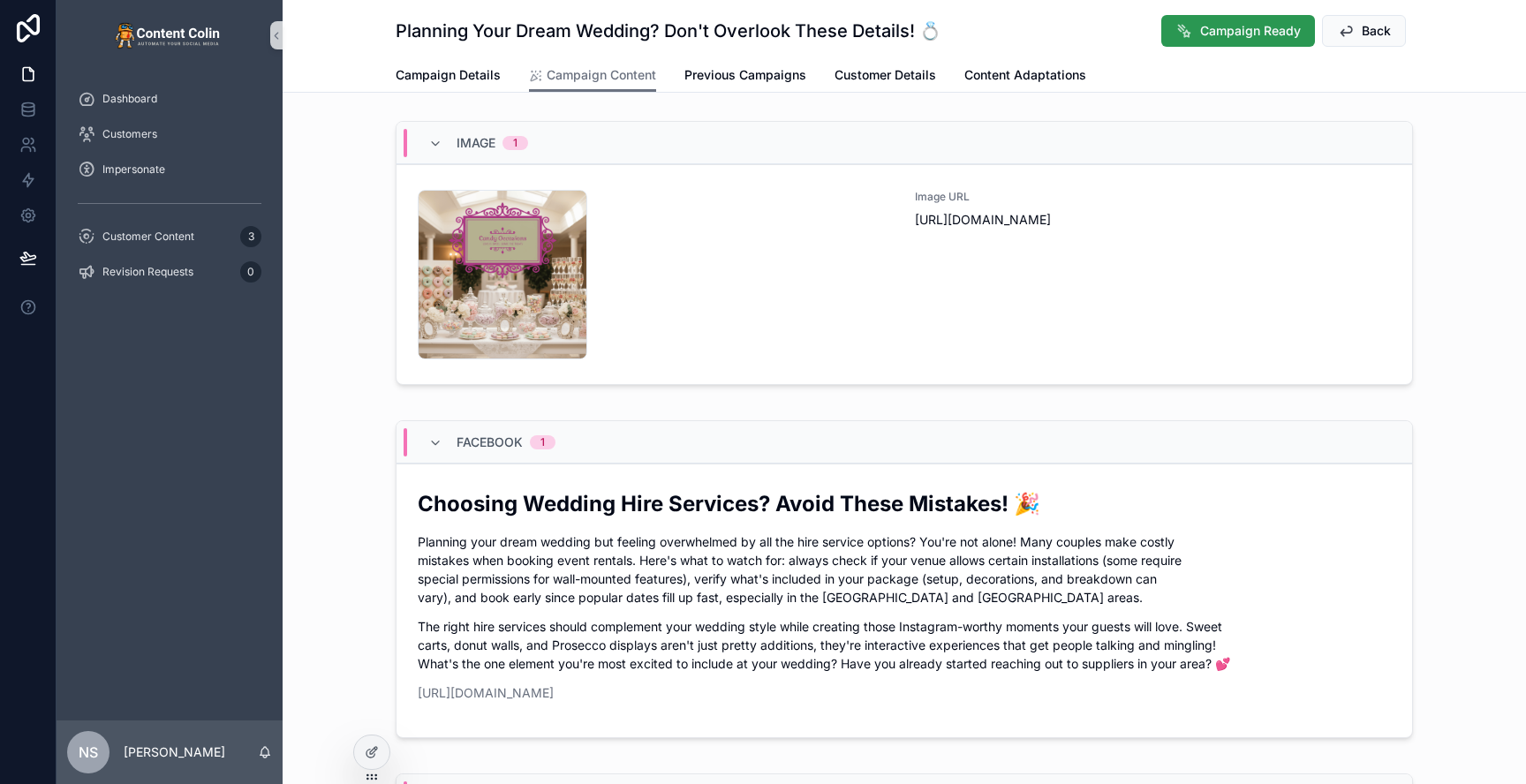
click at [1230, 33] on span "Campaign Ready" at bounding box center [1250, 31] width 101 height 18
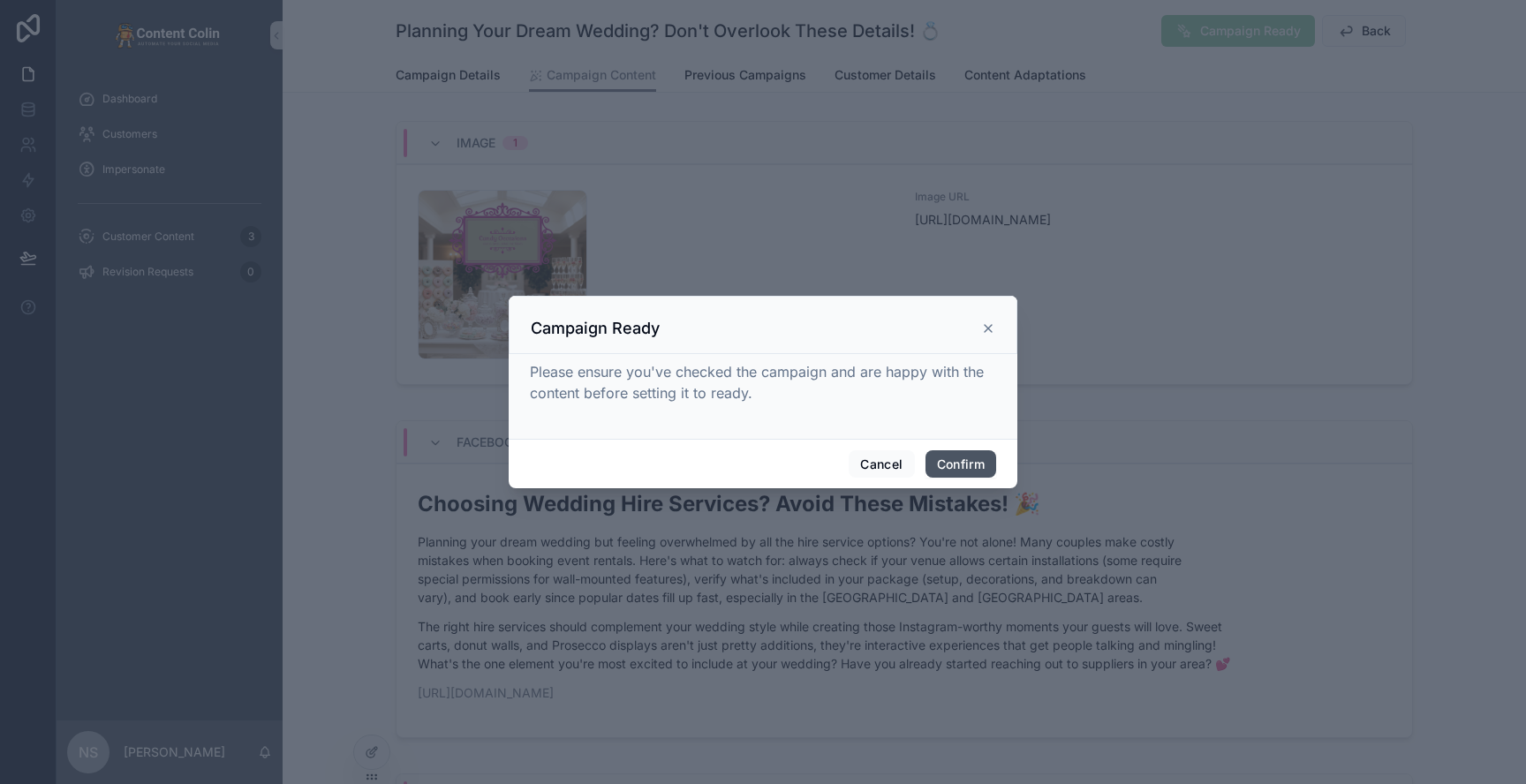
click at [979, 464] on button "Confirm" at bounding box center [961, 464] width 71 height 28
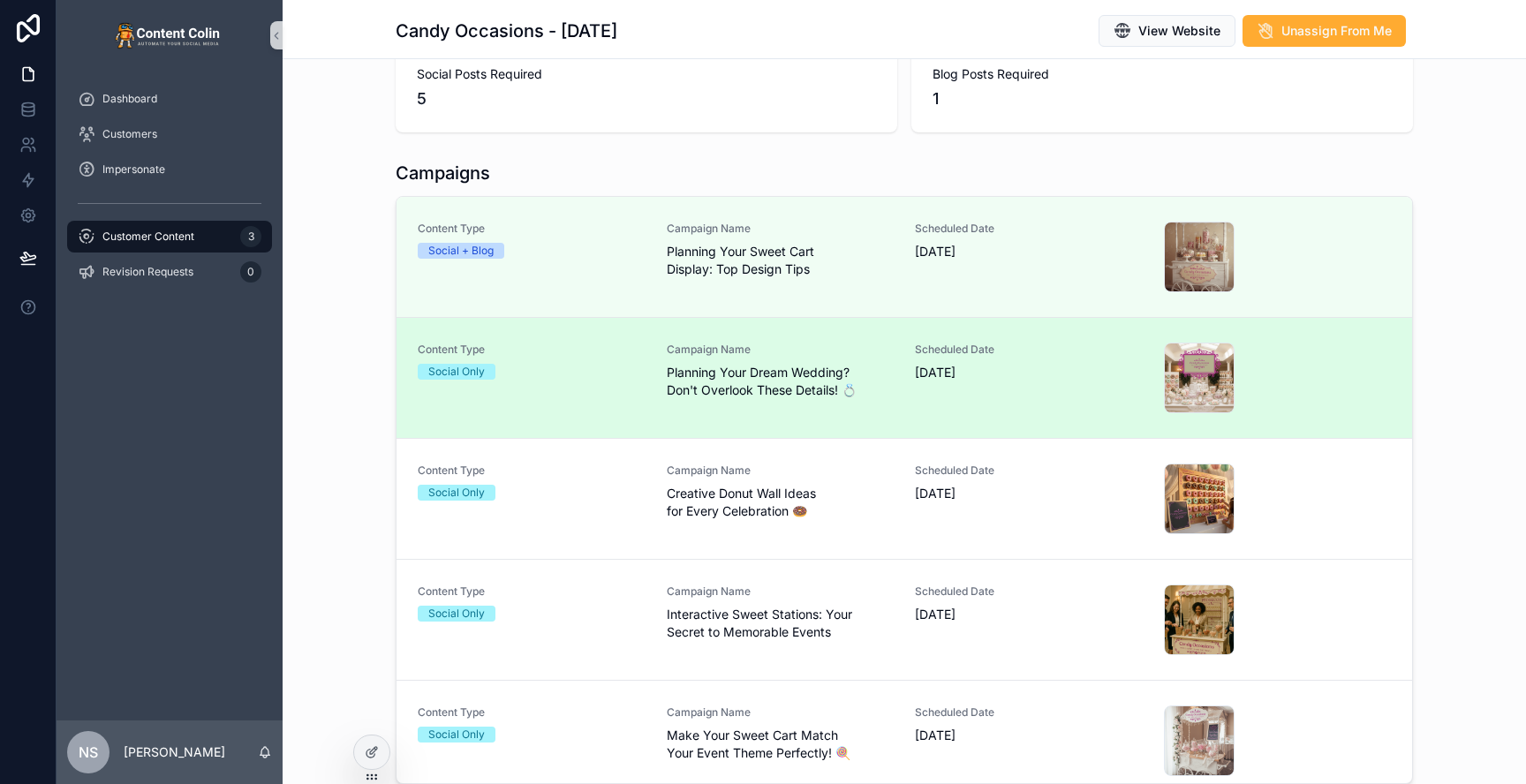
scroll to position [347, 0]
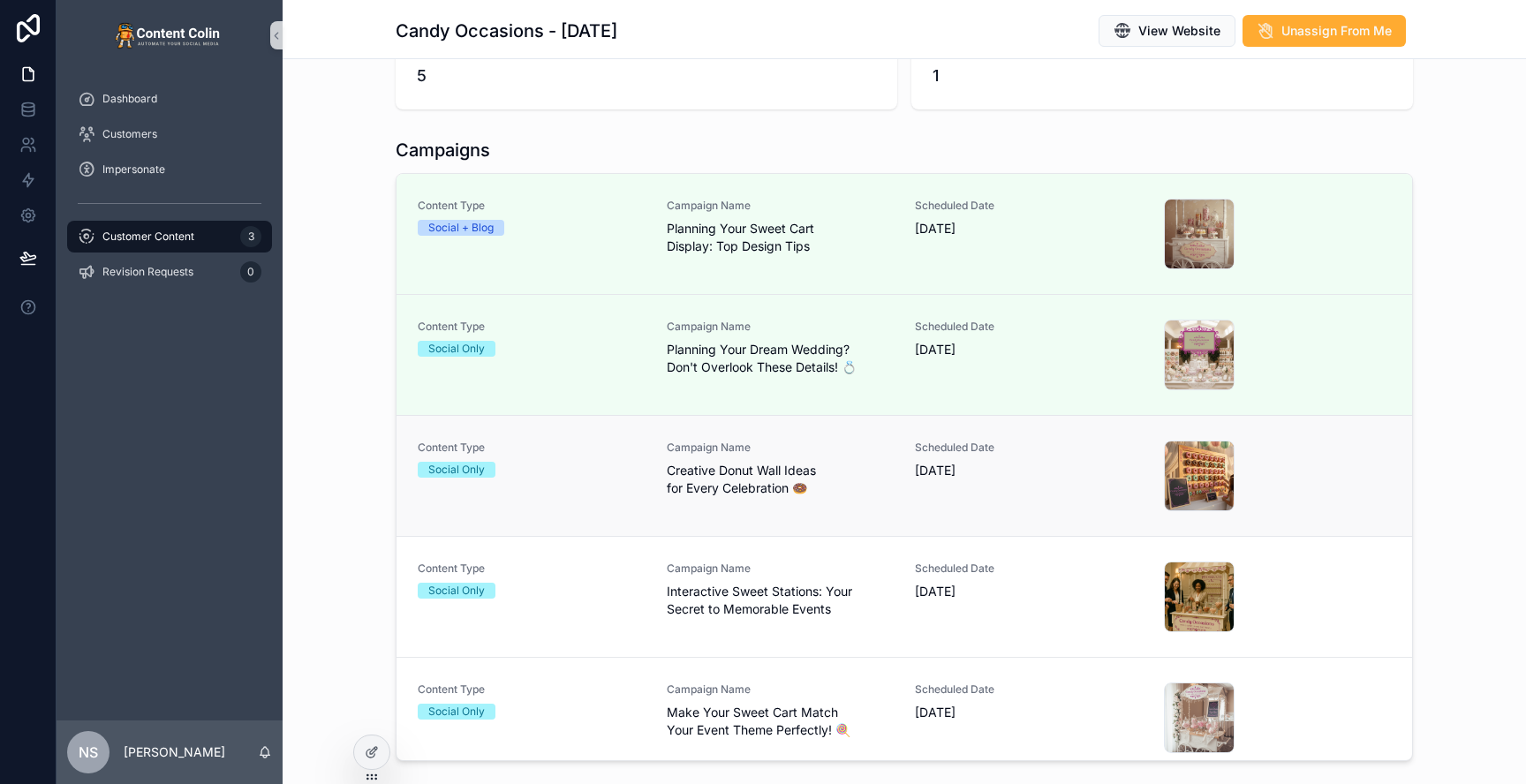
click at [794, 512] on link "Content Type Social Only Campaign Name Creative Donut Wall Ideas for Every Cele…" at bounding box center [904, 475] width 1016 height 121
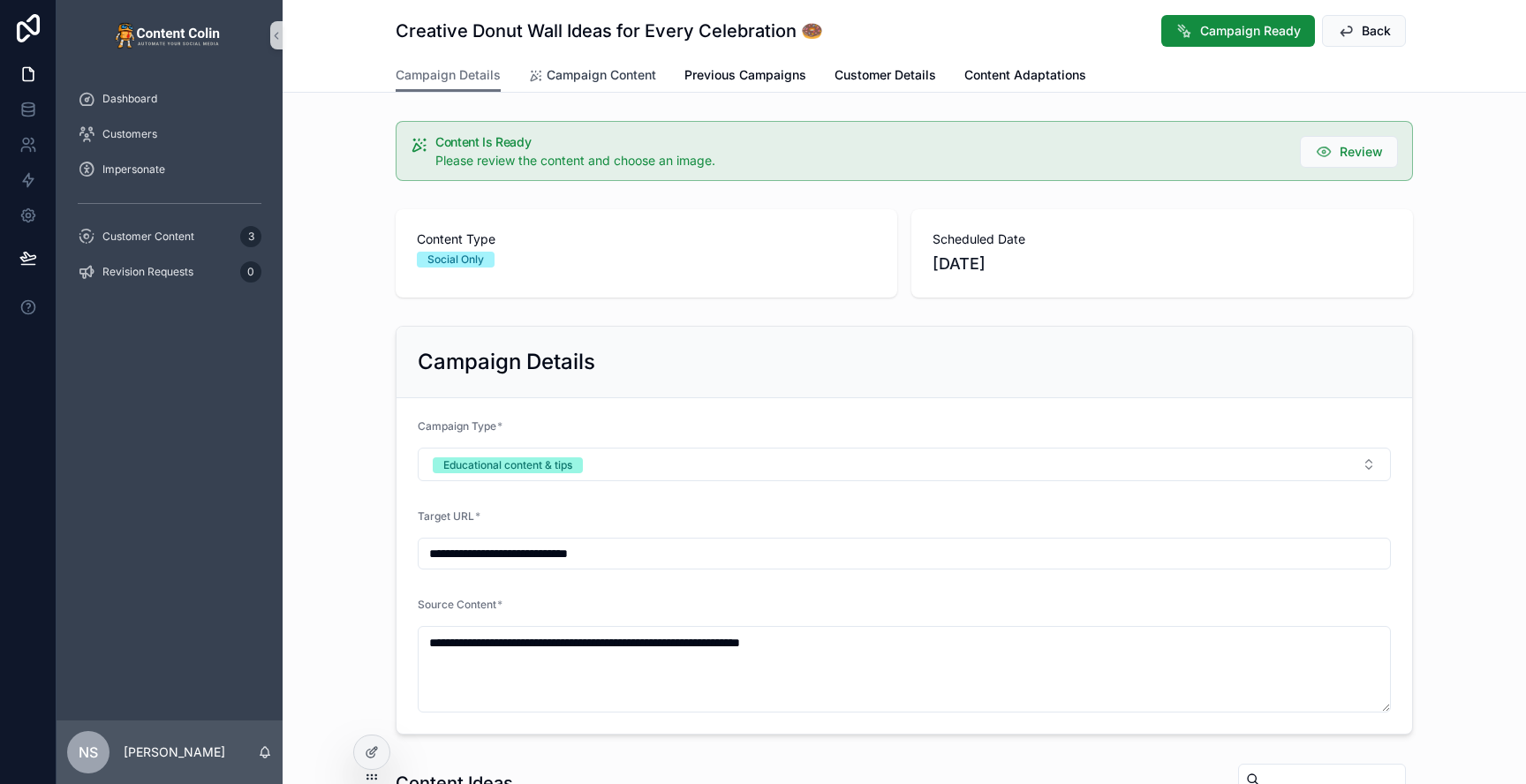
click at [533, 62] on link "Campaign Content" at bounding box center [593, 77] width 127 height 35
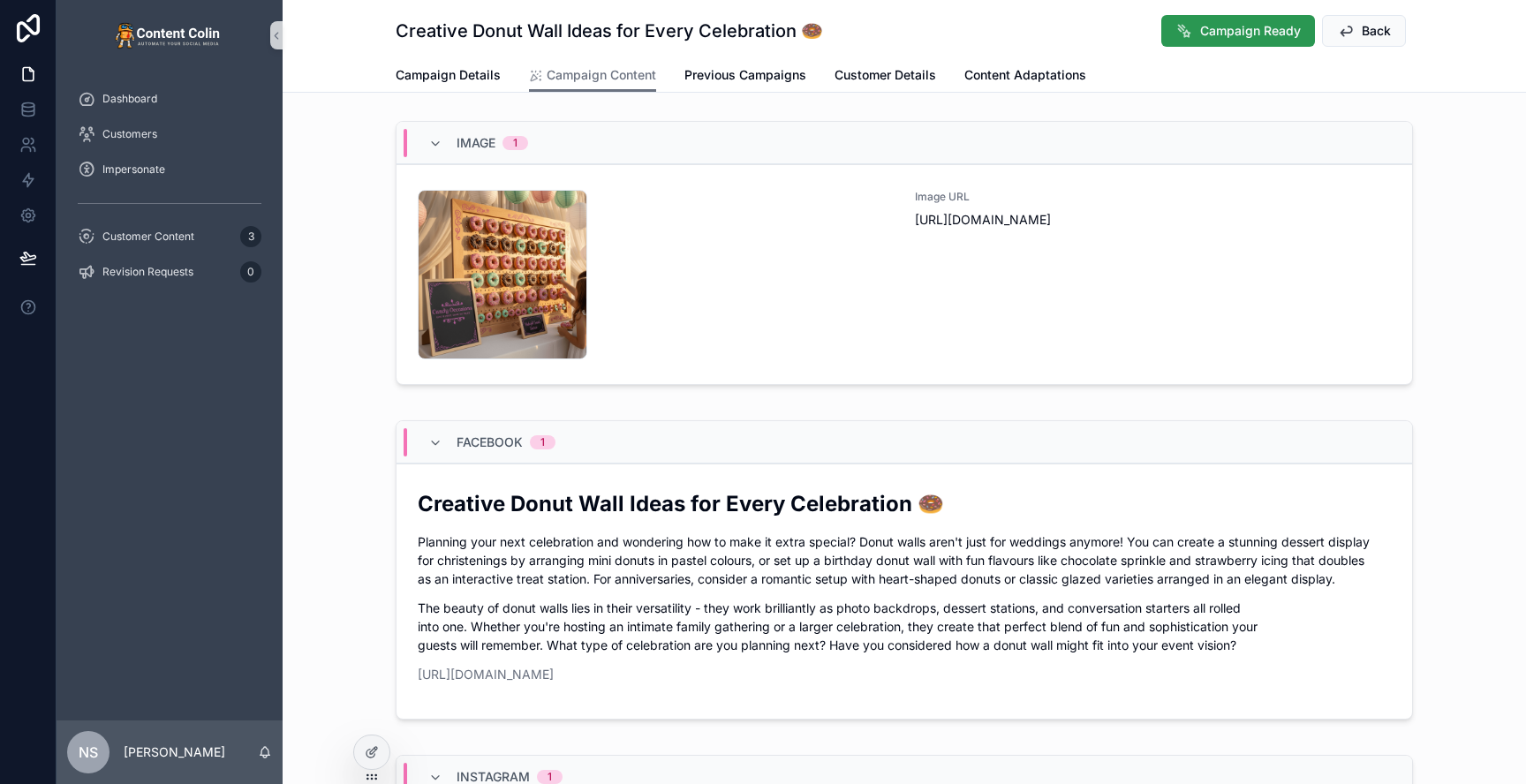
click at [1220, 40] on button "Campaign Ready" at bounding box center [1238, 31] width 154 height 32
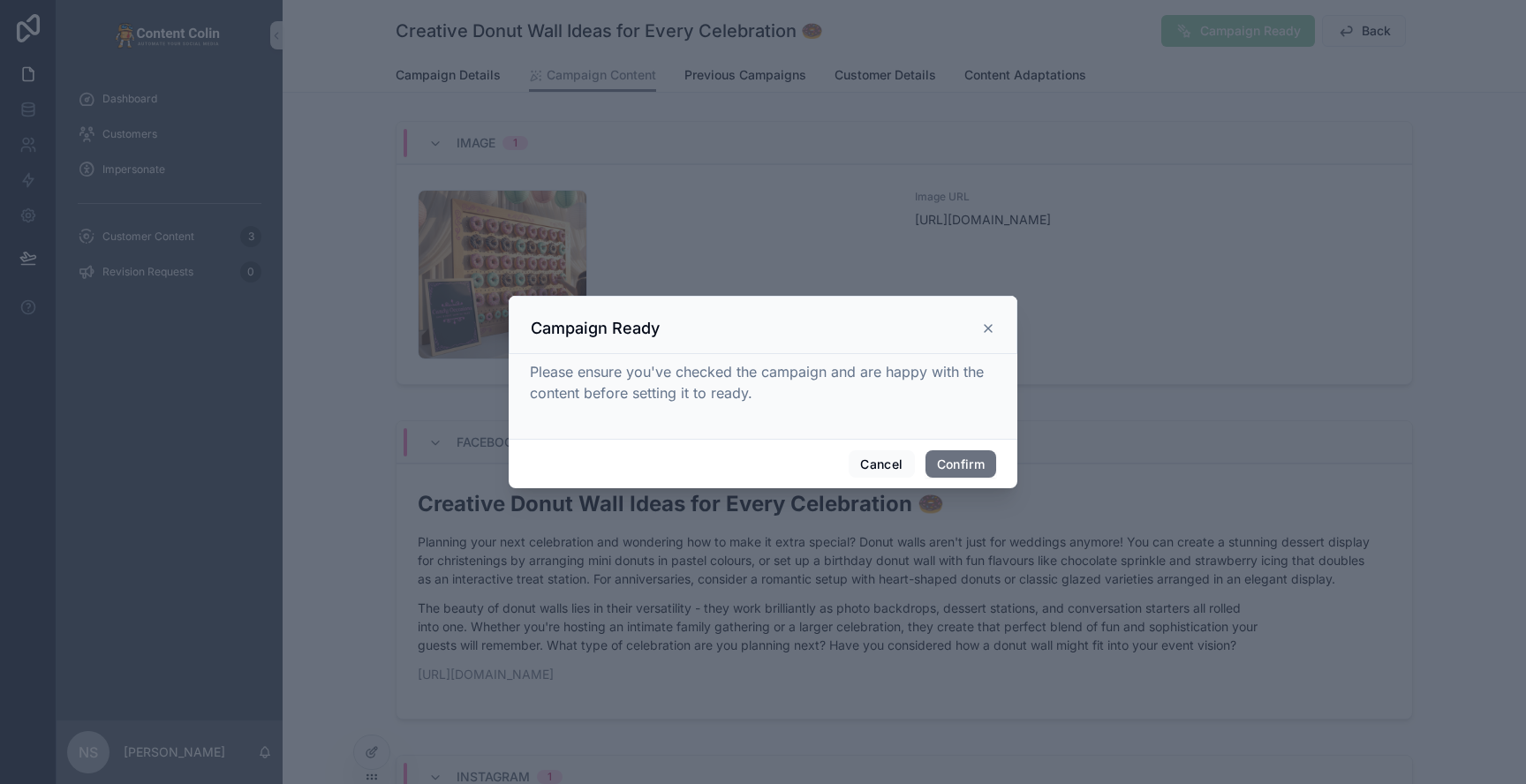
click at [987, 330] on icon at bounding box center [988, 328] width 14 height 14
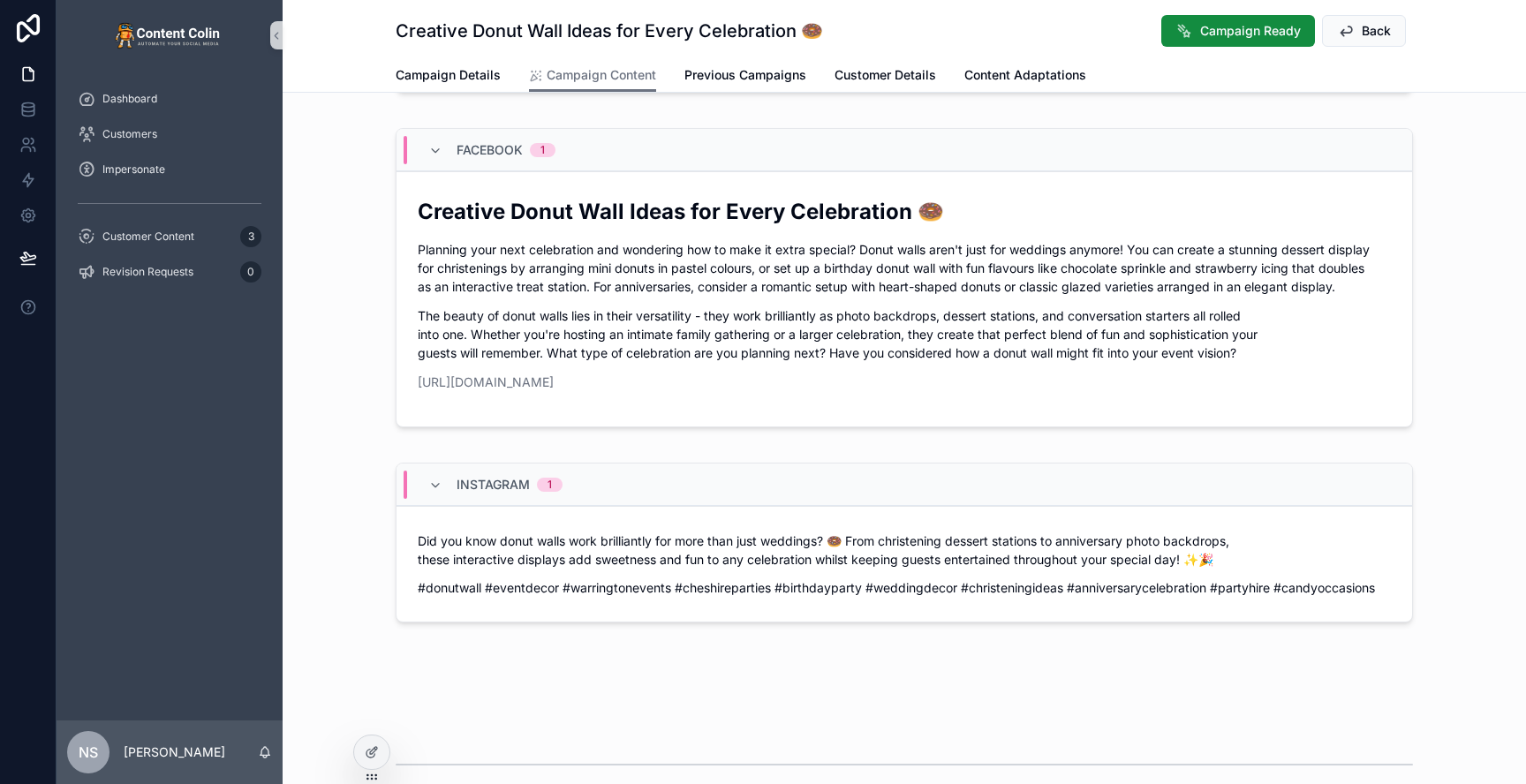
scroll to position [160, 0]
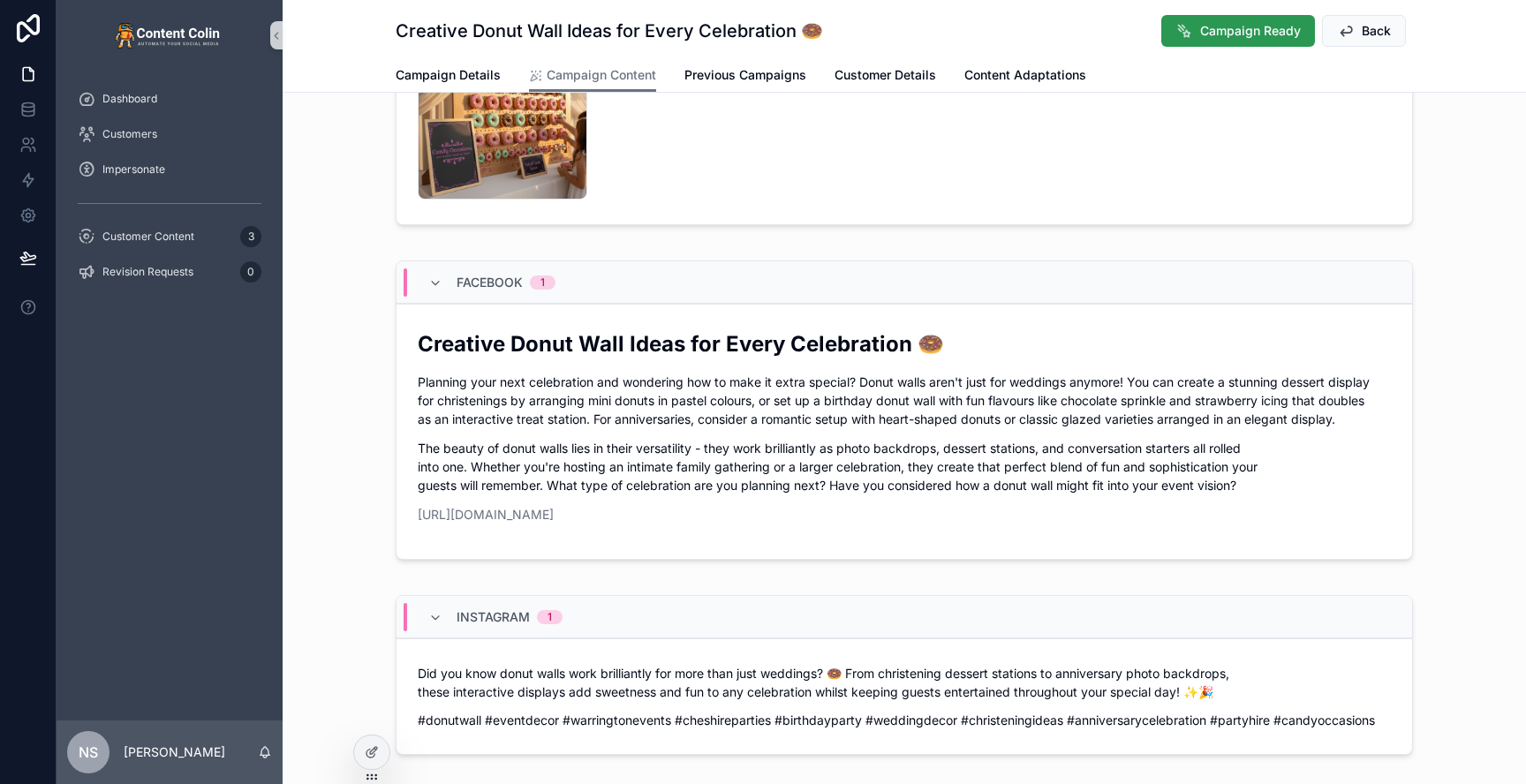
click at [1223, 32] on span "Campaign Ready" at bounding box center [1250, 31] width 101 height 18
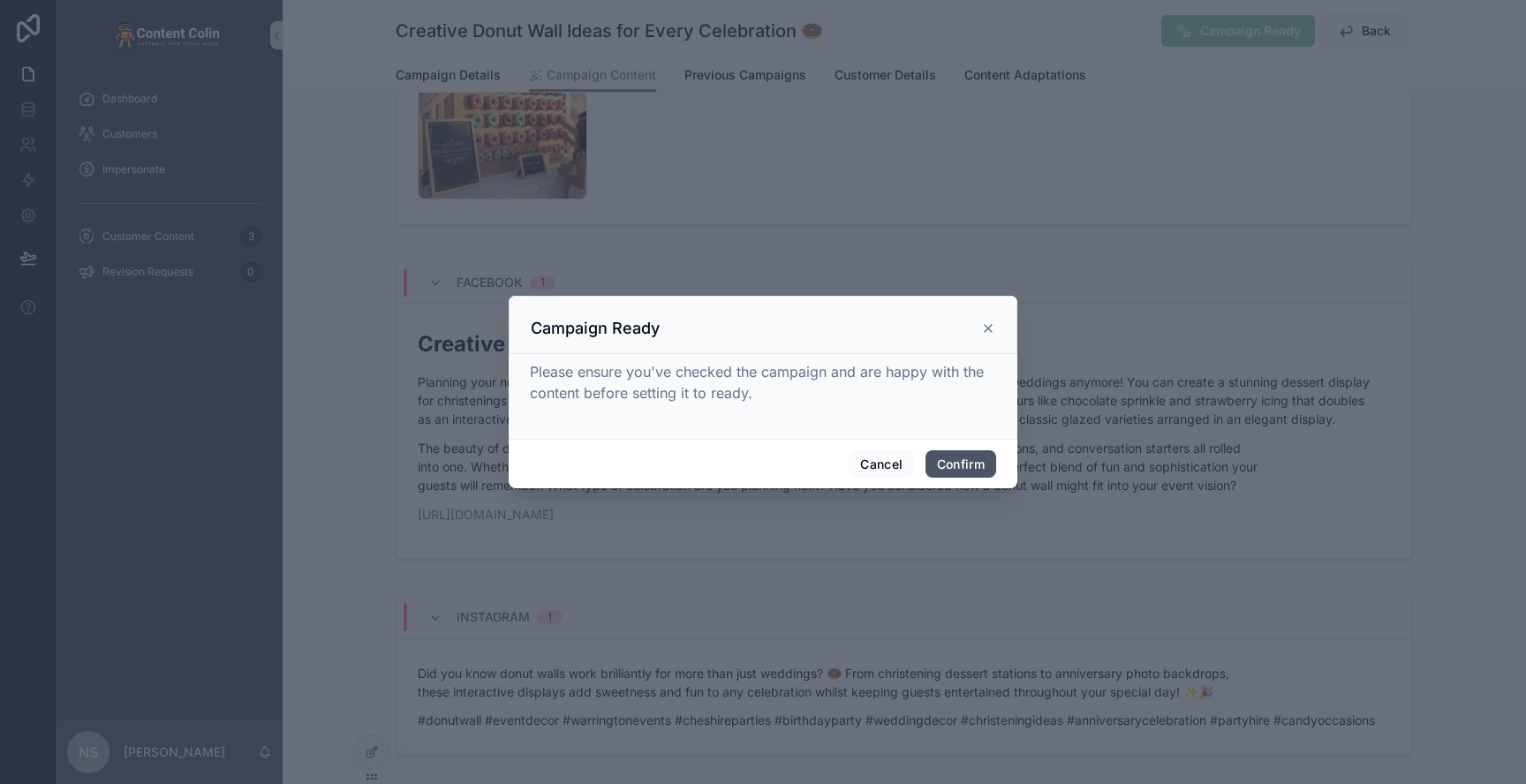
click at [951, 470] on button "Confirm" at bounding box center [961, 464] width 71 height 28
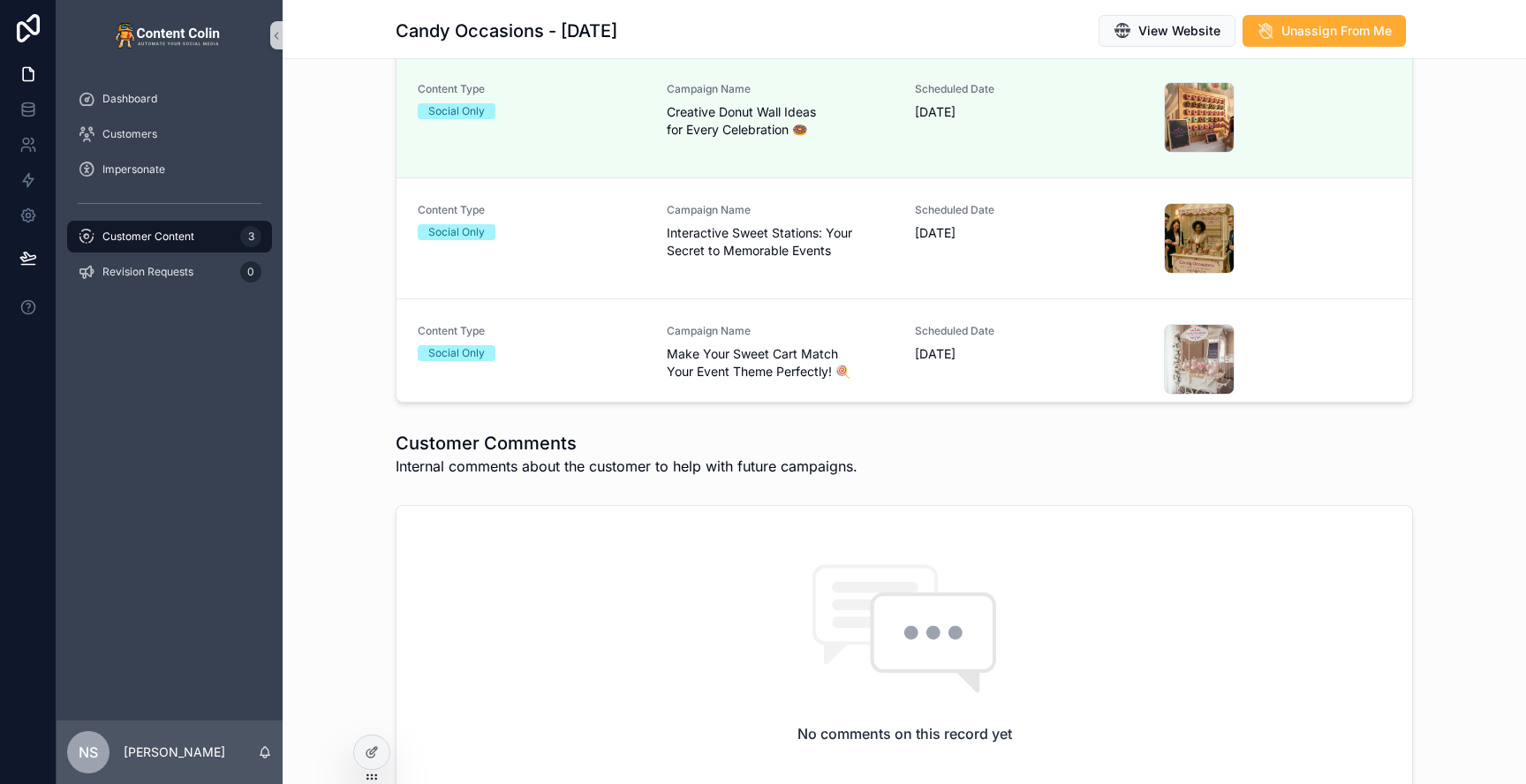
scroll to position [703, 0]
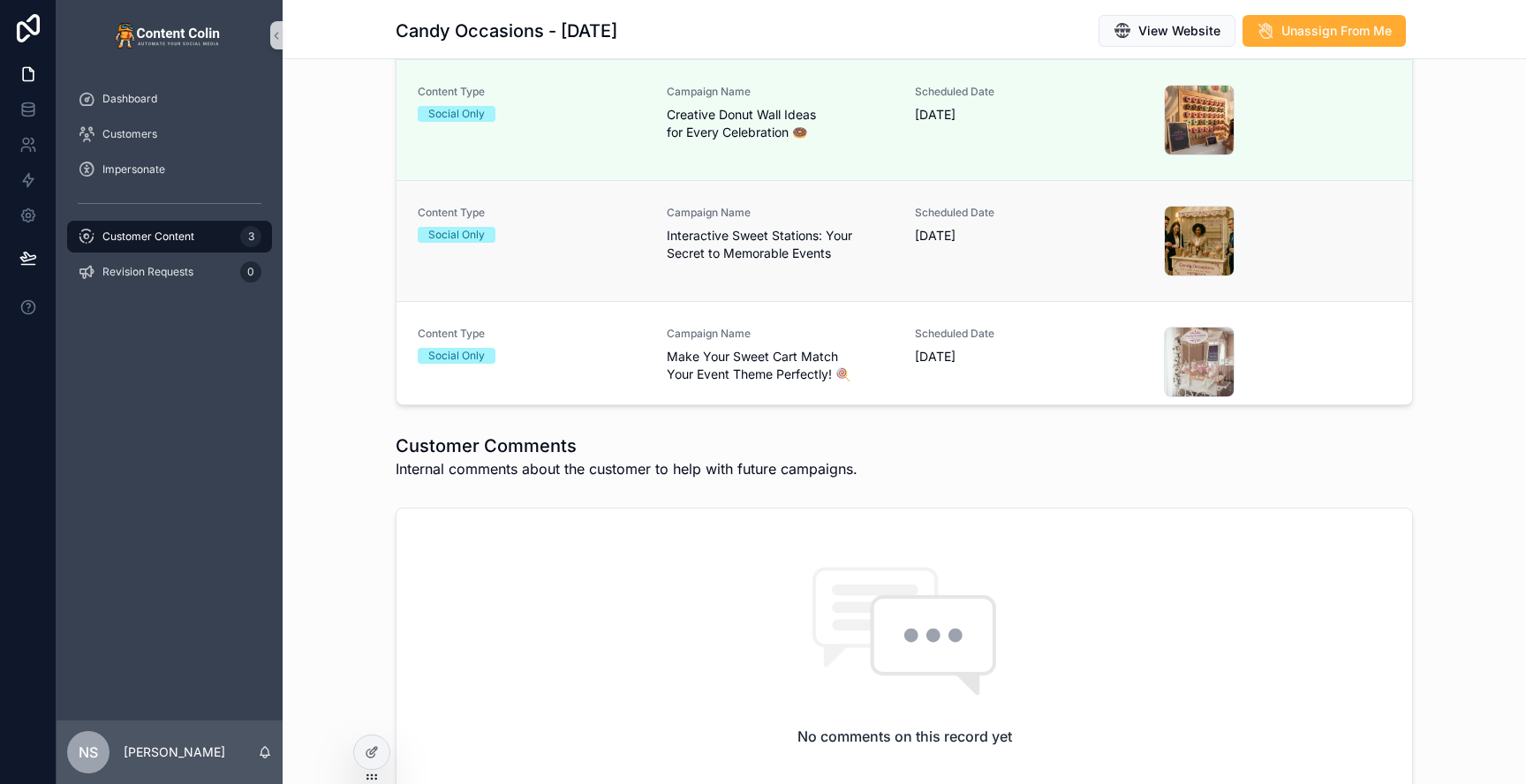
click at [791, 252] on span "Interactive Sweet Stations: Your Secret to Memorable Events" at bounding box center [781, 245] width 228 height 35
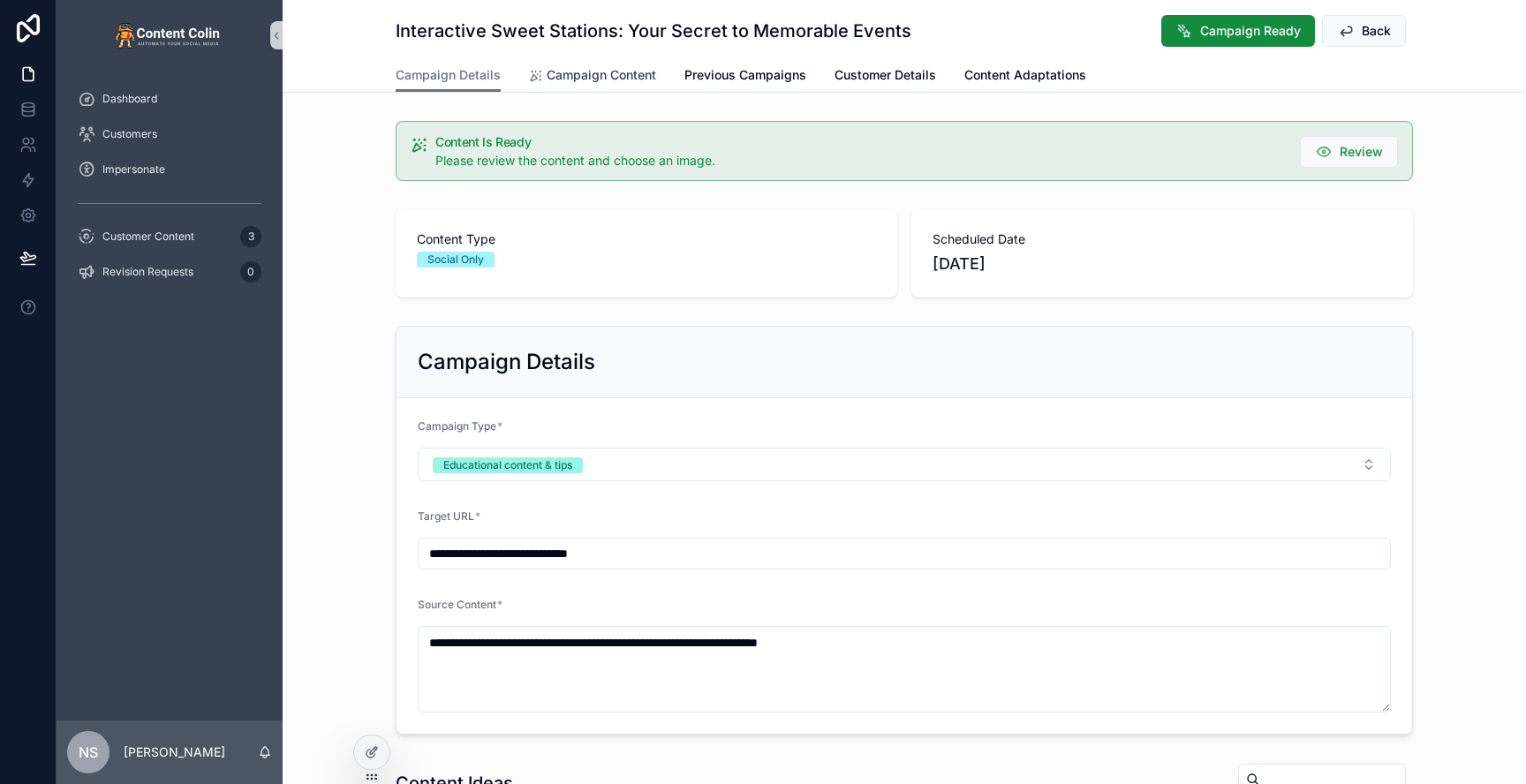
click at [595, 83] on span "Campaign Content" at bounding box center [601, 75] width 110 height 18
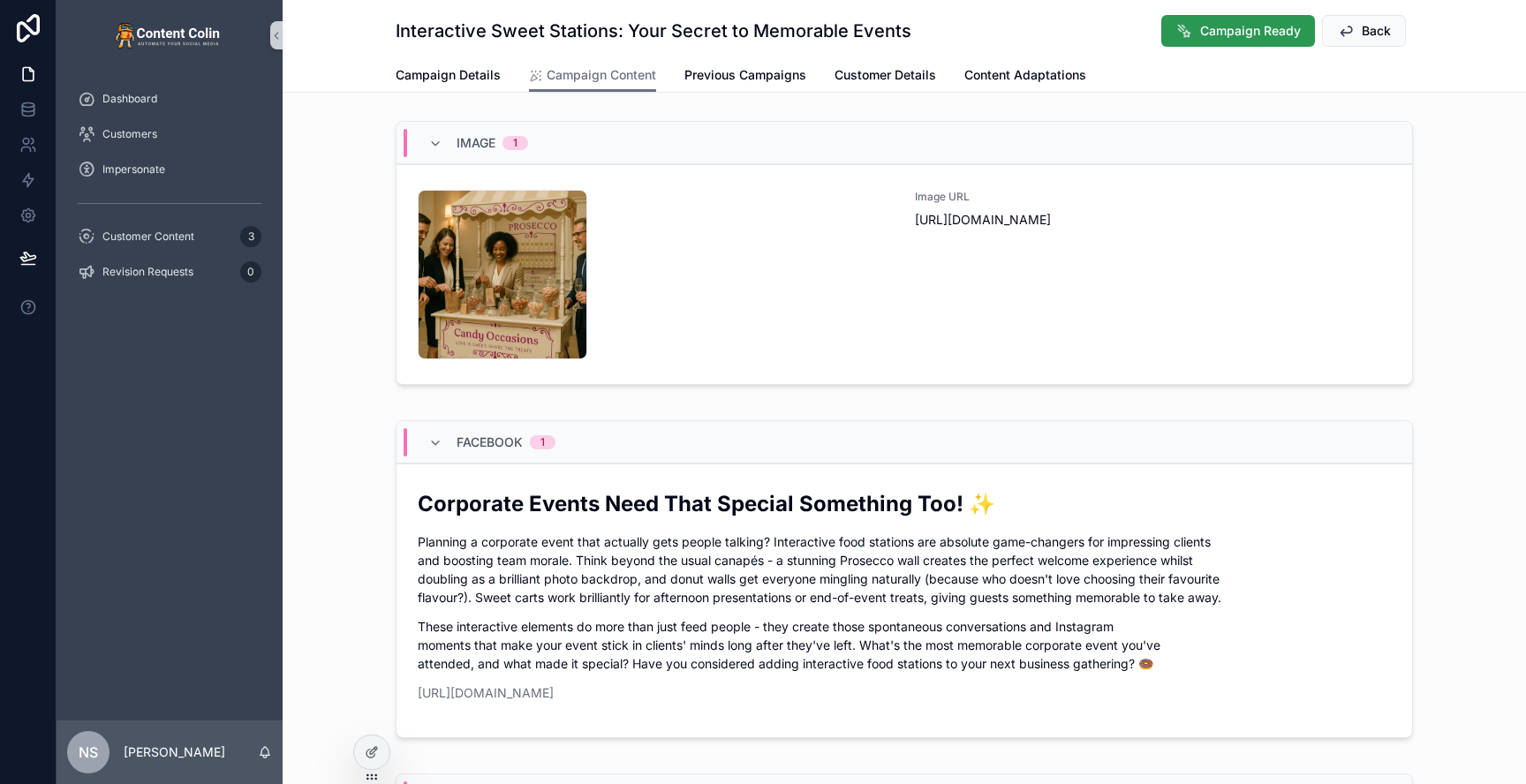
click at [1212, 41] on button "Campaign Ready" at bounding box center [1238, 31] width 154 height 32
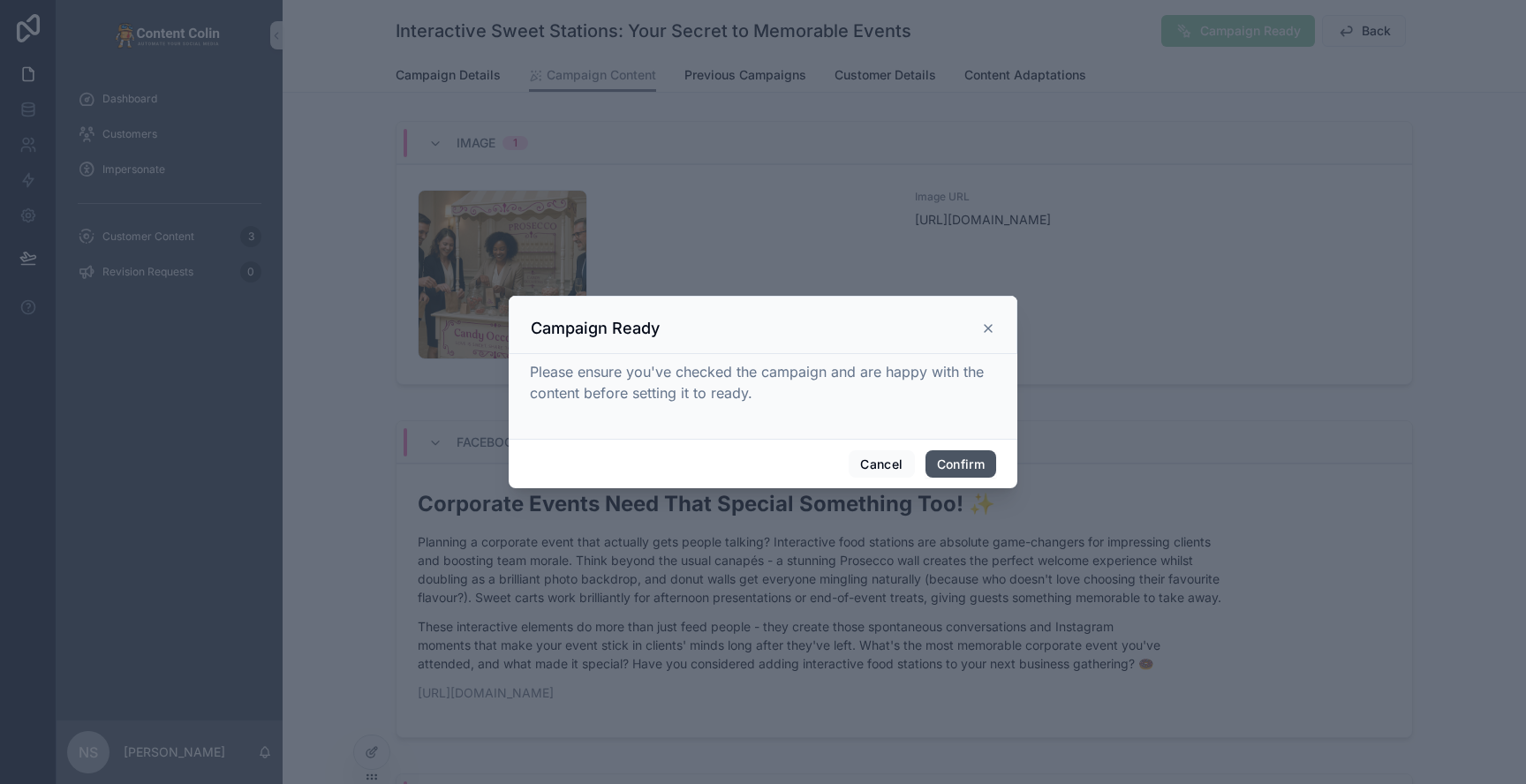
click at [948, 467] on button "Confirm" at bounding box center [961, 464] width 71 height 28
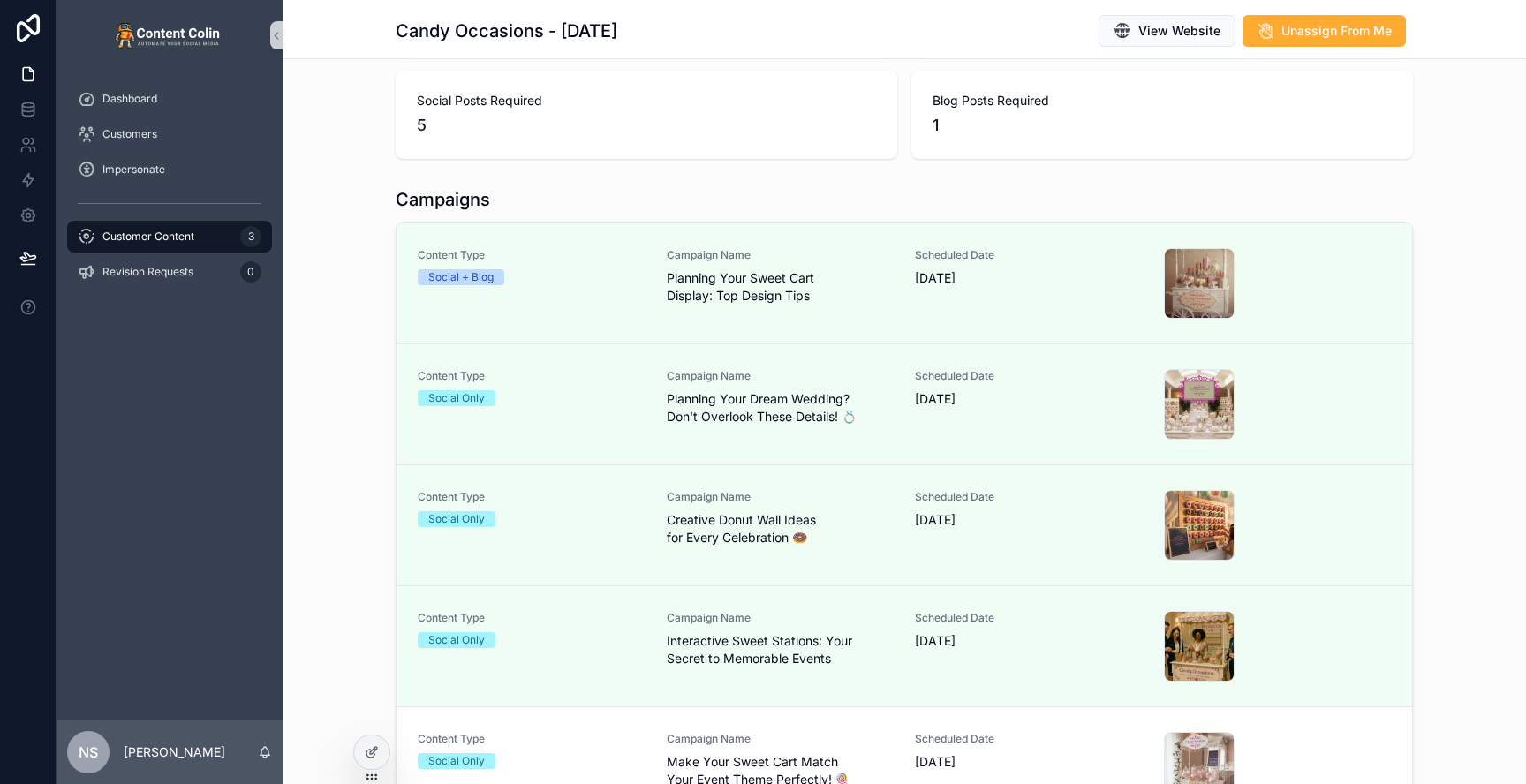
scroll to position [373, 0]
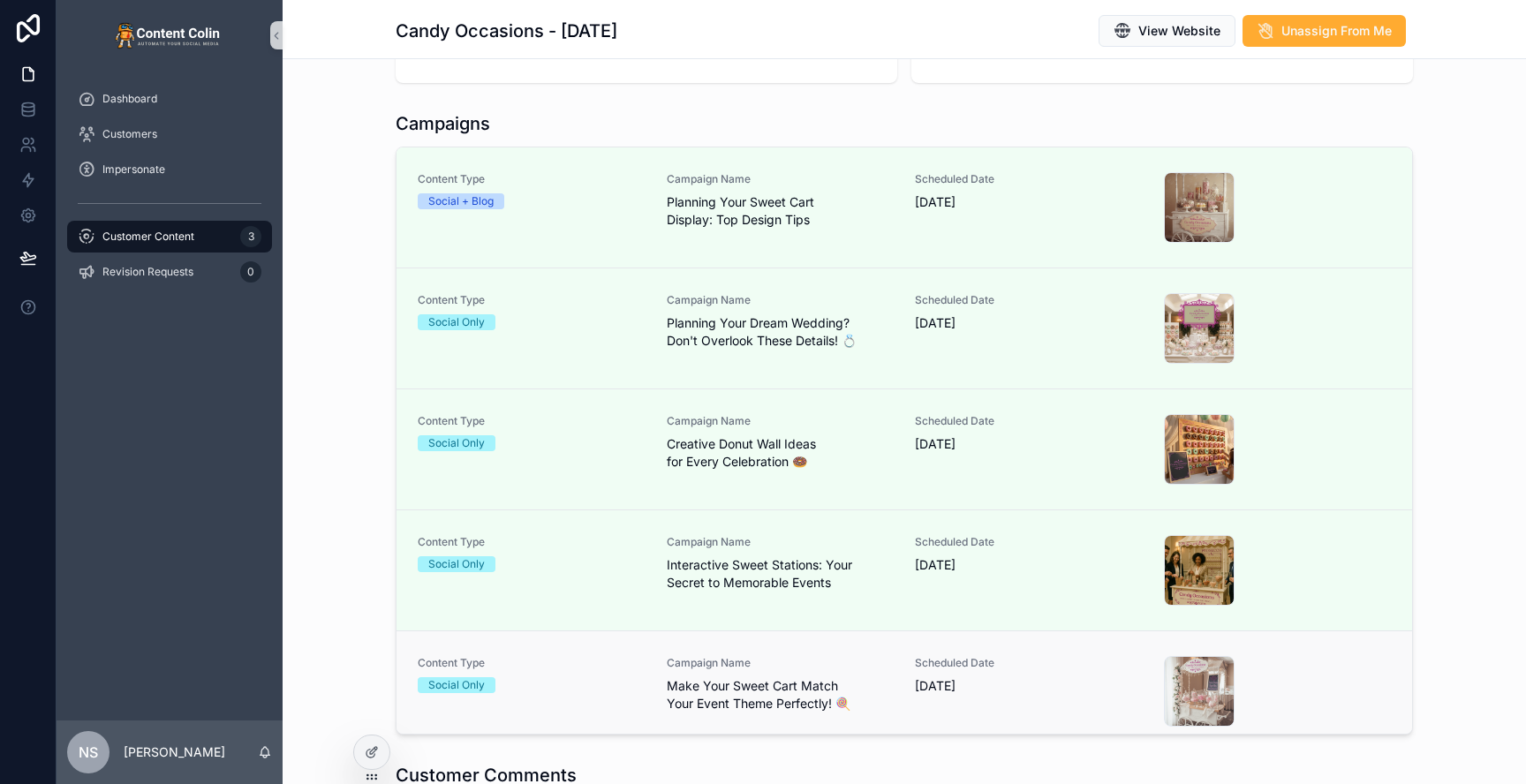
click at [978, 675] on div "Scheduled Date [DATE]" at bounding box center [1029, 675] width 228 height 39
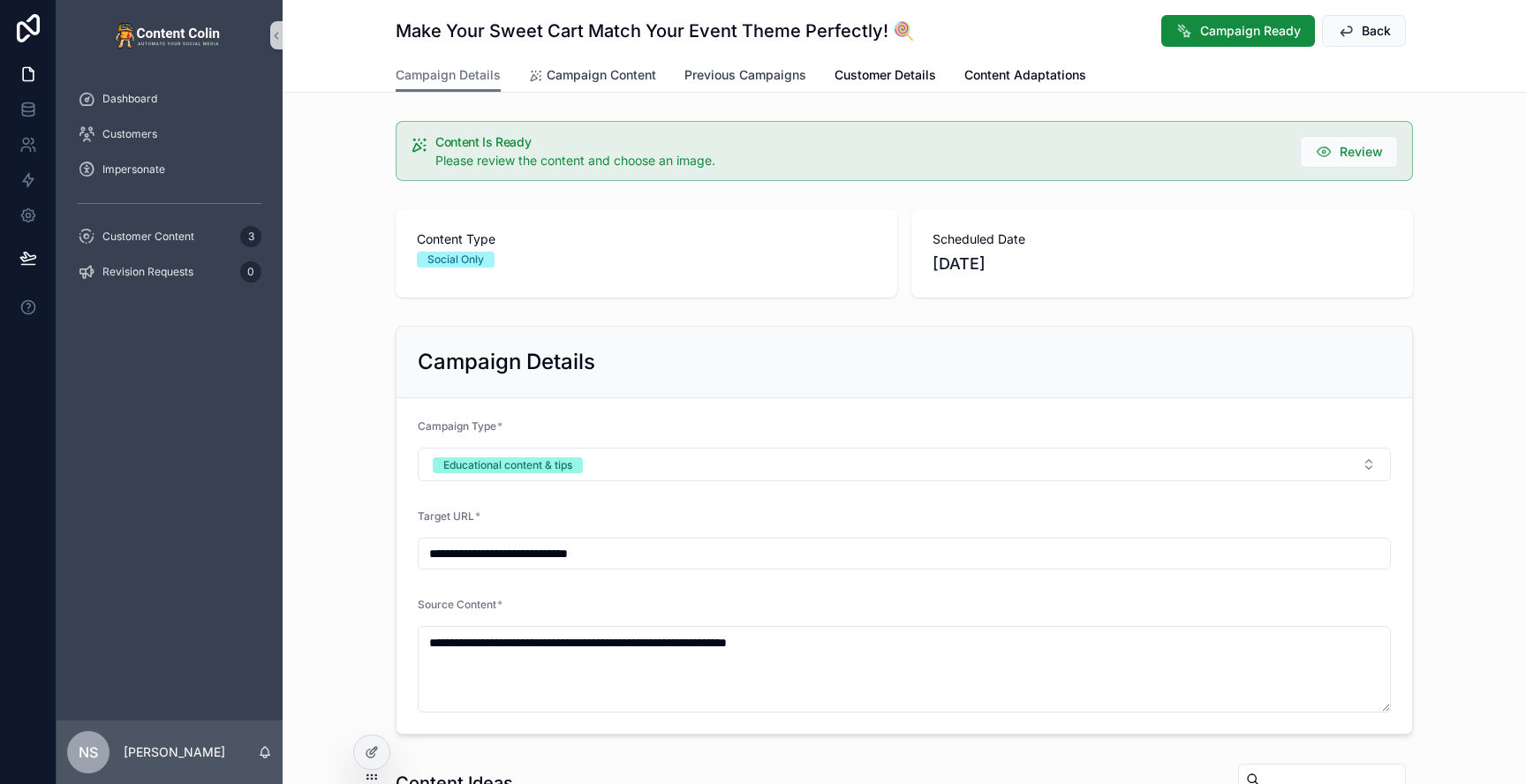
click at [592, 68] on span "Campaign Content" at bounding box center [601, 75] width 110 height 18
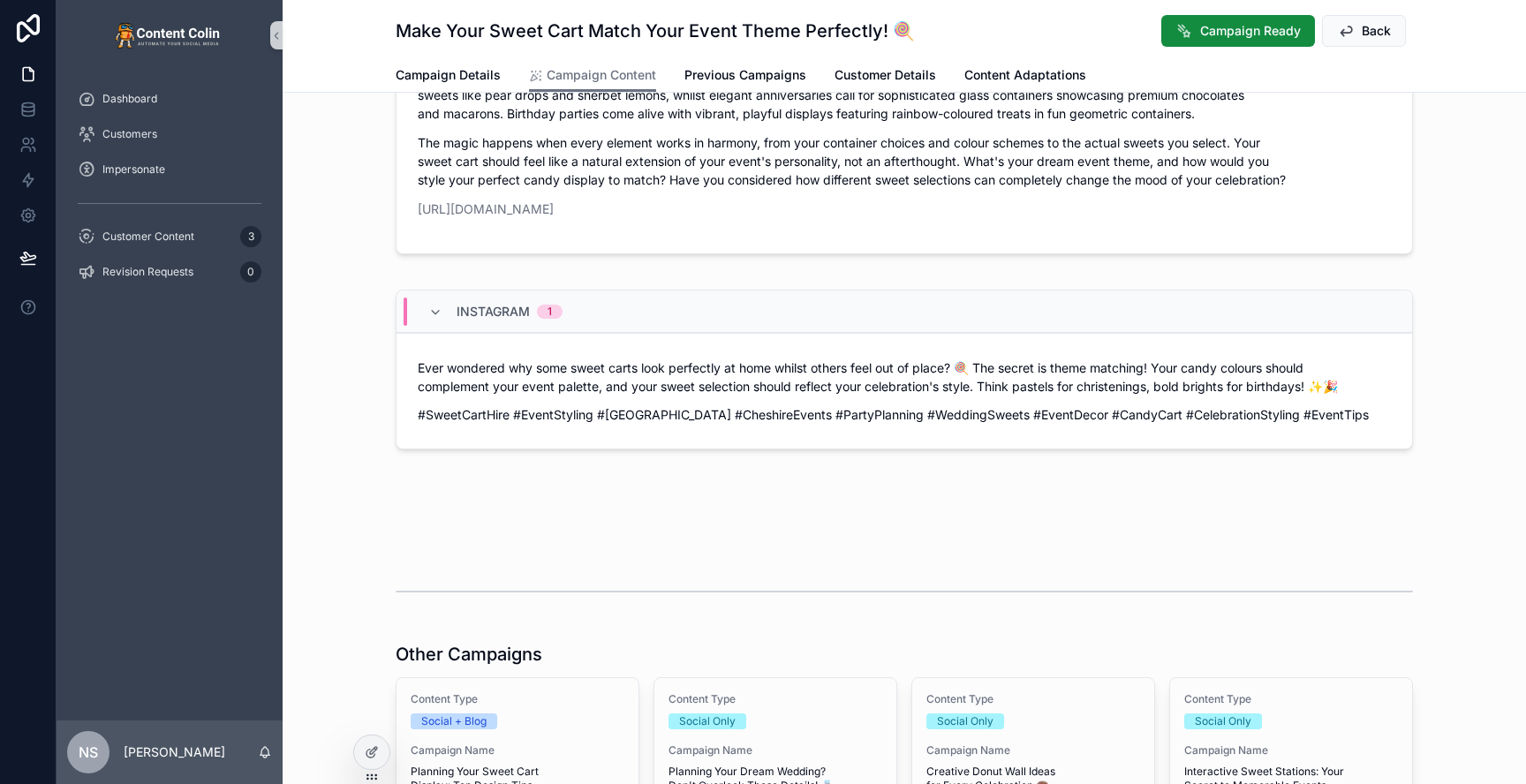
scroll to position [479, 0]
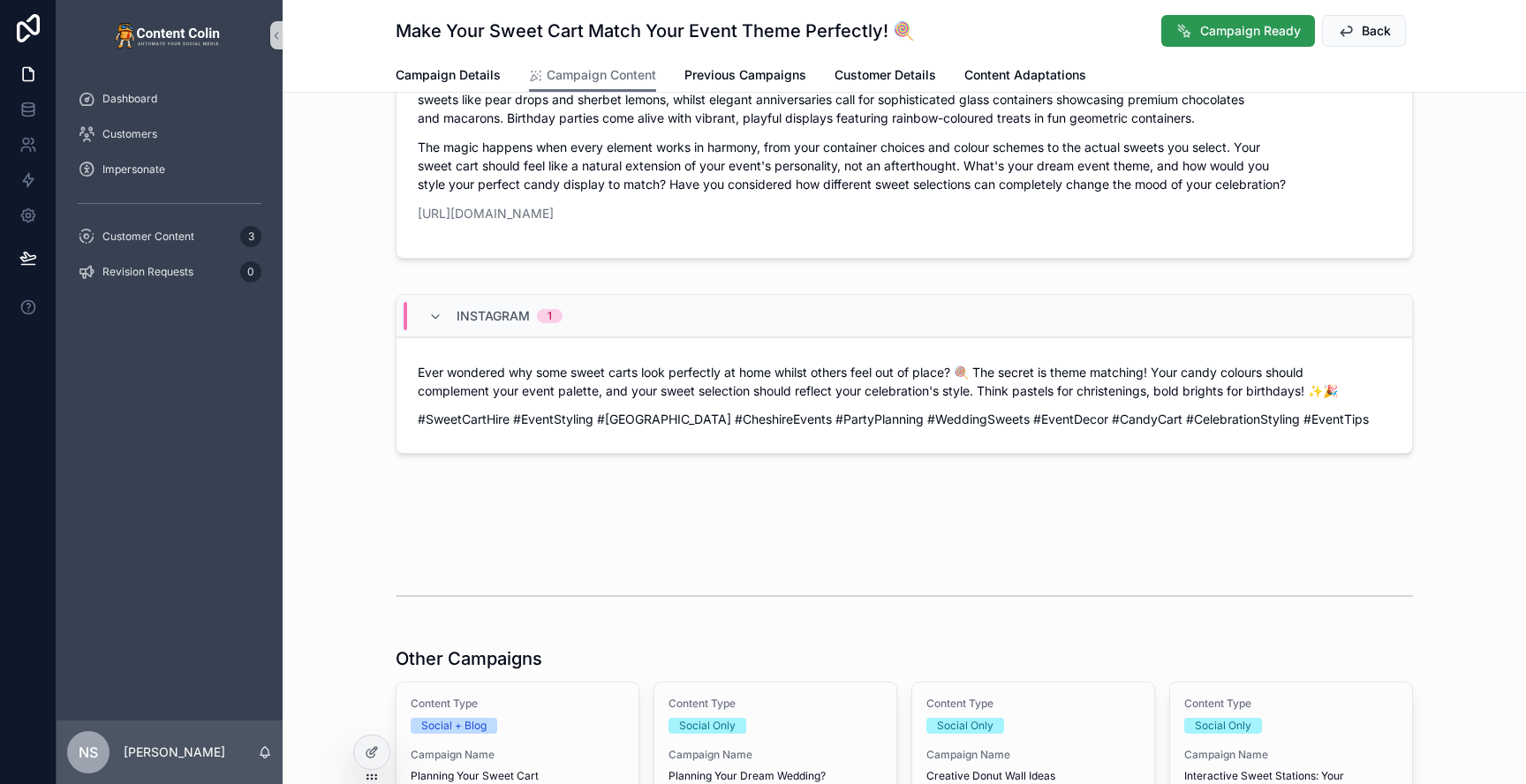
click at [1251, 35] on span "Campaign Ready" at bounding box center [1250, 31] width 101 height 18
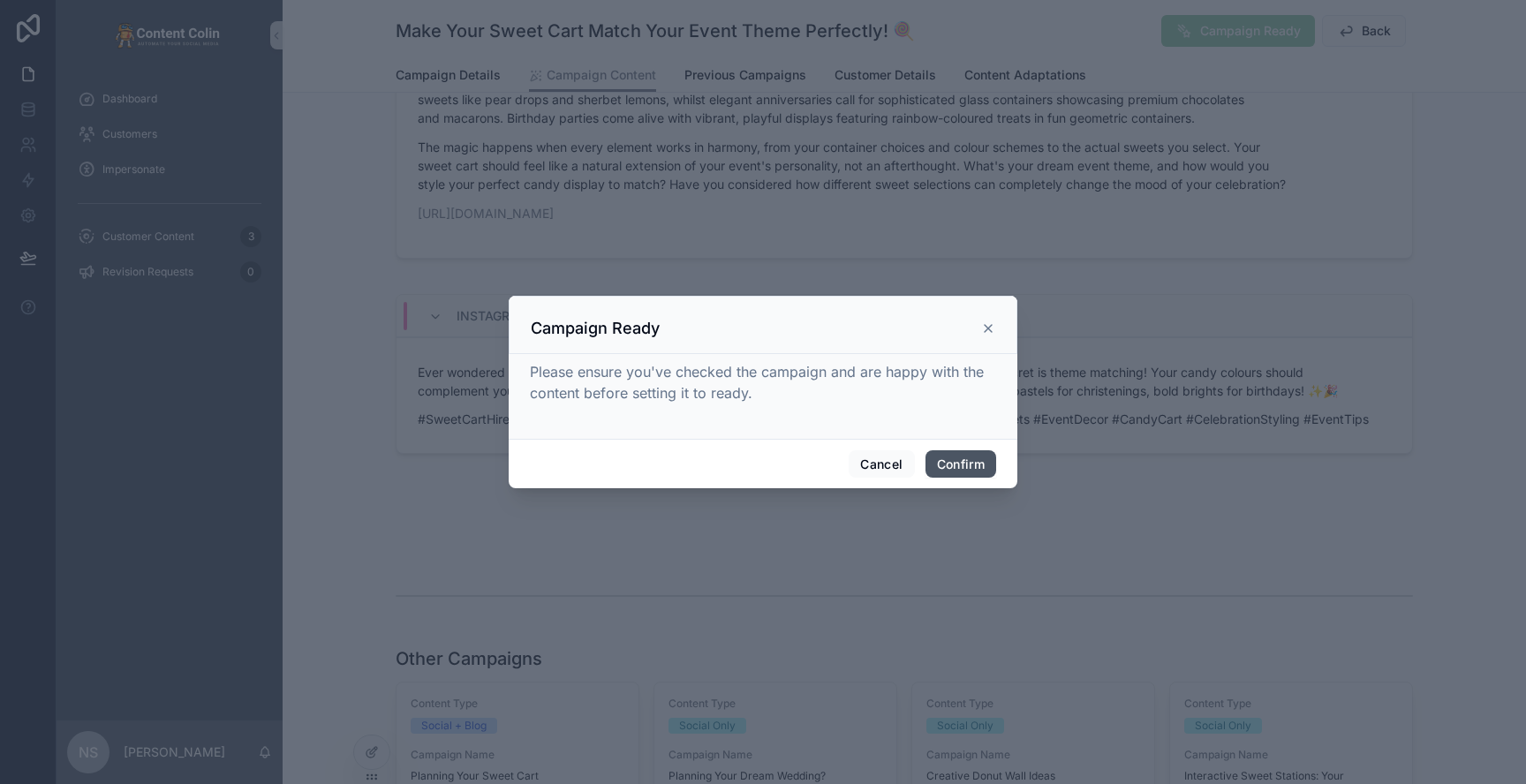
click at [962, 470] on button "Confirm" at bounding box center [961, 464] width 71 height 28
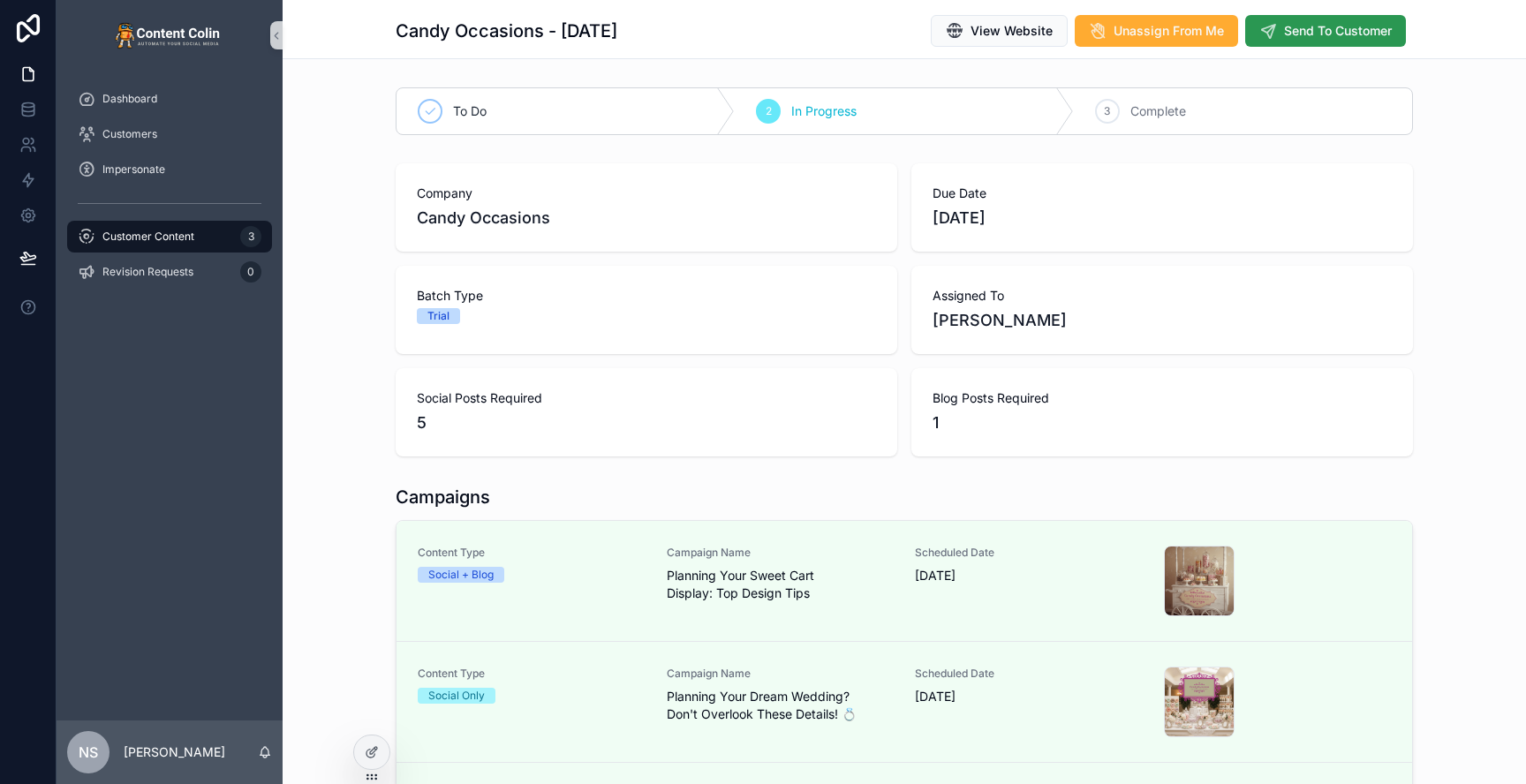
click at [1337, 26] on span "Send To Customer" at bounding box center [1338, 31] width 108 height 18
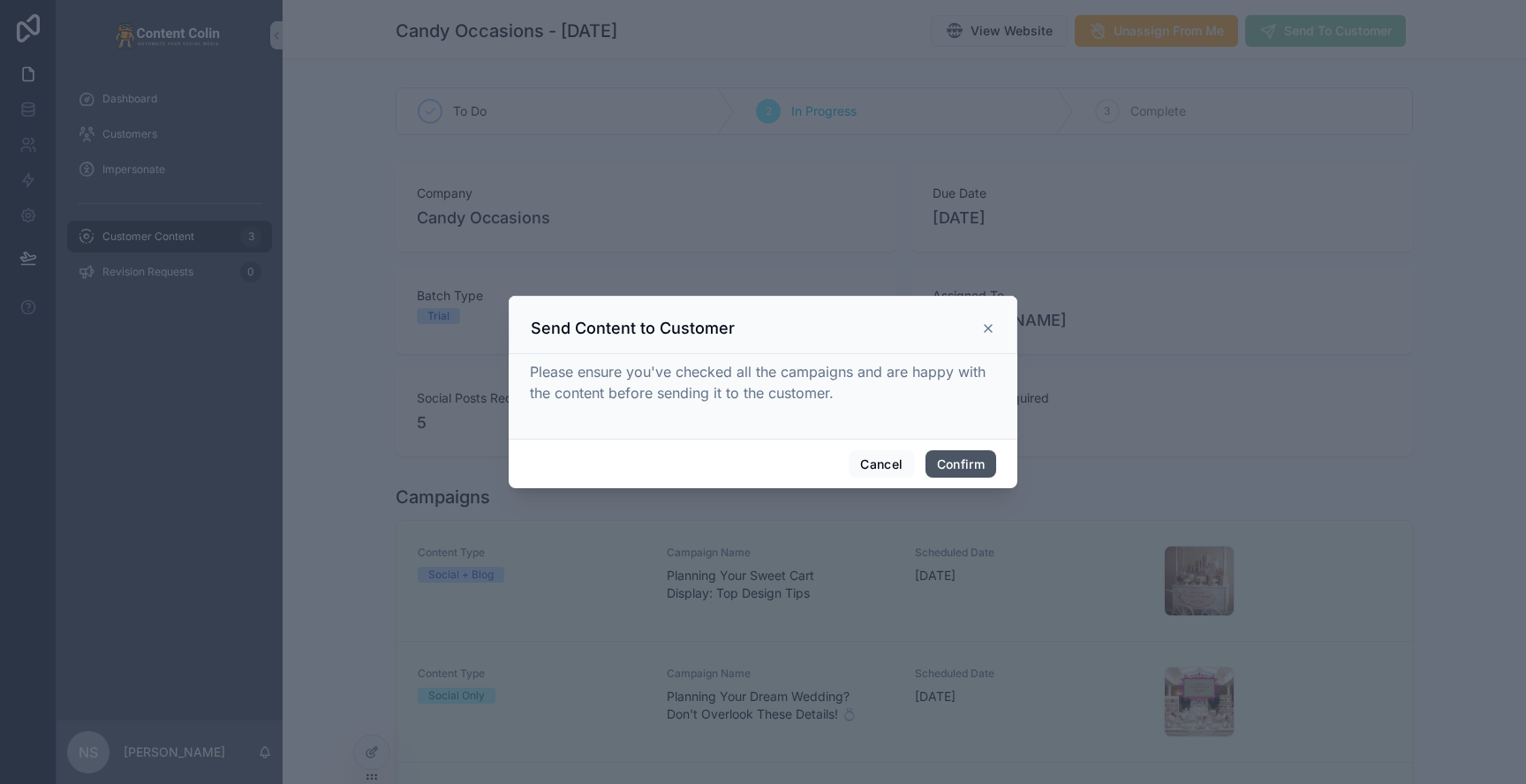
click at [953, 458] on button "Confirm" at bounding box center [961, 464] width 71 height 28
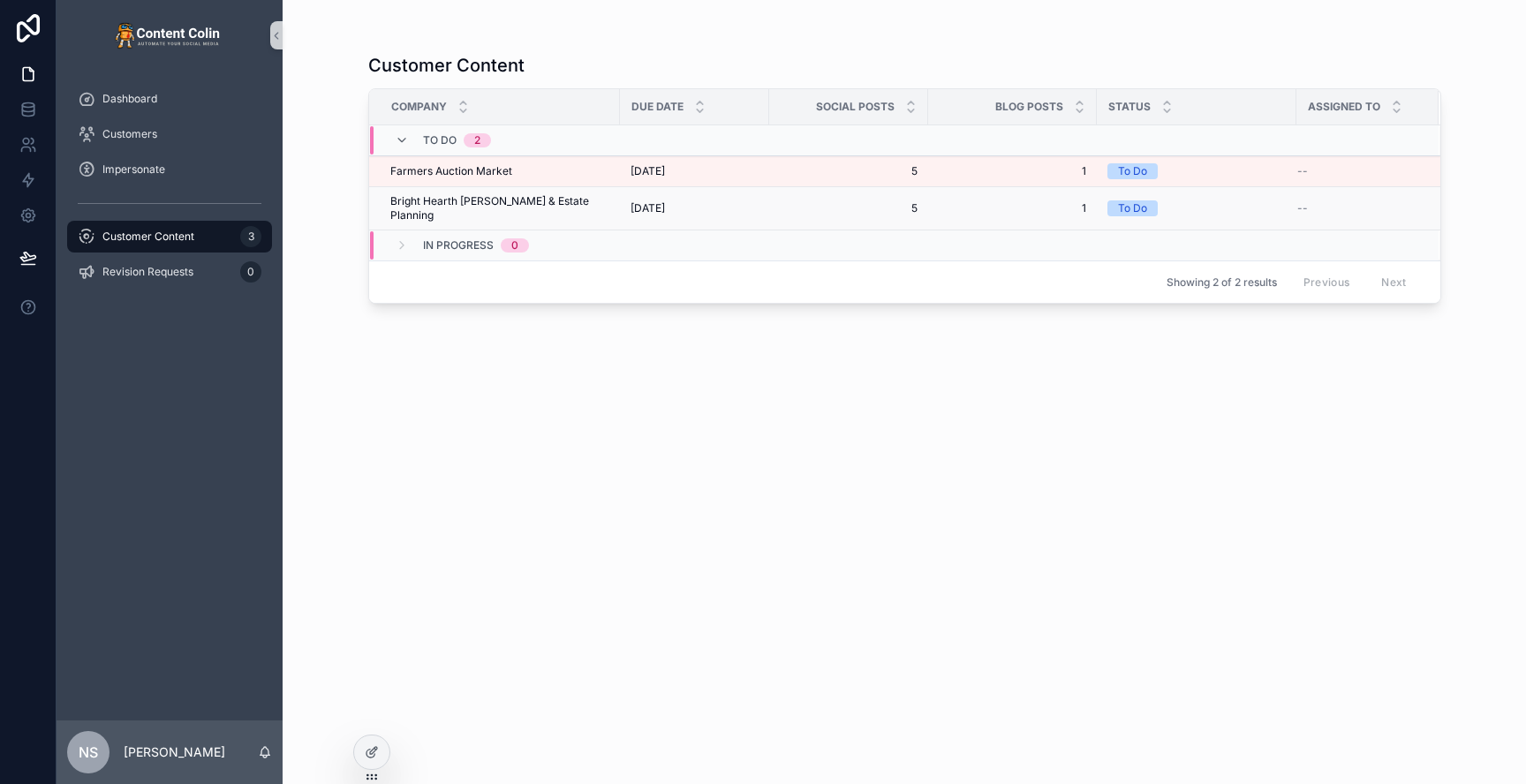
click at [508, 200] on span "Bright Hearth [PERSON_NAME] & Estate Planning" at bounding box center [500, 208] width 219 height 28
